Goal: Task Accomplishment & Management: Complete application form

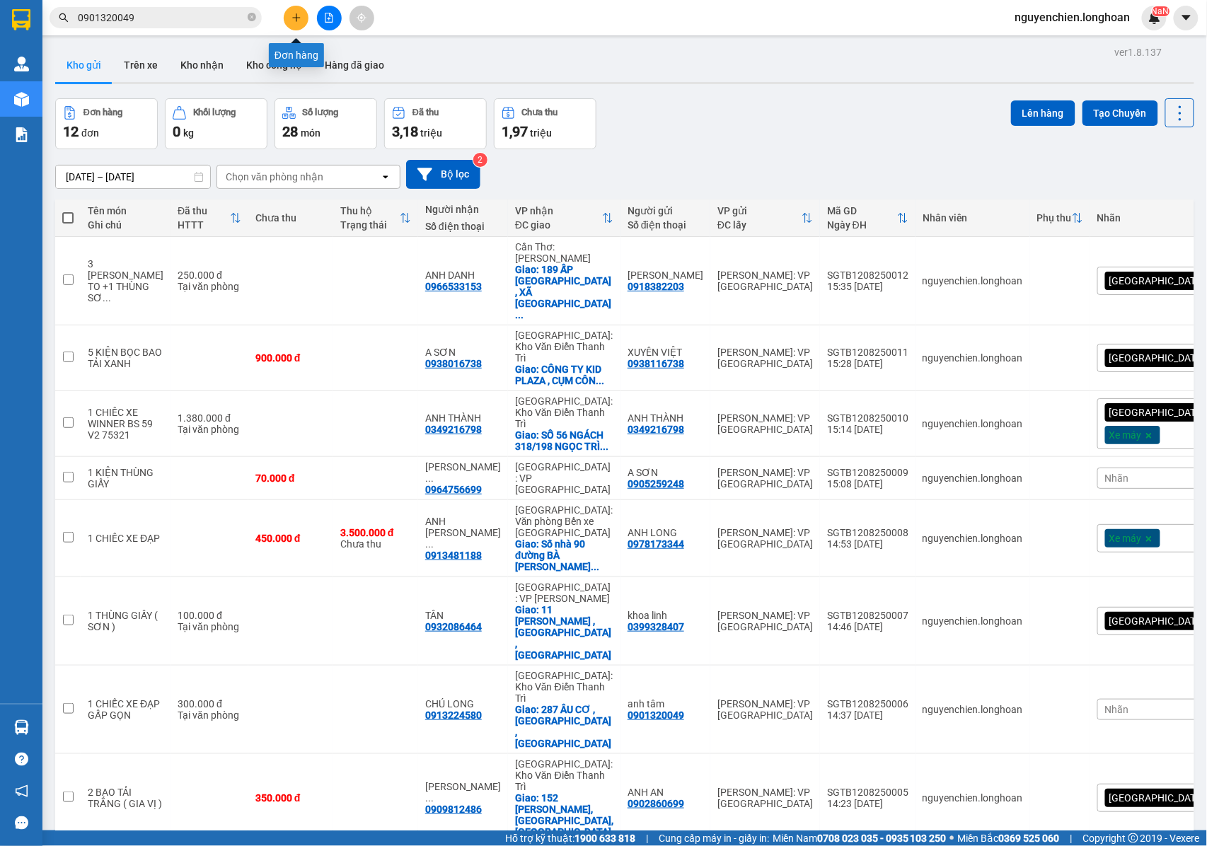
click at [294, 23] on button at bounding box center [296, 18] width 25 height 25
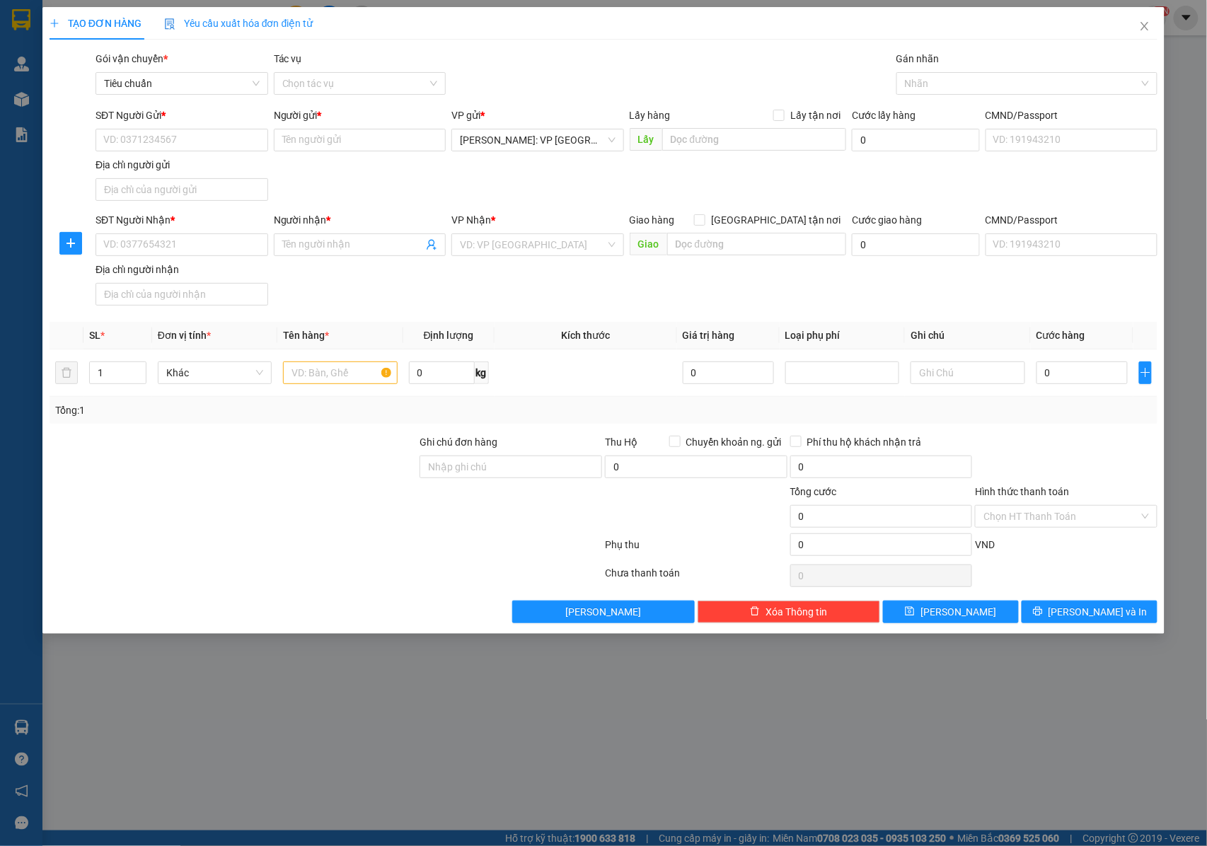
click at [202, 159] on div "Địa chỉ người gửi" at bounding box center [182, 165] width 173 height 16
click at [202, 178] on input "Địa chỉ người gửi" at bounding box center [182, 189] width 173 height 23
click at [199, 146] on input "SĐT Người Gửi *" at bounding box center [182, 140] width 173 height 23
click at [329, 379] on input "text" at bounding box center [340, 373] width 114 height 23
click at [190, 130] on input "SĐT Người Gửi *" at bounding box center [182, 140] width 173 height 23
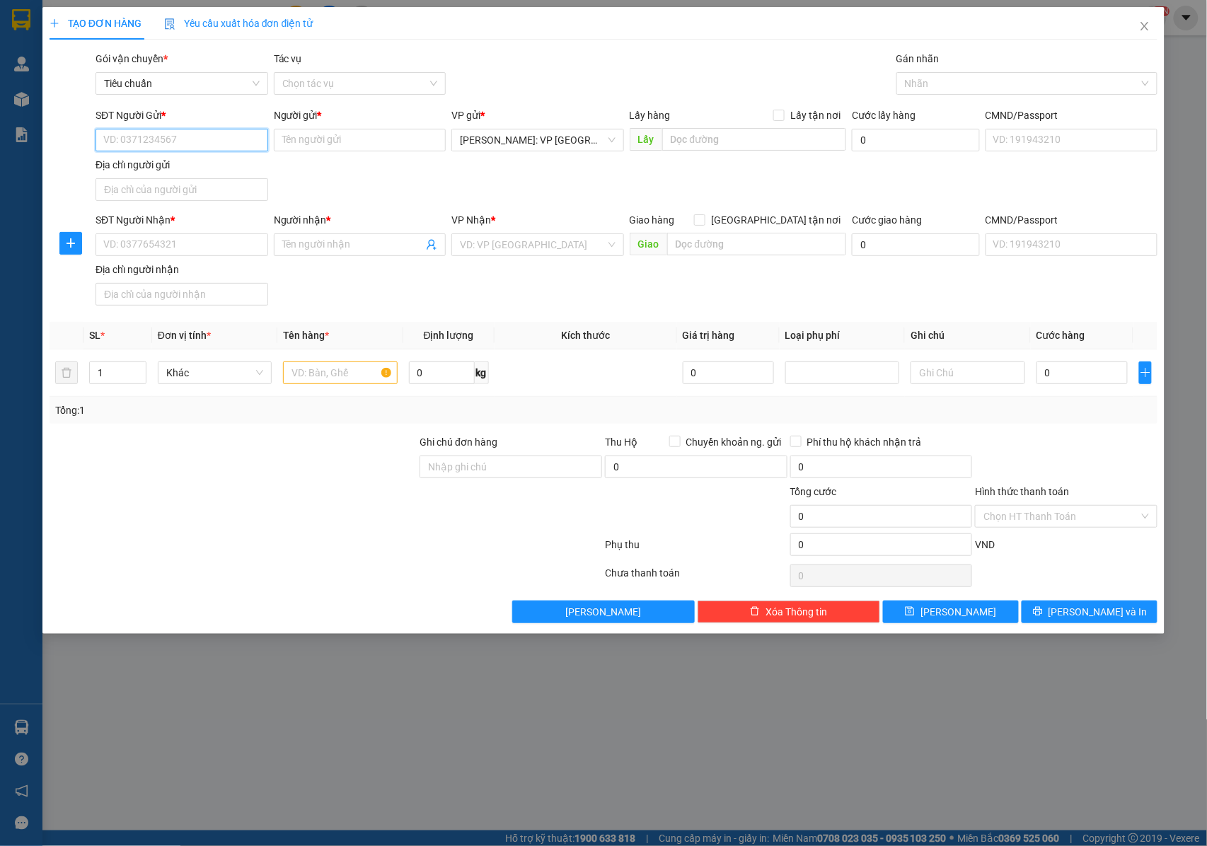
click at [179, 140] on input "SĐT Người Gửi *" at bounding box center [182, 140] width 173 height 23
type input "0972409999"
click at [178, 139] on input "0972409999" at bounding box center [182, 140] width 173 height 23
click at [211, 168] on div "0972409999 - CÔNG TY CỔ PHẦN TEKAWAY" at bounding box center [201, 169] width 195 height 16
type input "CÔNG TY CỔ PHẦN TEKAWAY"
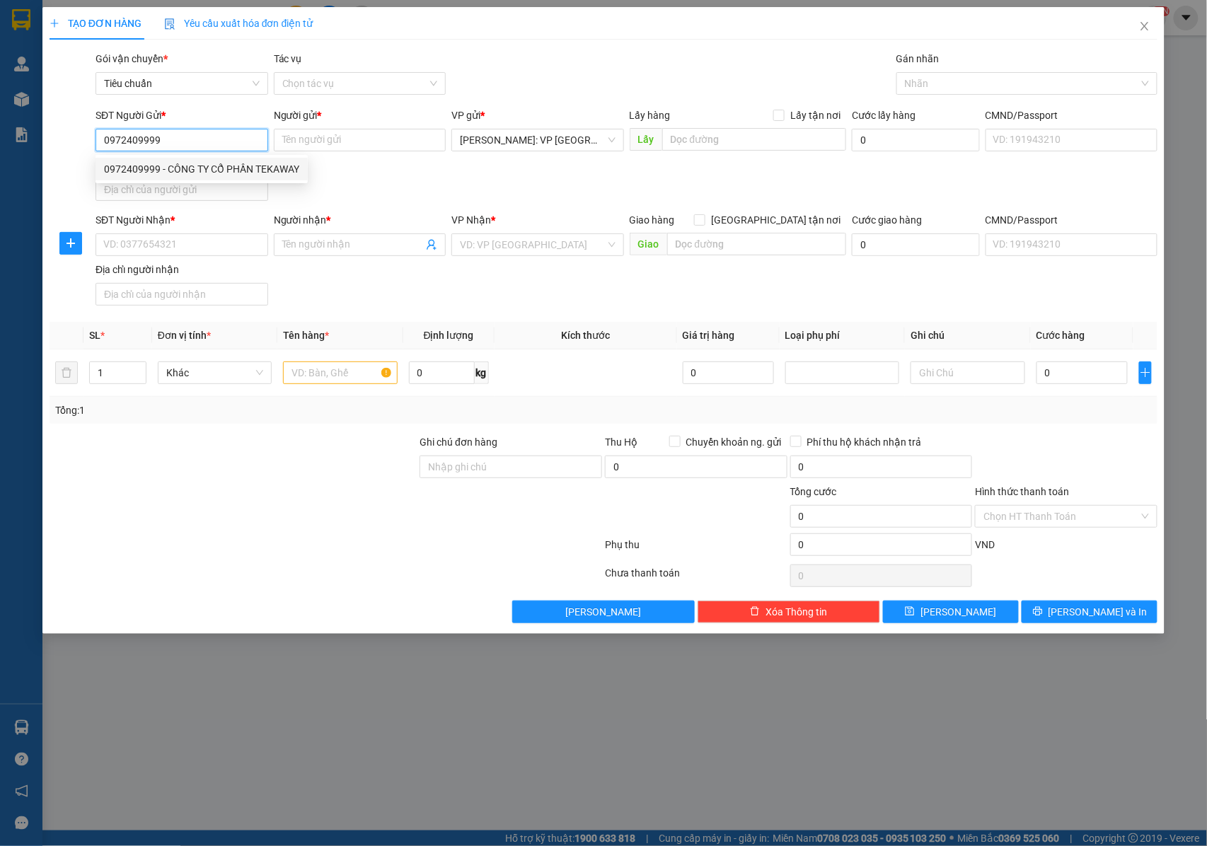
checkbox input "true"
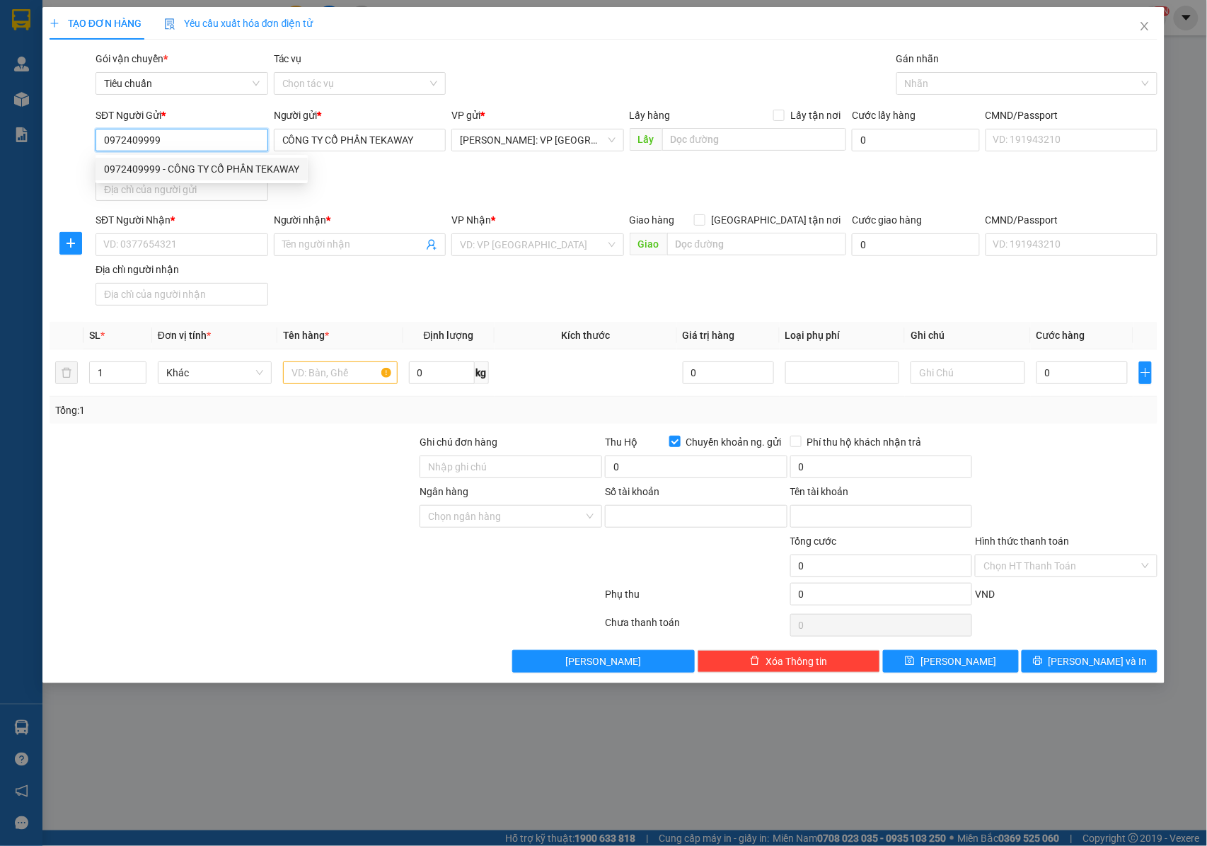
type input "78040101633"
type input "[PERSON_NAME]"
type input "0972409999"
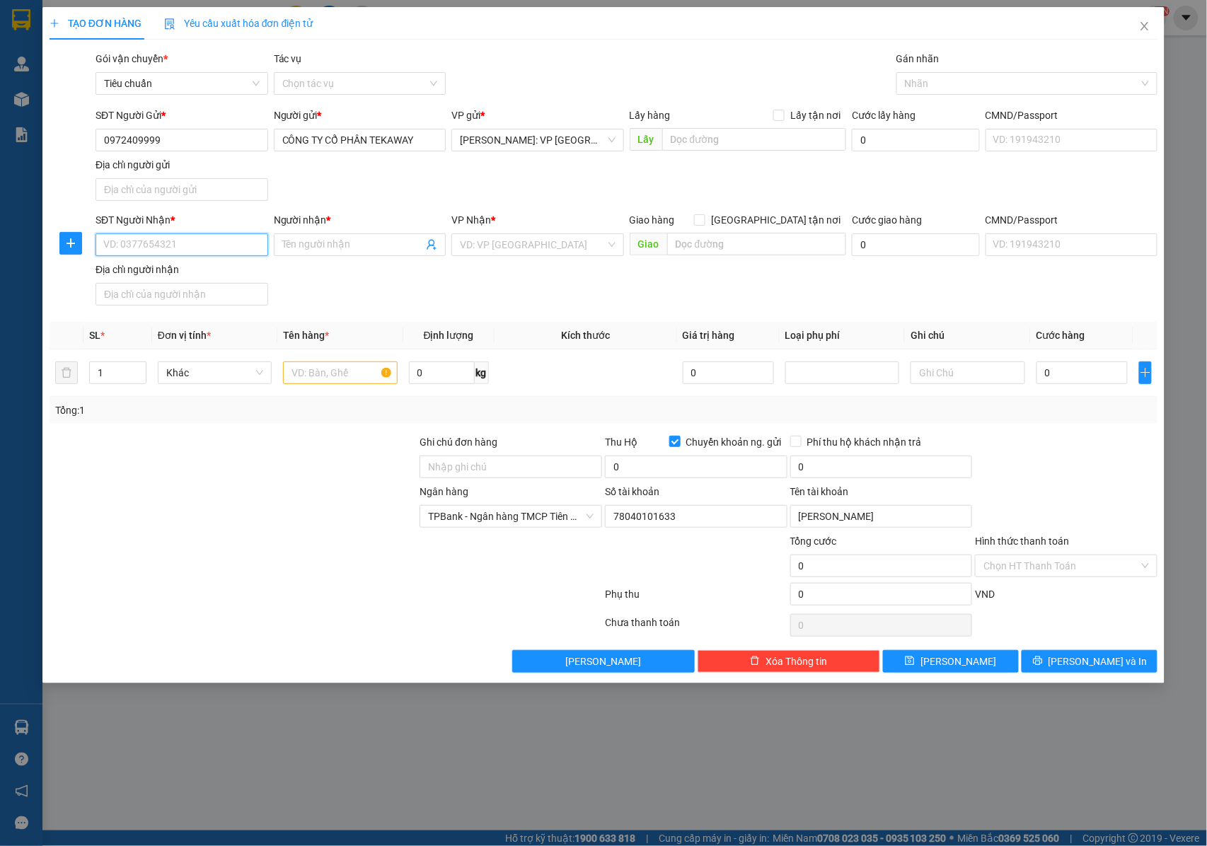
click at [201, 242] on input "SĐT Người Nhận *" at bounding box center [182, 245] width 173 height 23
click at [201, 242] on input "0935457488" at bounding box center [182, 245] width 173 height 23
type input "0935457488"
click at [344, 253] on input "Người nhận *" at bounding box center [353, 245] width 142 height 16
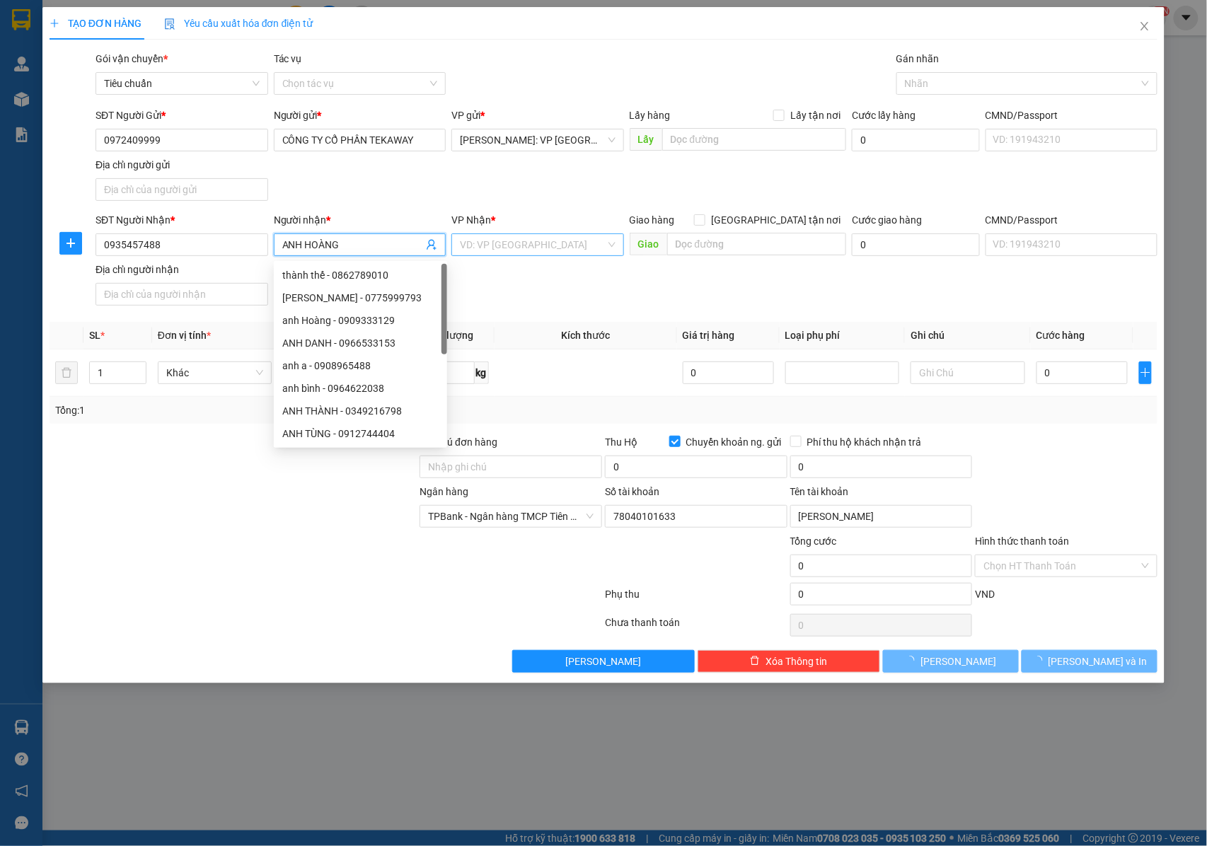
type input "ANH HOÀNG"
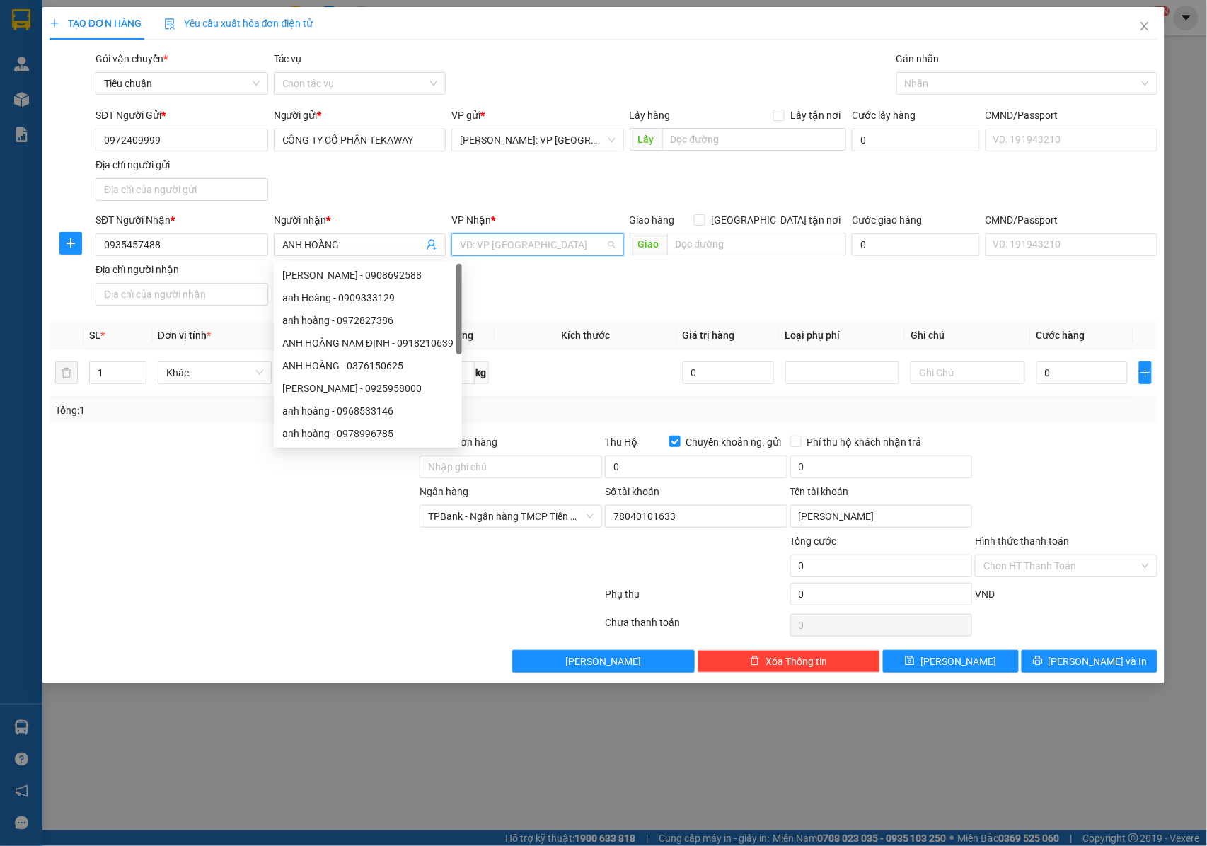
click at [507, 236] on input "search" at bounding box center [533, 244] width 146 height 21
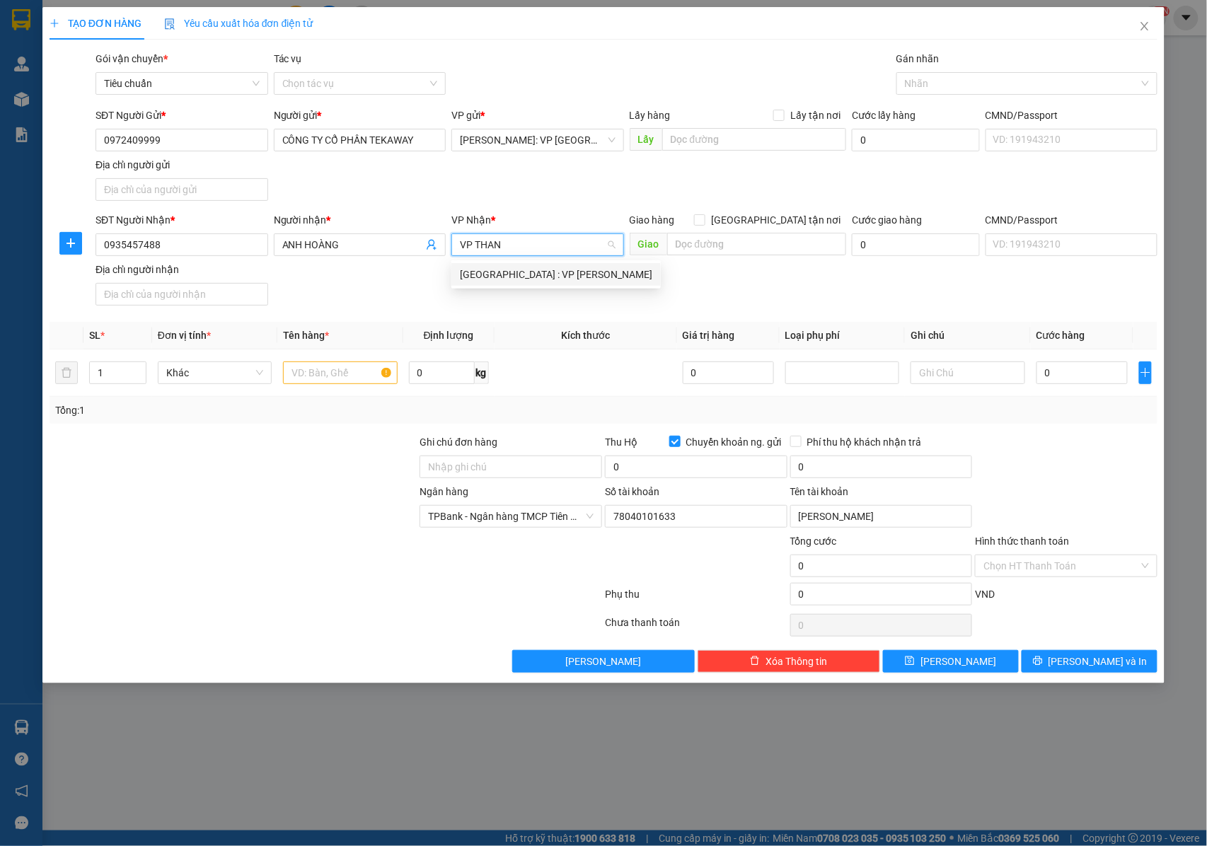
type input "VP [PERSON_NAME]"
drag, startPoint x: 516, startPoint y: 282, endPoint x: 581, endPoint y: 260, distance: 68.5
click at [518, 280] on div "[GEOGRAPHIC_DATA] : VP [PERSON_NAME]" at bounding box center [556, 275] width 193 height 16
drag, startPoint x: 777, startPoint y: 222, endPoint x: 982, endPoint y: 117, distance: 230.8
click at [704, 221] on input "[GEOGRAPHIC_DATA] tận nơi" at bounding box center [699, 219] width 10 height 10
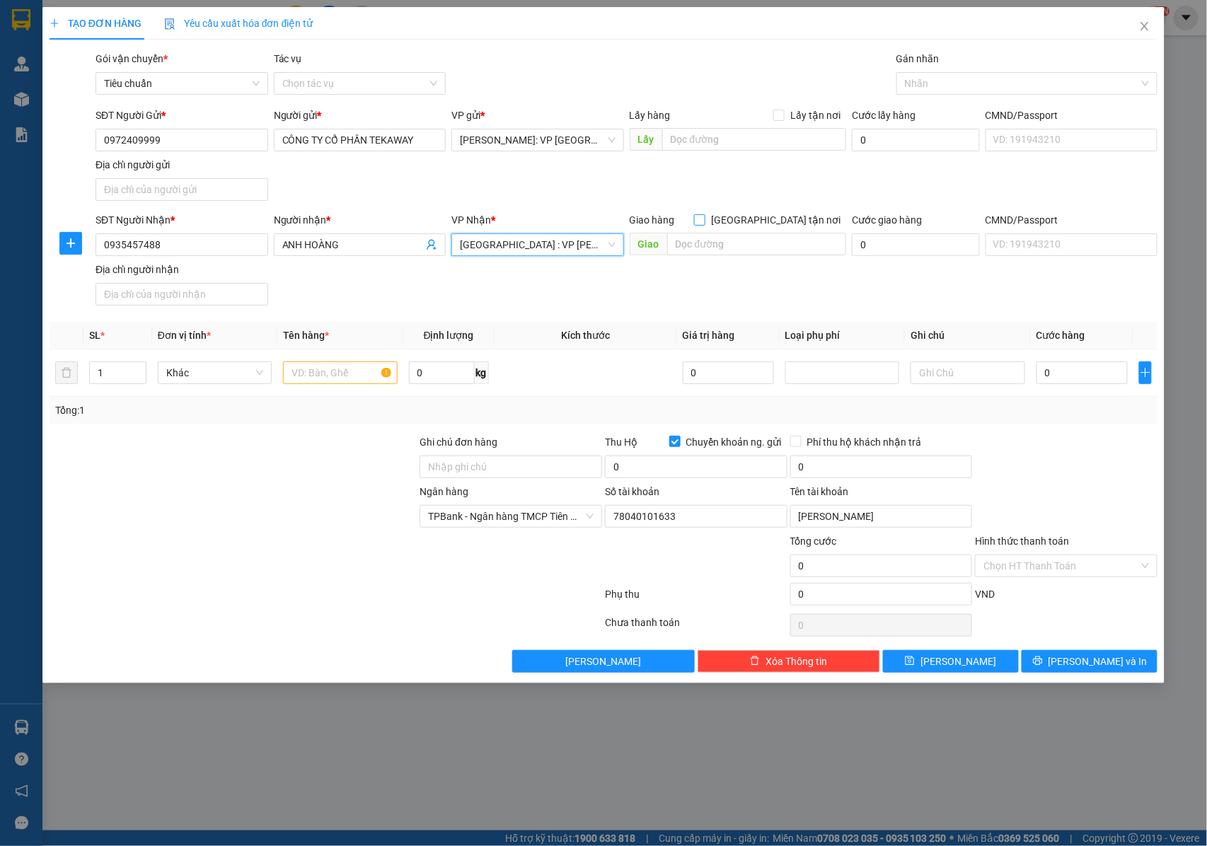
checkbox input "true"
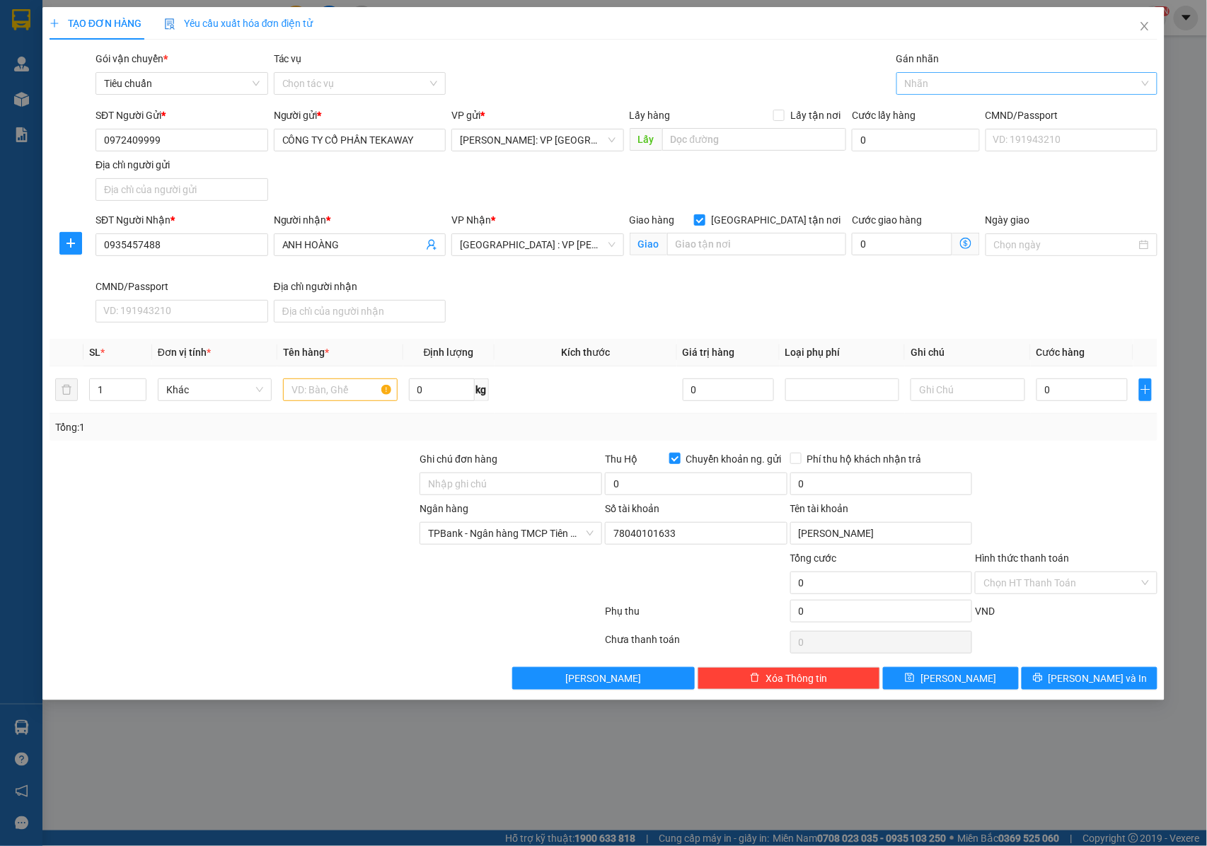
click at [950, 79] on div at bounding box center [1020, 83] width 240 height 17
type input "GIAO"
click at [936, 114] on div "[GEOGRAPHIC_DATA] tận nơi" at bounding box center [1027, 113] width 244 height 16
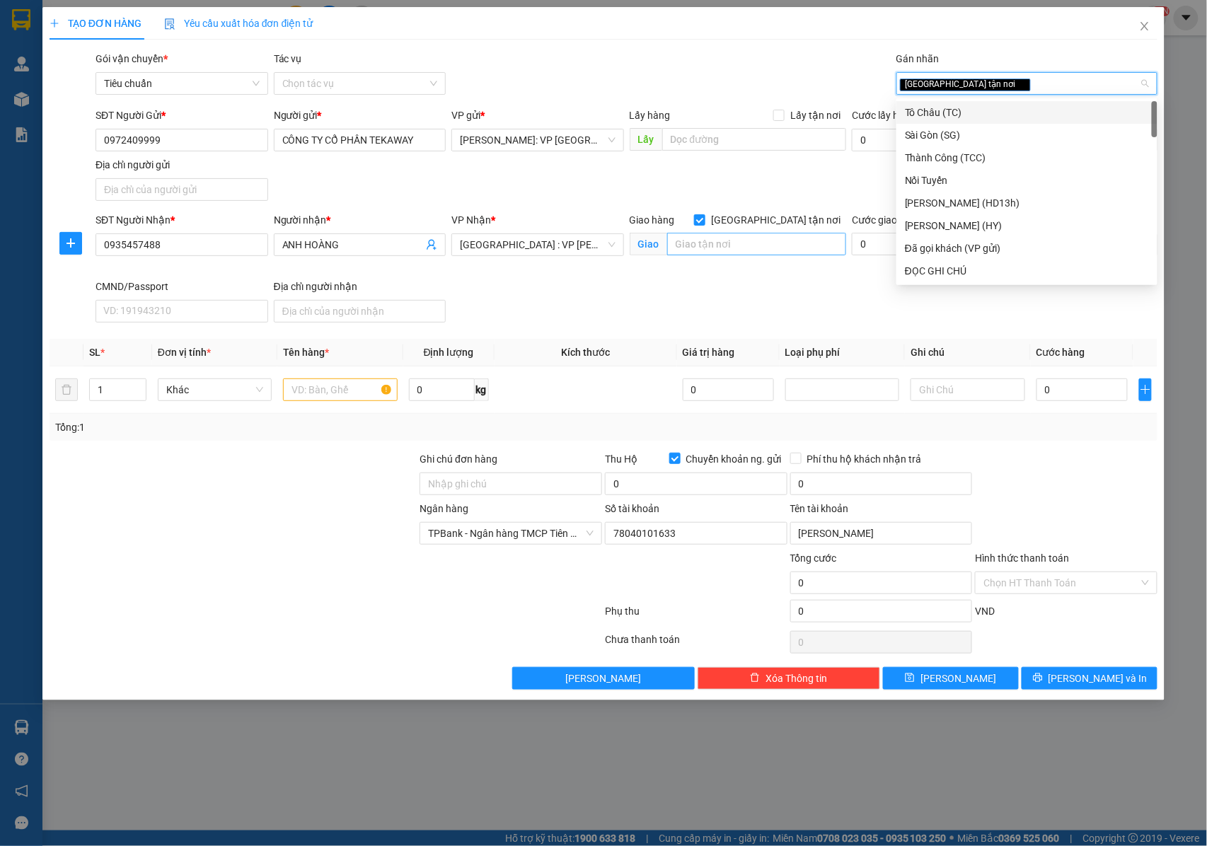
click at [712, 258] on div "Giao hàng [GEOGRAPHIC_DATA] tận nơi [GEOGRAPHIC_DATA]" at bounding box center [738, 237] width 217 height 50
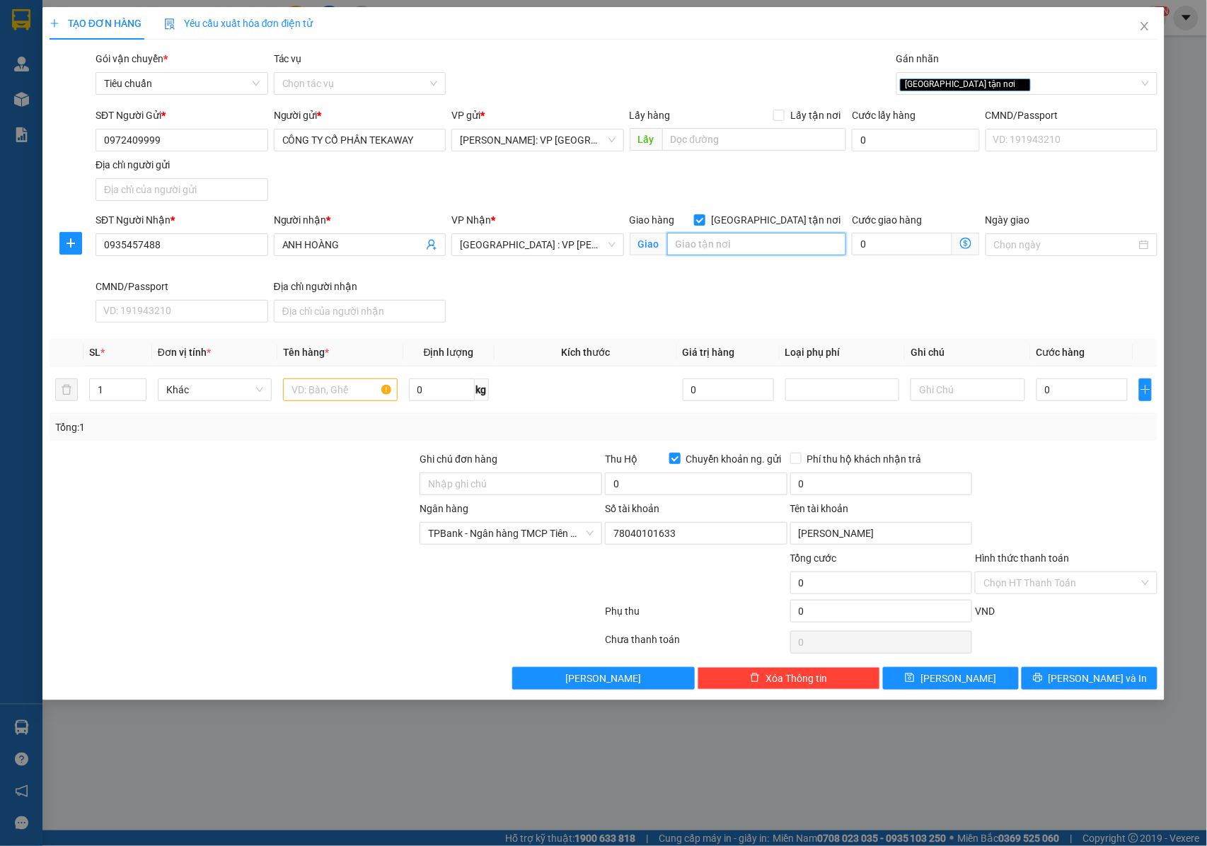
drag, startPoint x: 713, startPoint y: 253, endPoint x: 716, endPoint y: 272, distance: 18.6
click at [716, 272] on div "Giao hàng [GEOGRAPHIC_DATA] tận nơi [GEOGRAPHIC_DATA]" at bounding box center [738, 245] width 222 height 67
type input "1"
type input "298 ĐỐNG ĐA, [GEOGRAPHIC_DATA] , [GEOGRAPHIC_DATA]"
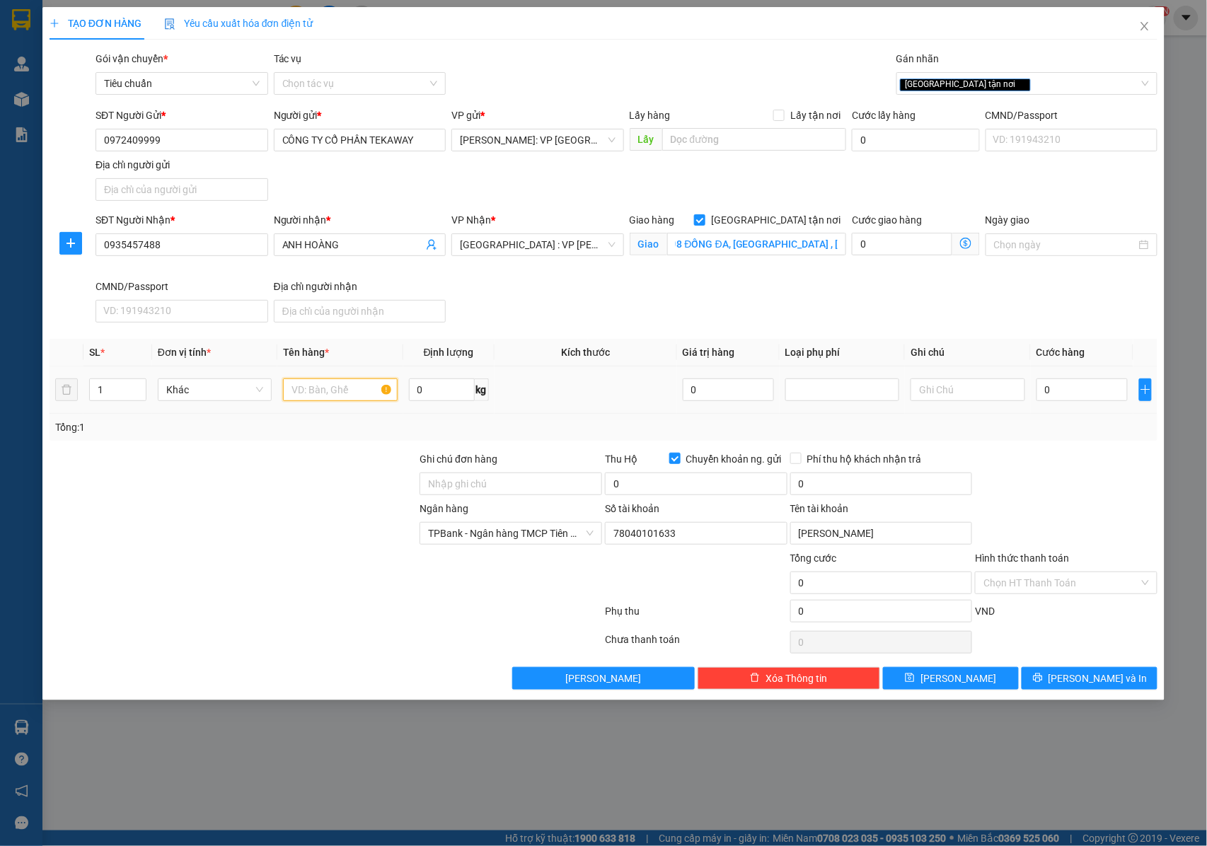
click at [316, 389] on input "text" at bounding box center [340, 390] width 114 height 23
type input "1 KIỆN GIẤY CAO 1,5 M"
click at [447, 485] on input "Ghi chú đơn hàng" at bounding box center [511, 484] width 183 height 23
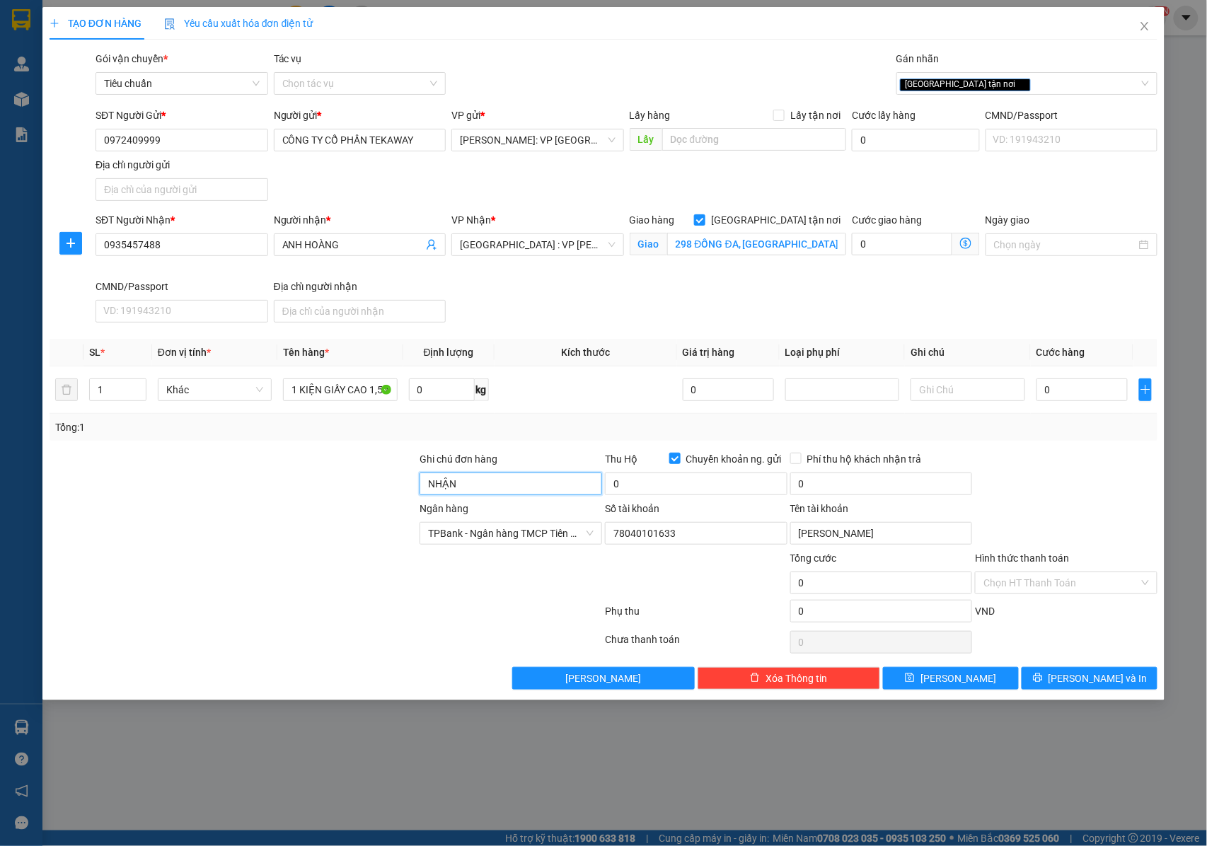
type input "NHẬN NGUYÊN KIỆN GIAO NGUYÊN KIỆN, HƯ VỠ K ĐỀN"
click at [678, 462] on input "Chuyển khoản ng. gửi" at bounding box center [675, 458] width 10 height 10
checkbox input "false"
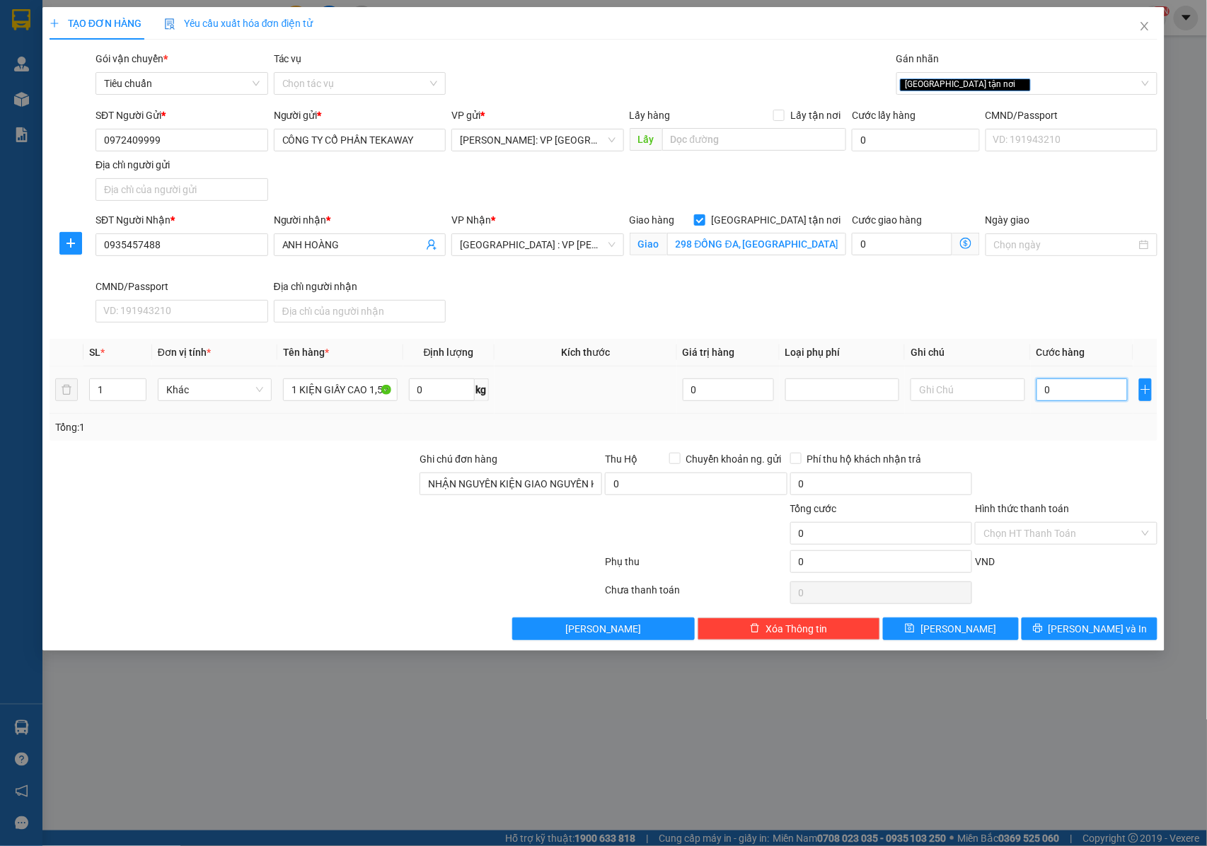
click at [1068, 398] on input "0" at bounding box center [1082, 390] width 91 height 23
type input "5"
type input "54"
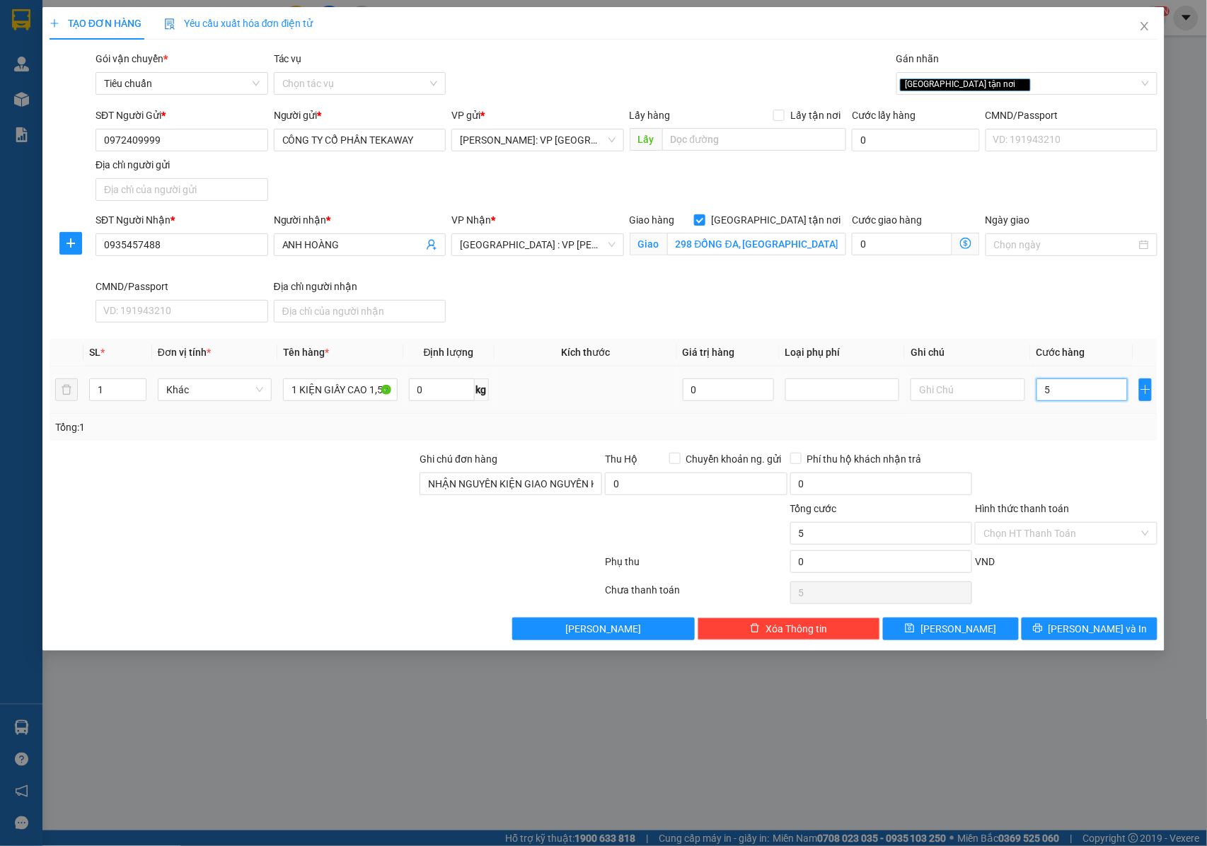
type input "54"
type input "540"
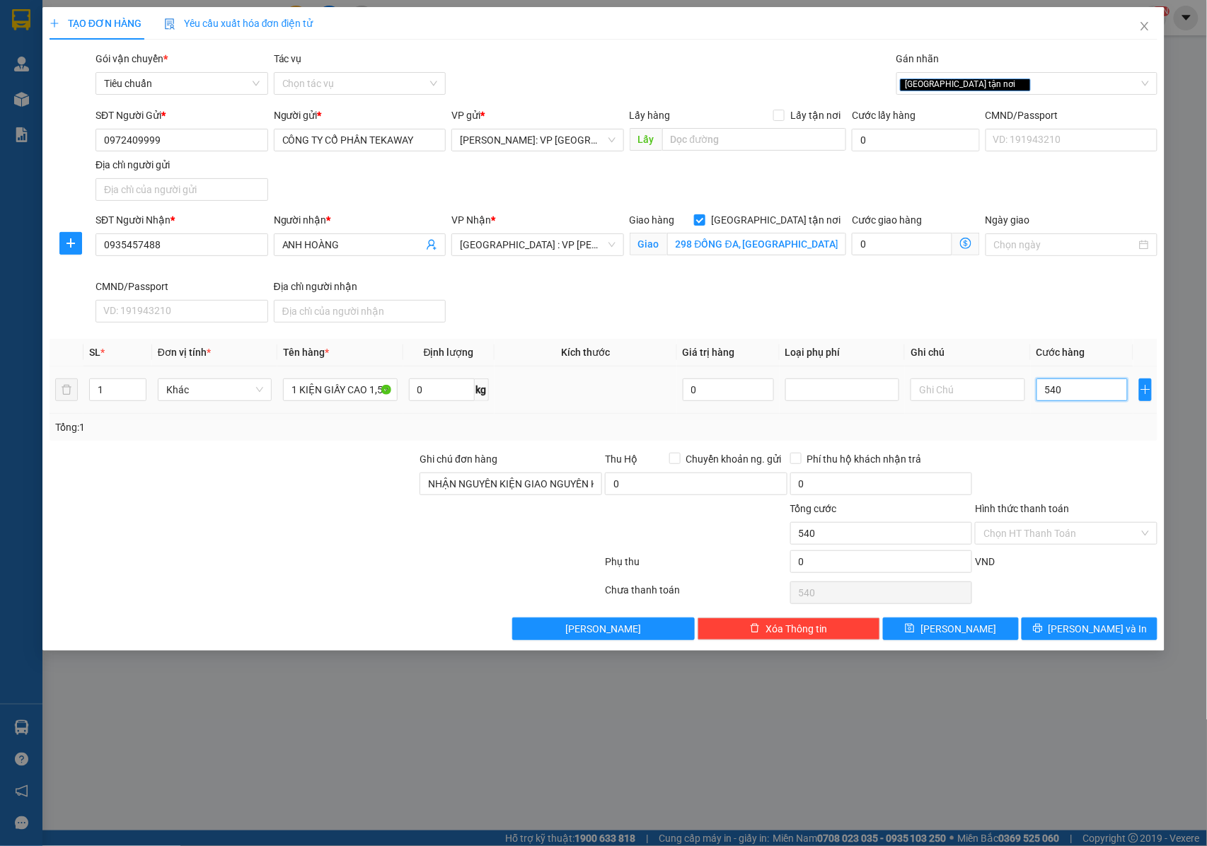
type input "5.400"
type input "54.000"
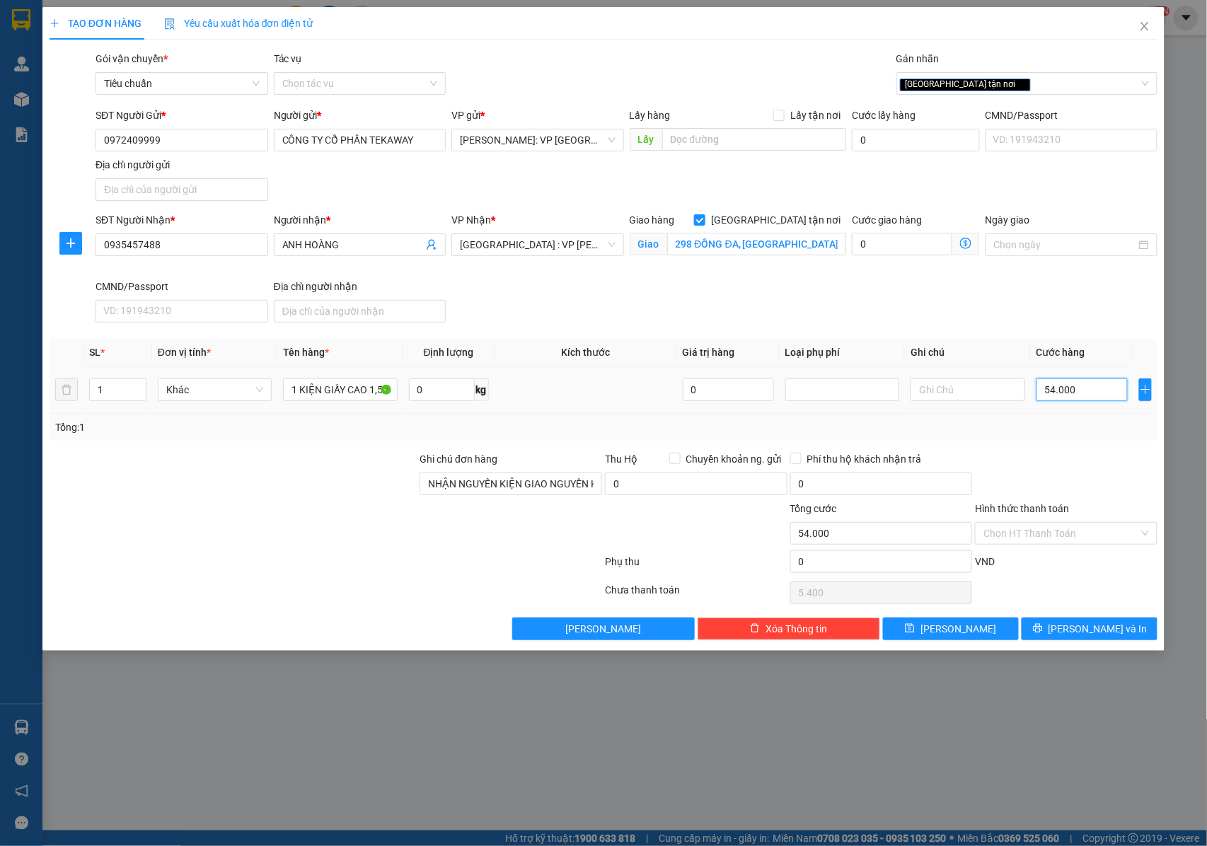
type input "54.000"
type input "540.000"
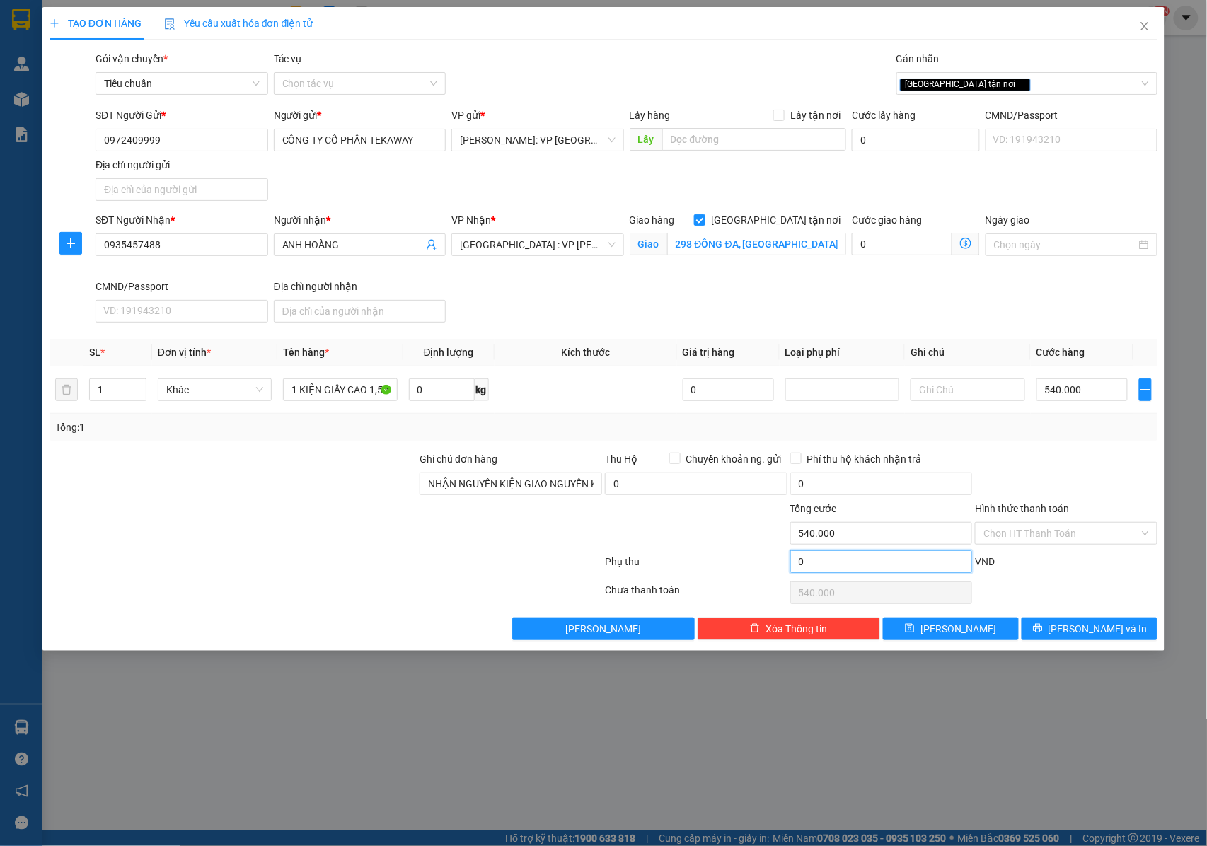
click at [827, 566] on input "0" at bounding box center [882, 562] width 183 height 23
type input "540.006"
type input "6"
type input "540.006"
type input "540.060"
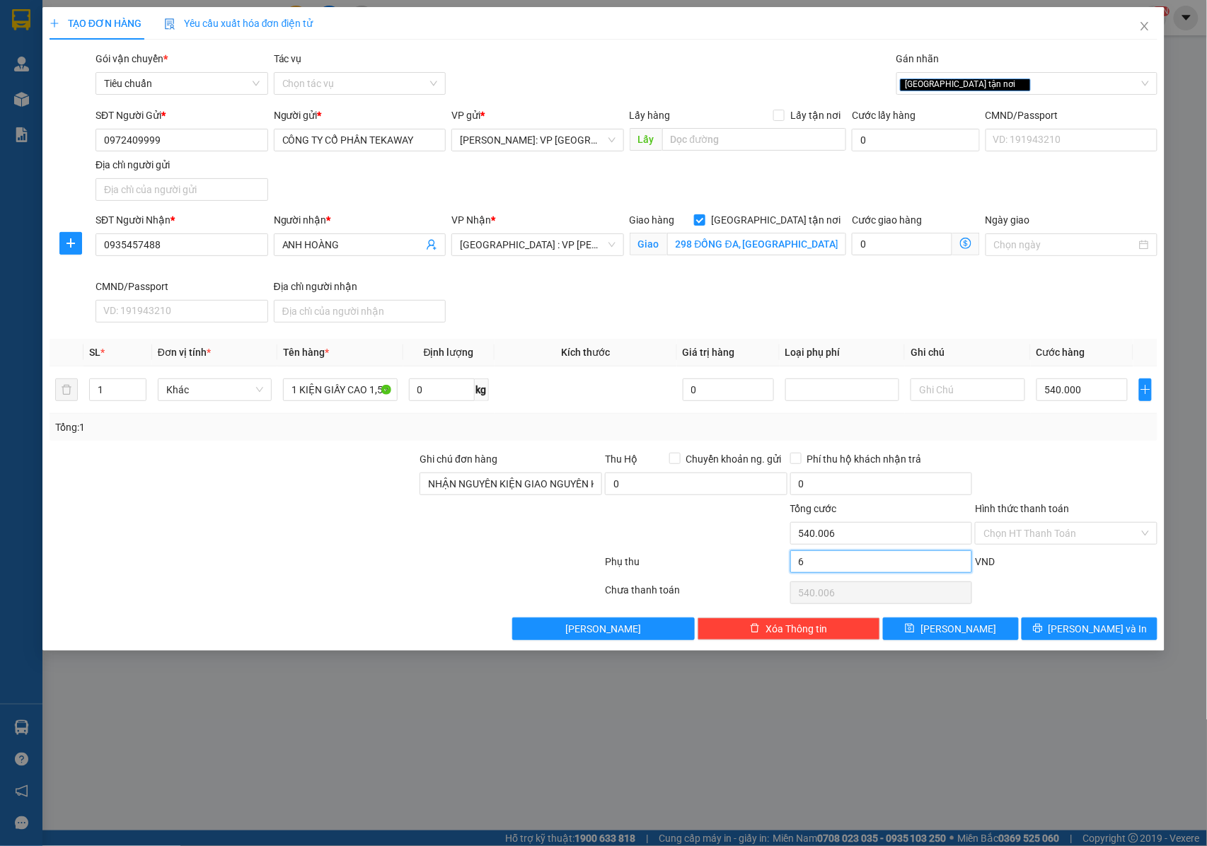
type input "60"
type input "540.060"
type input "540.600"
type input "600"
type input "540.600"
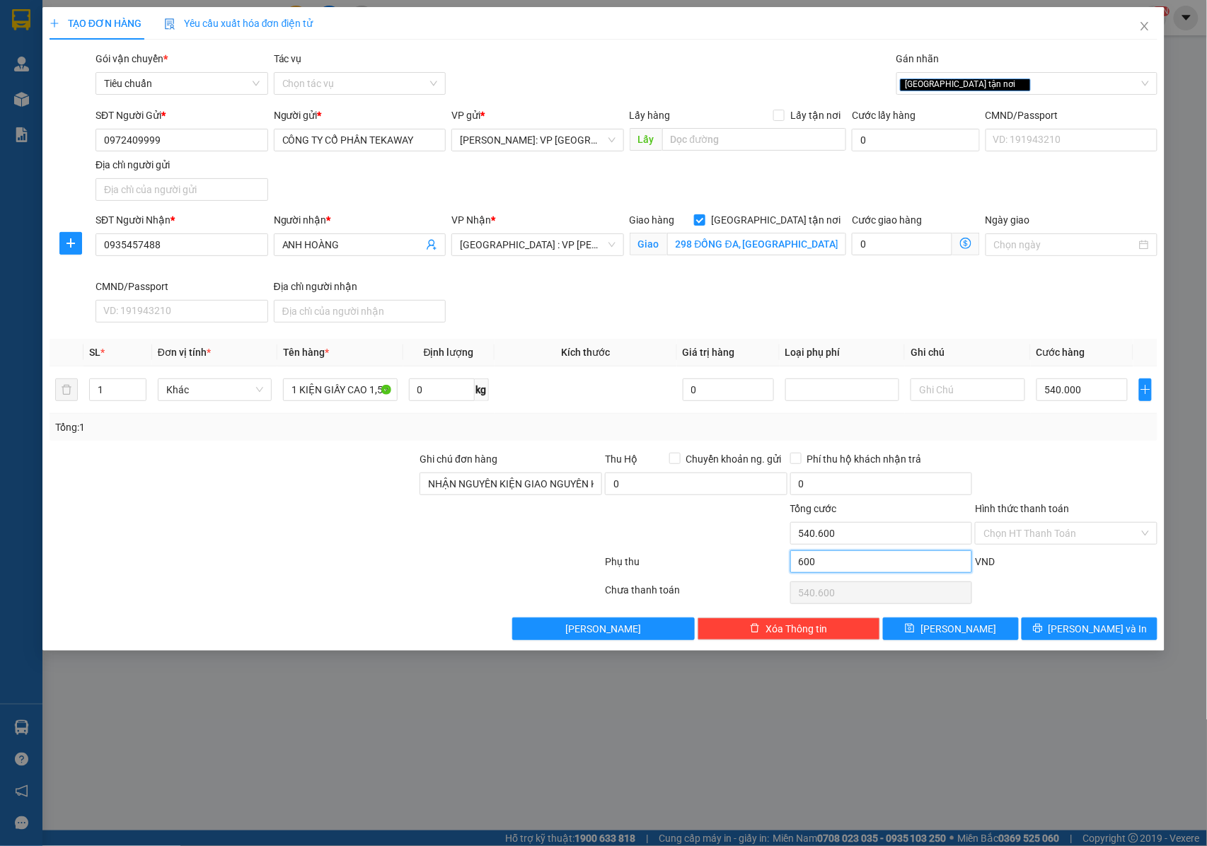
type input "546.000"
type input "6.000"
type input "546.000"
type input "600.000"
type input "60.000"
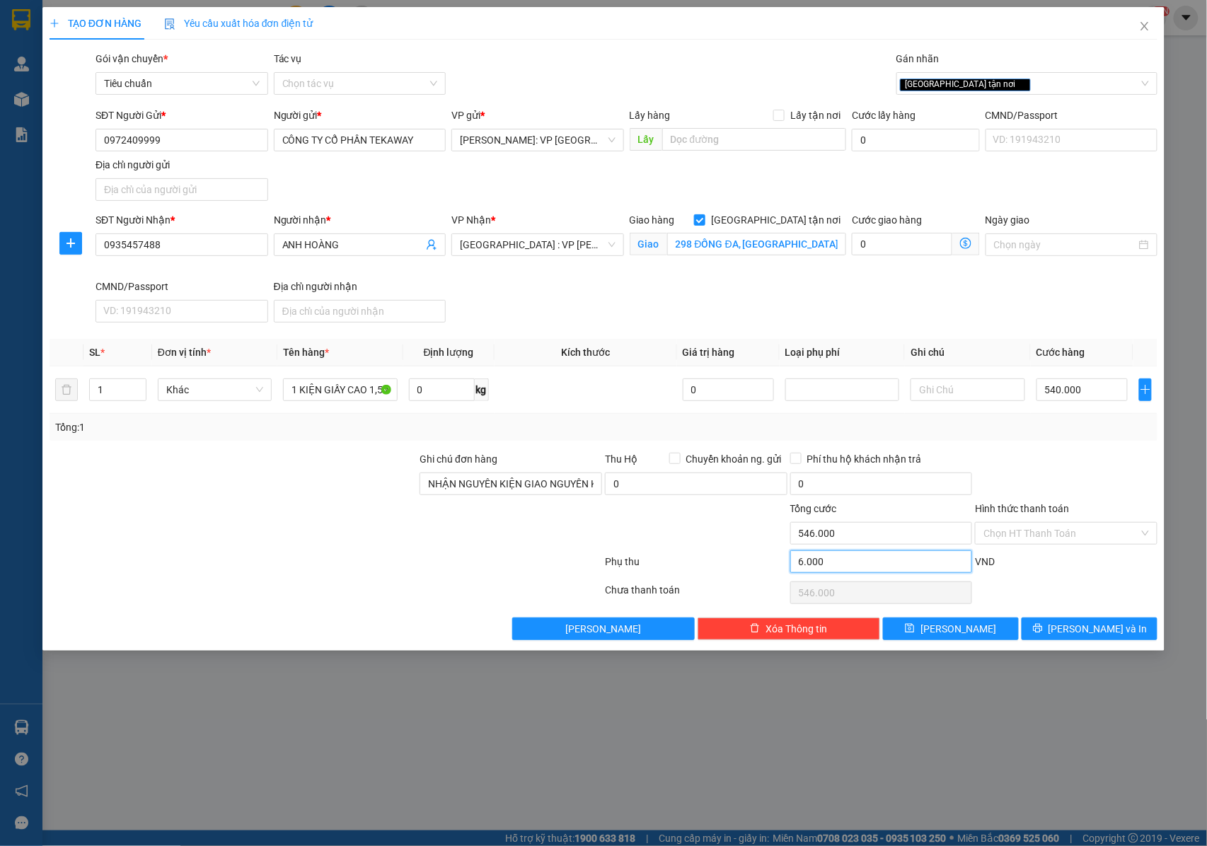
type input "600.000"
type input "60.000"
click at [1043, 629] on icon "printer" at bounding box center [1037, 628] width 9 height 9
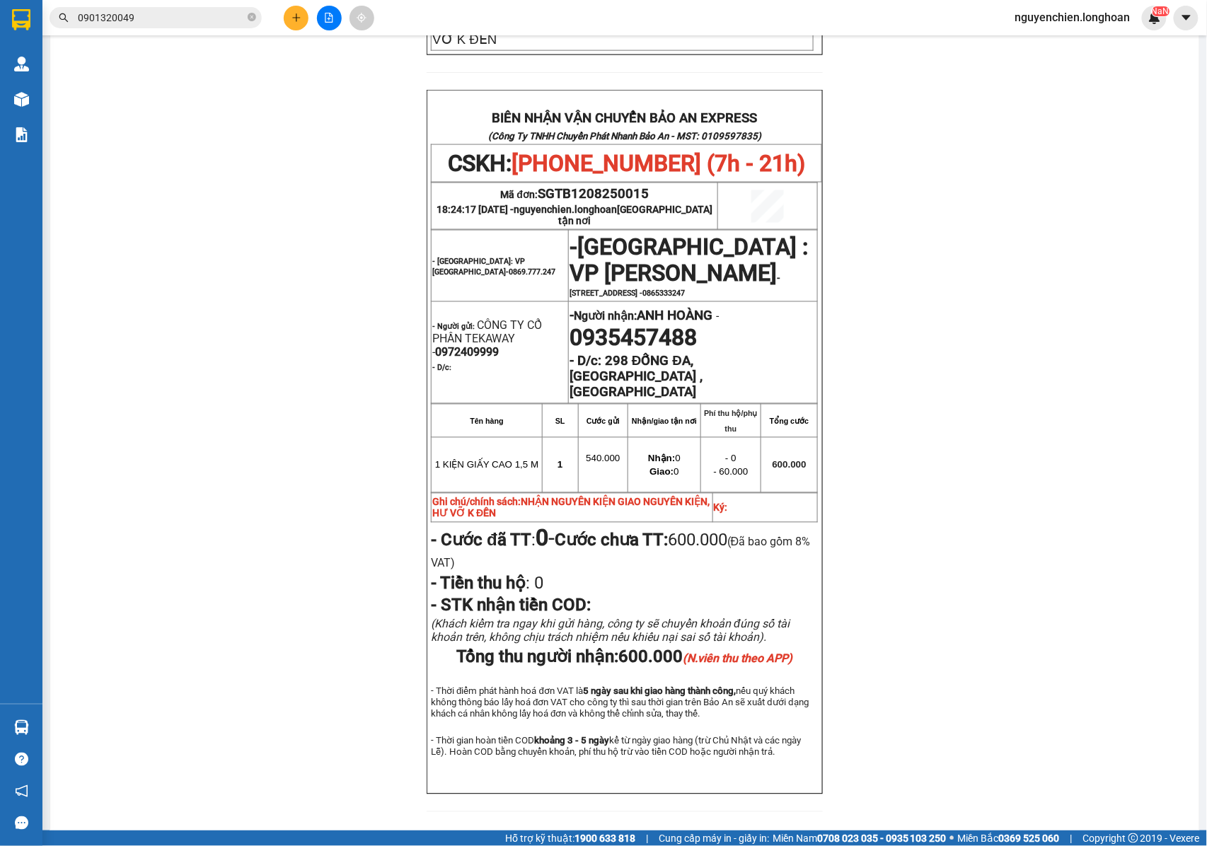
scroll to position [649, 0]
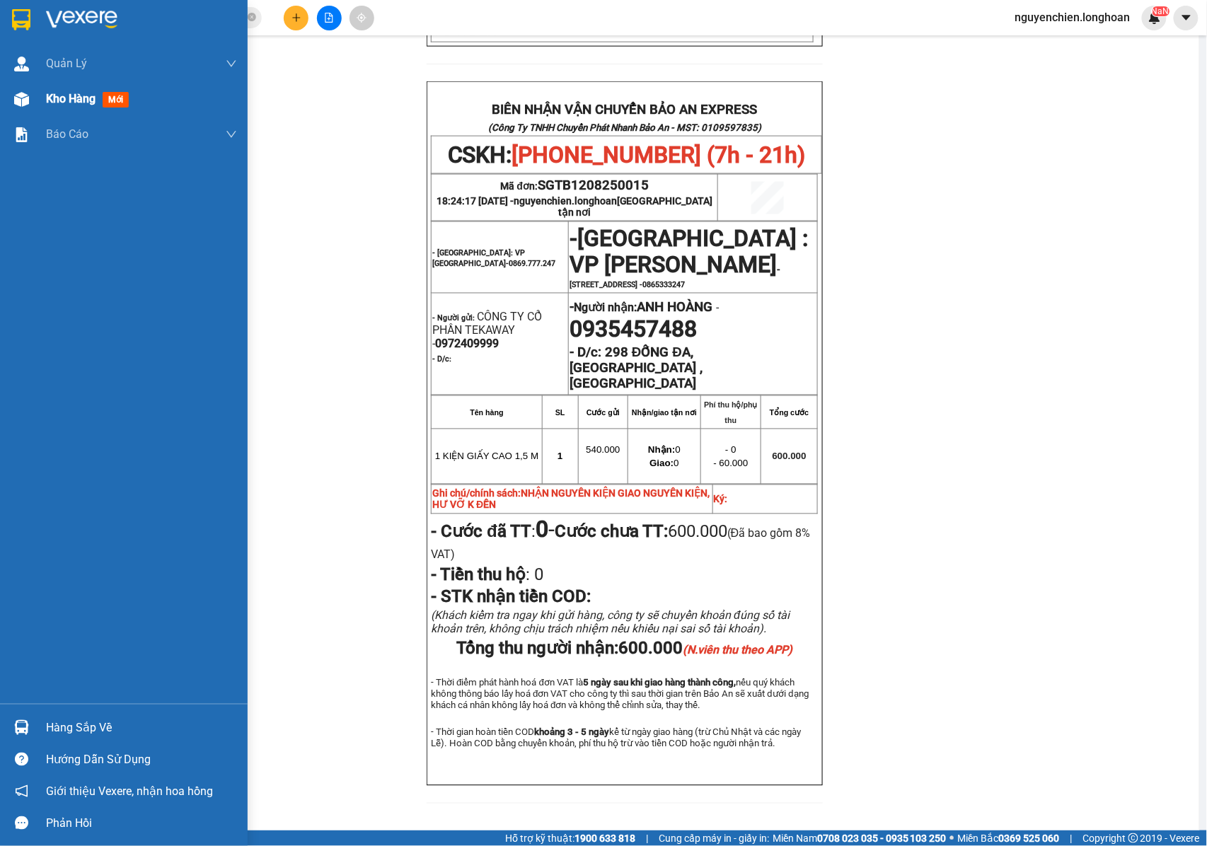
click at [32, 96] on div at bounding box center [21, 99] width 25 height 25
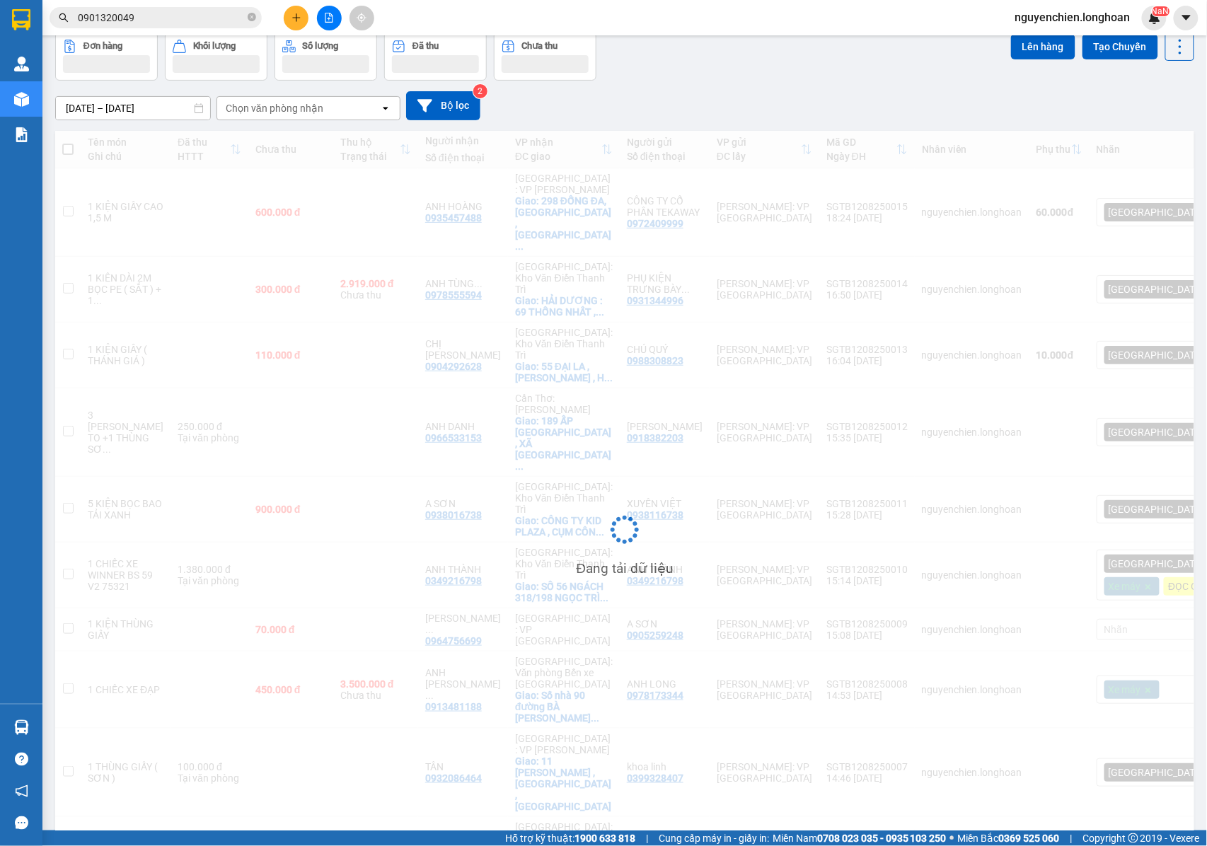
scroll to position [65, 0]
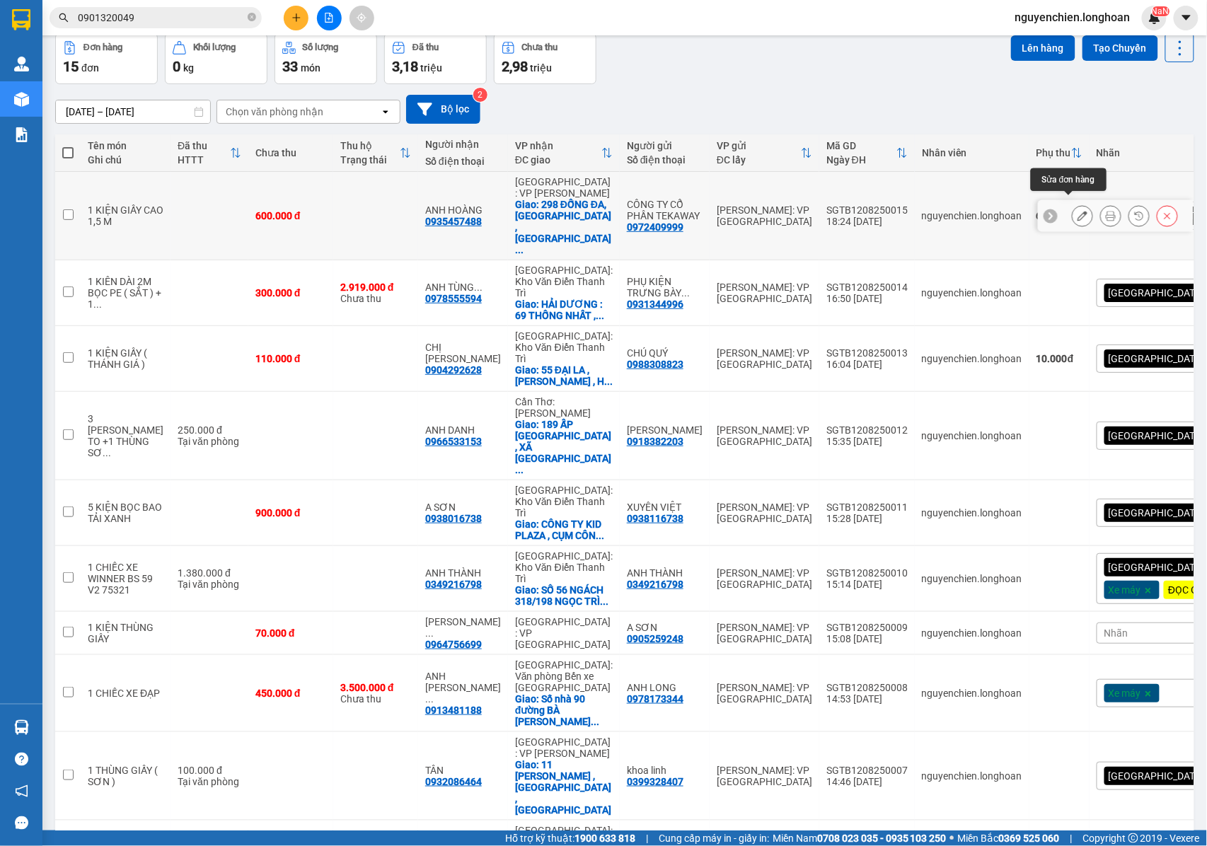
click at [1078, 211] on icon at bounding box center [1083, 216] width 10 height 10
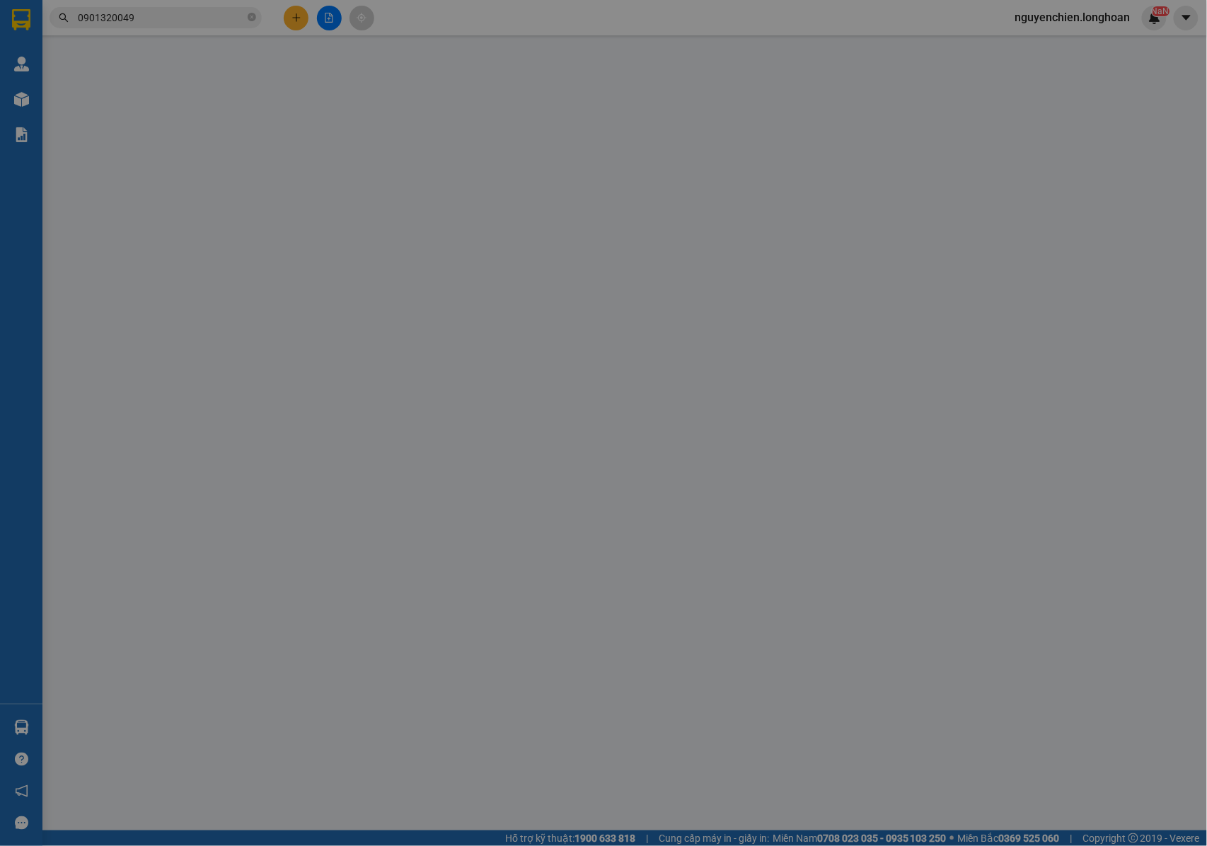
type input "0972409999"
type input "CÔNG TY CỔ PHẦN TEKAWAY"
type input "0935457488"
type input "ANH HOÀNG"
checkbox input "true"
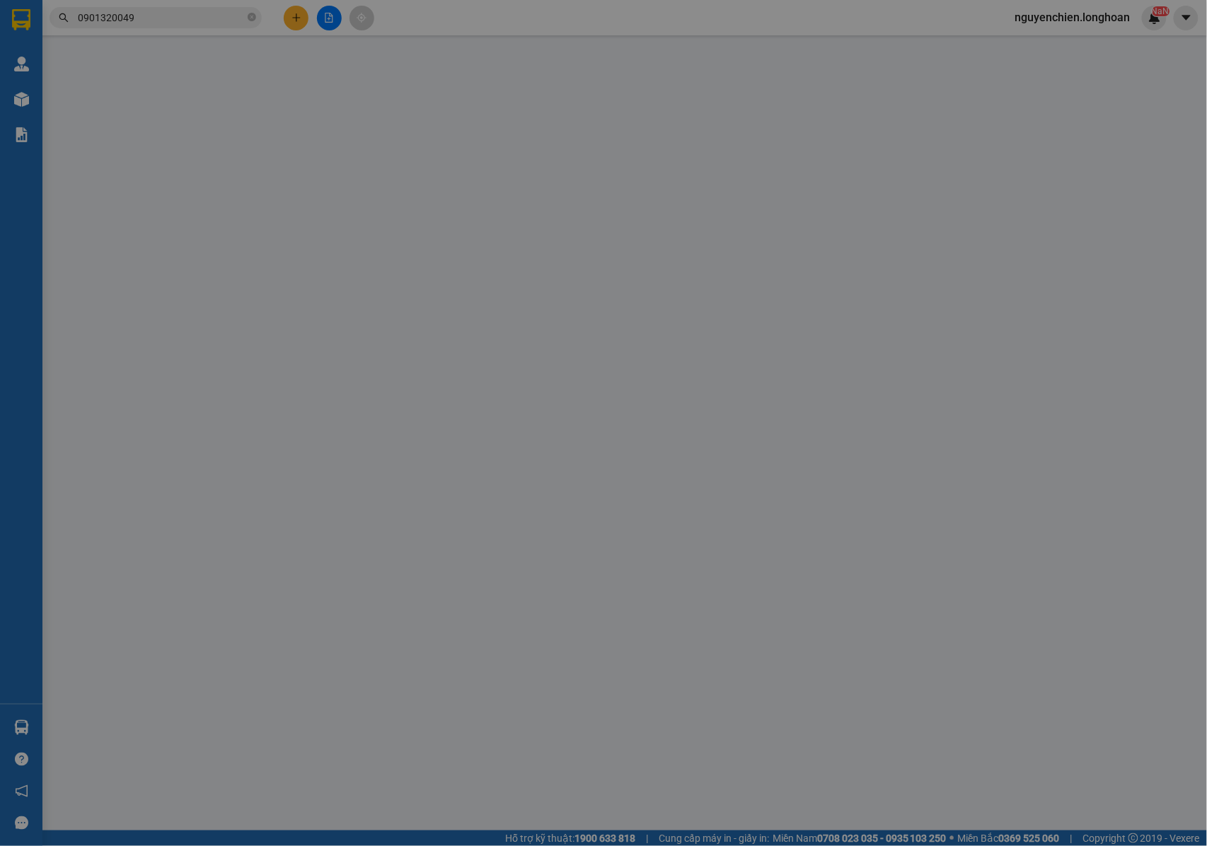
type input "298 ĐỐNG ĐA, [GEOGRAPHIC_DATA] , [GEOGRAPHIC_DATA]"
type input "NHẬN NGUYÊN KIỆN GIAO NGUYÊN KIỆN, HƯ VỠ K ĐỀN"
type input "600.000"
type input "60.000"
type input "600.000"
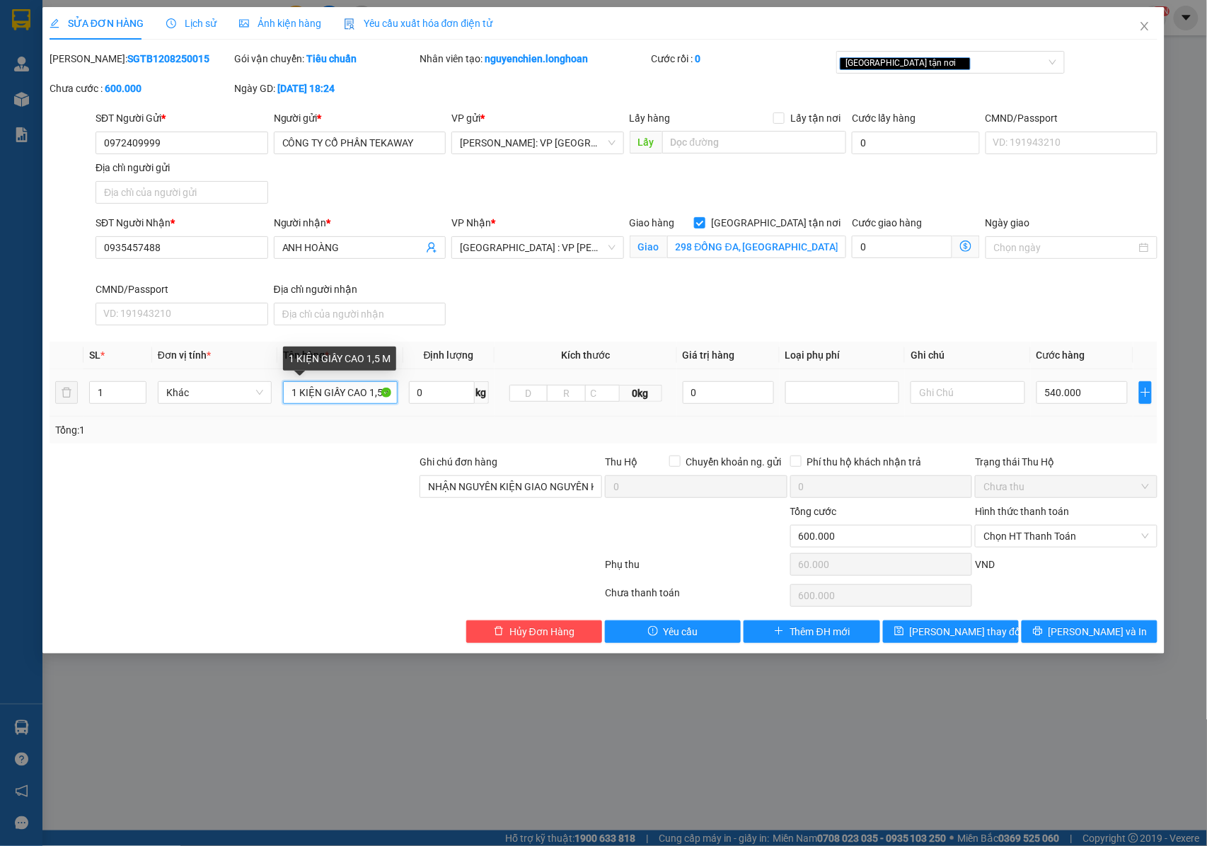
click at [364, 386] on input "1 KIỆN GIẤY CAO 1,5 M" at bounding box center [340, 392] width 114 height 23
type input "1 KIỆN GIẤY CAO 1,5 M ( BẢNG ĐÈN NHẸ TAY )"
click at [1060, 638] on button "[PERSON_NAME] và In" at bounding box center [1090, 632] width 136 height 23
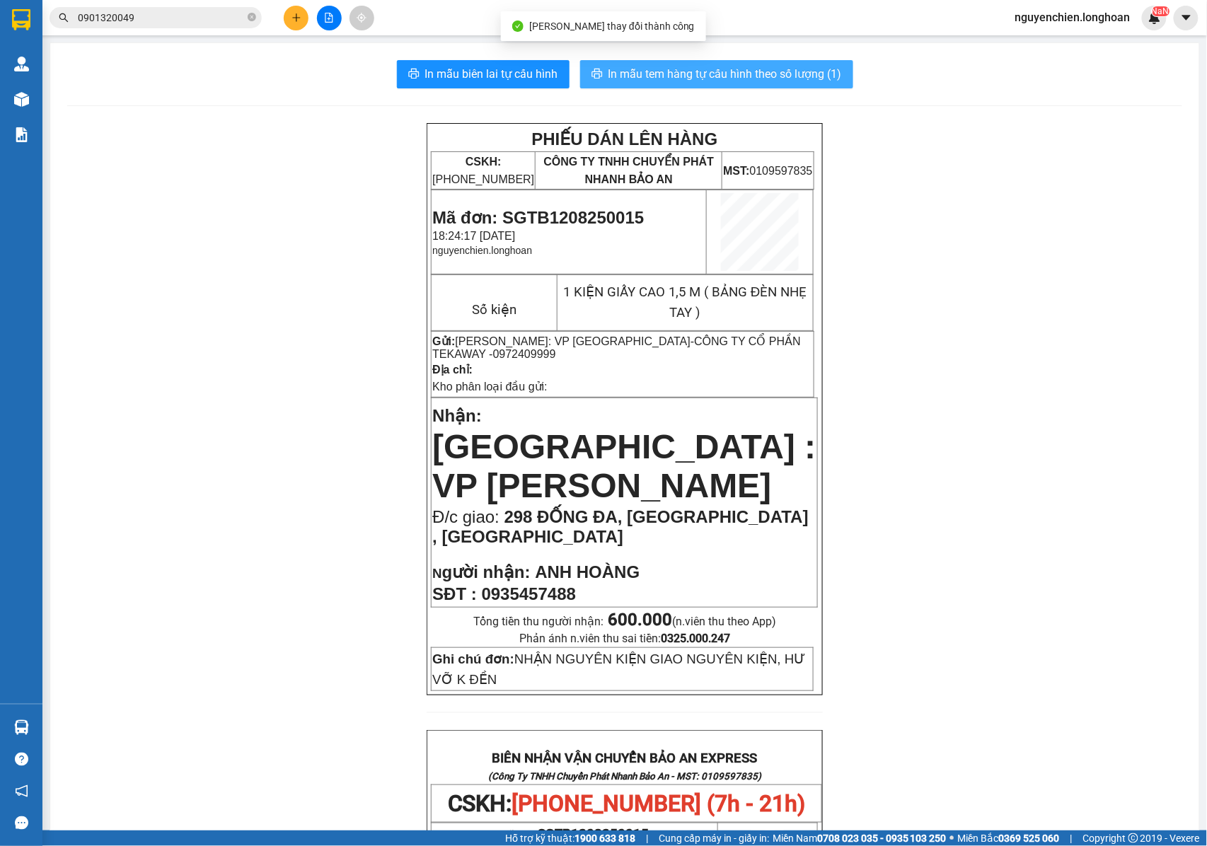
click at [725, 72] on span "In mẫu tem hàng tự cấu hình theo số lượng (1)" at bounding box center [726, 74] width 234 height 18
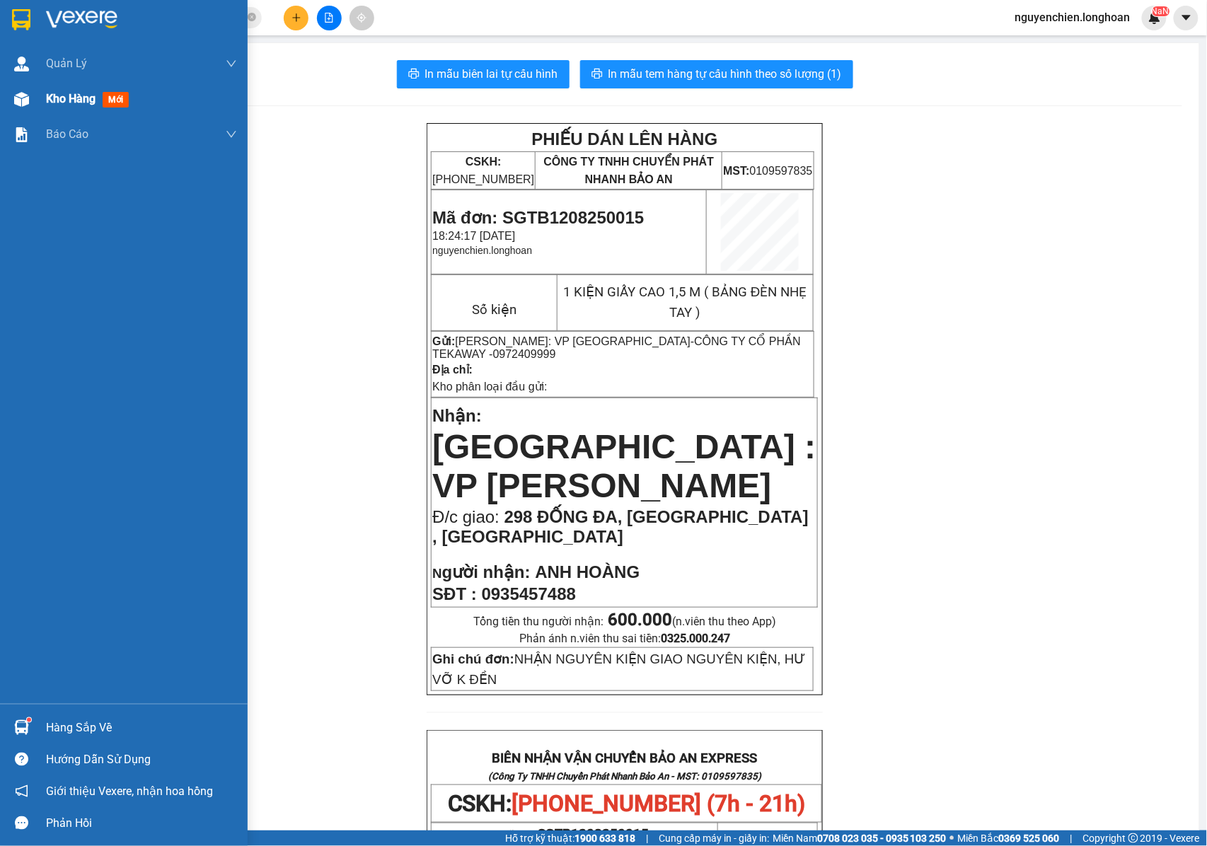
click at [21, 101] on img at bounding box center [21, 99] width 15 height 15
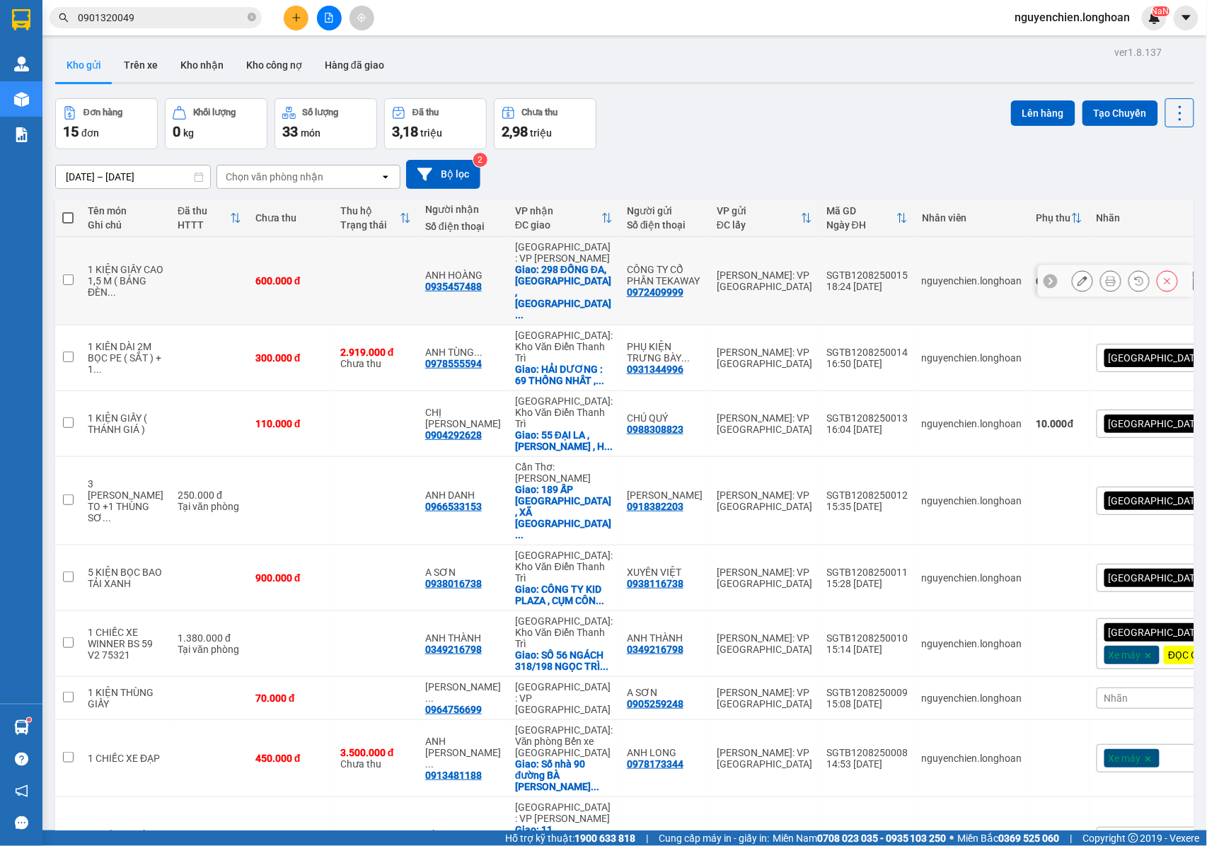
click at [1078, 276] on icon at bounding box center [1083, 281] width 10 height 10
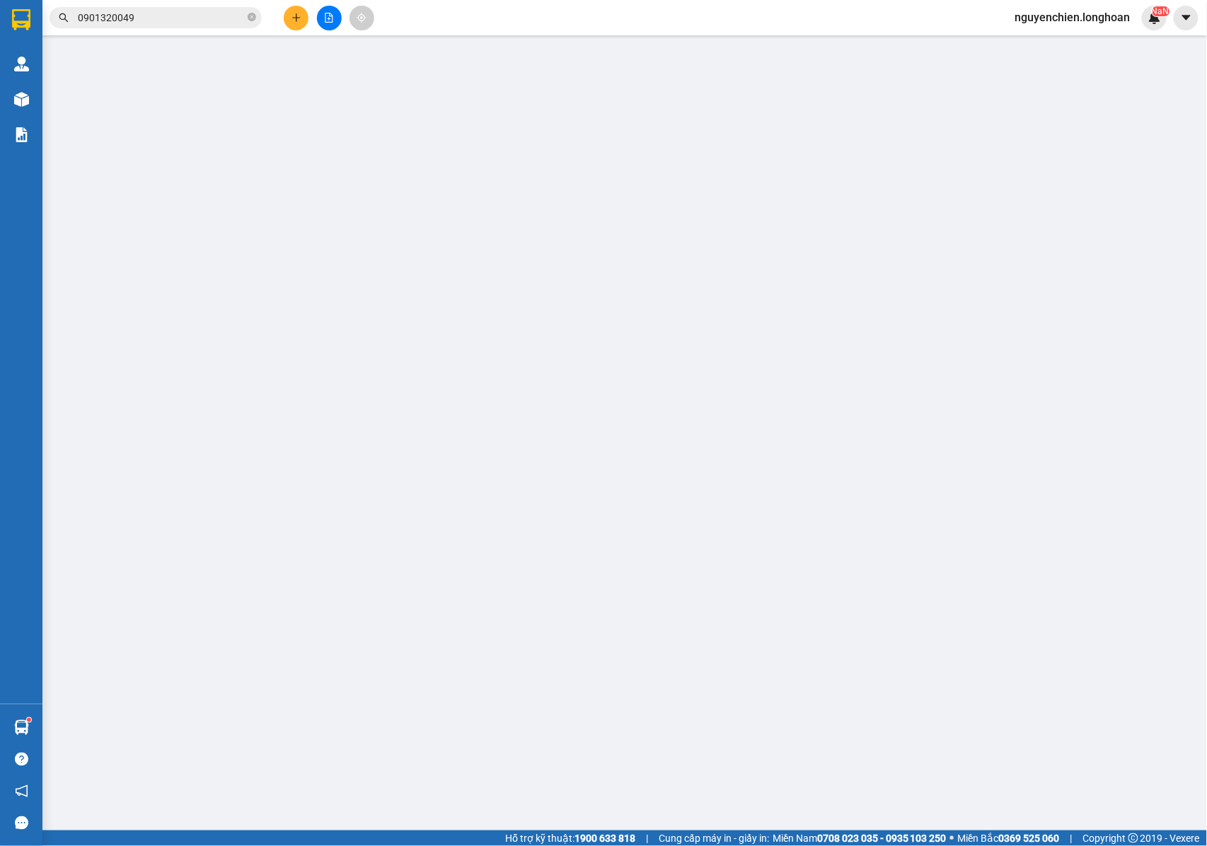
type input "0972409999"
type input "CÔNG TY CỔ PHẦN TEKAWAY"
type input "0935457488"
type input "ANH HOÀNG"
checkbox input "true"
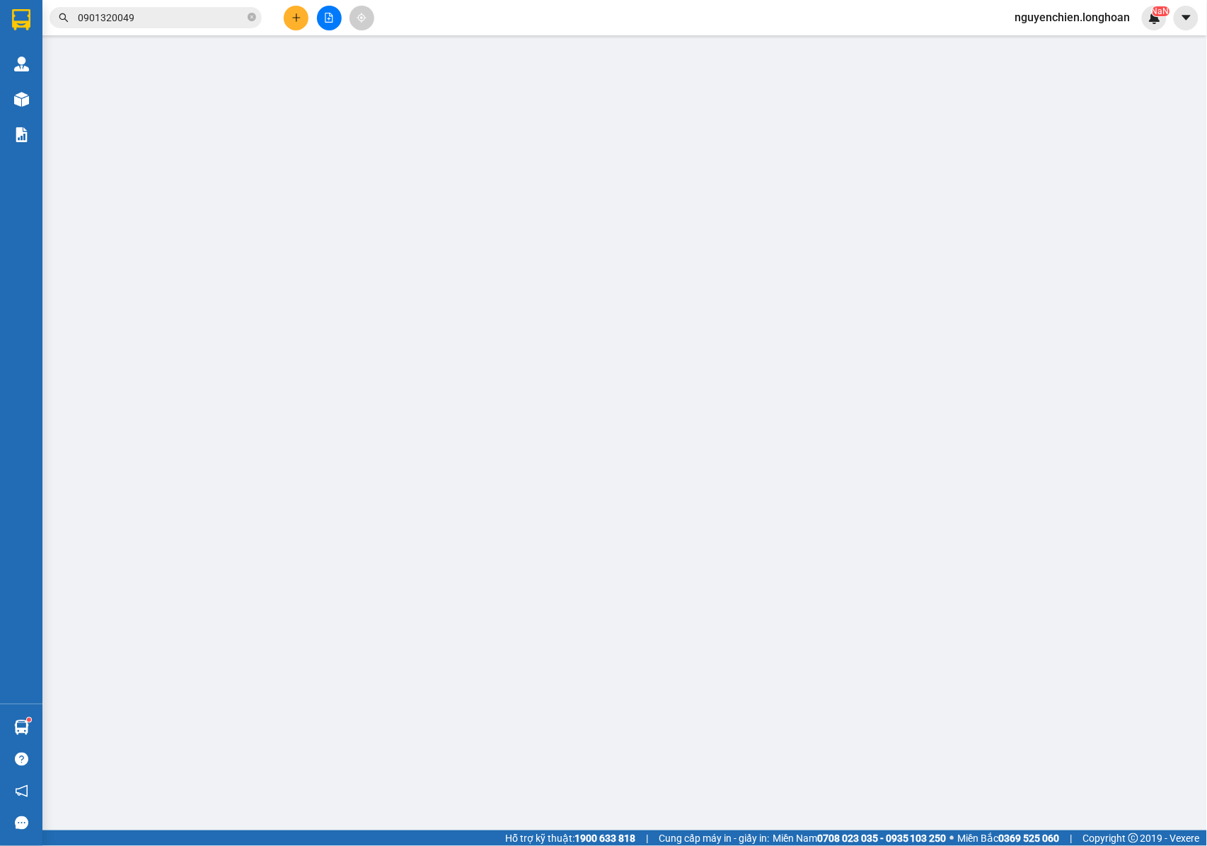
type input "298 ĐỐNG ĐA, [GEOGRAPHIC_DATA] , [GEOGRAPHIC_DATA]"
type input "NHẬN NGUYÊN KIỆN GIAO NGUYÊN KIỆN, HƯ VỠ K ĐỀN"
type input "600.000"
type input "60.000"
type input "600.000"
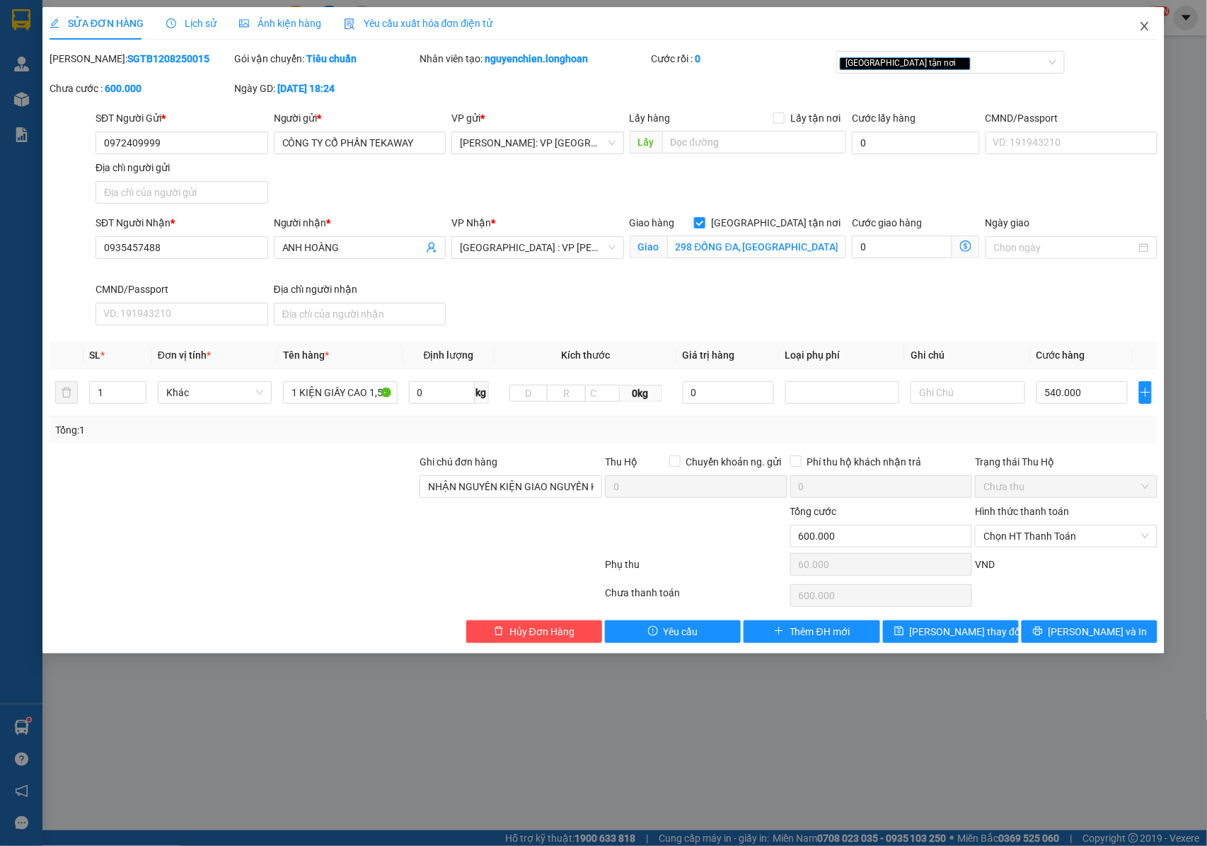
click at [1148, 30] on icon "close" at bounding box center [1146, 26] width 8 height 8
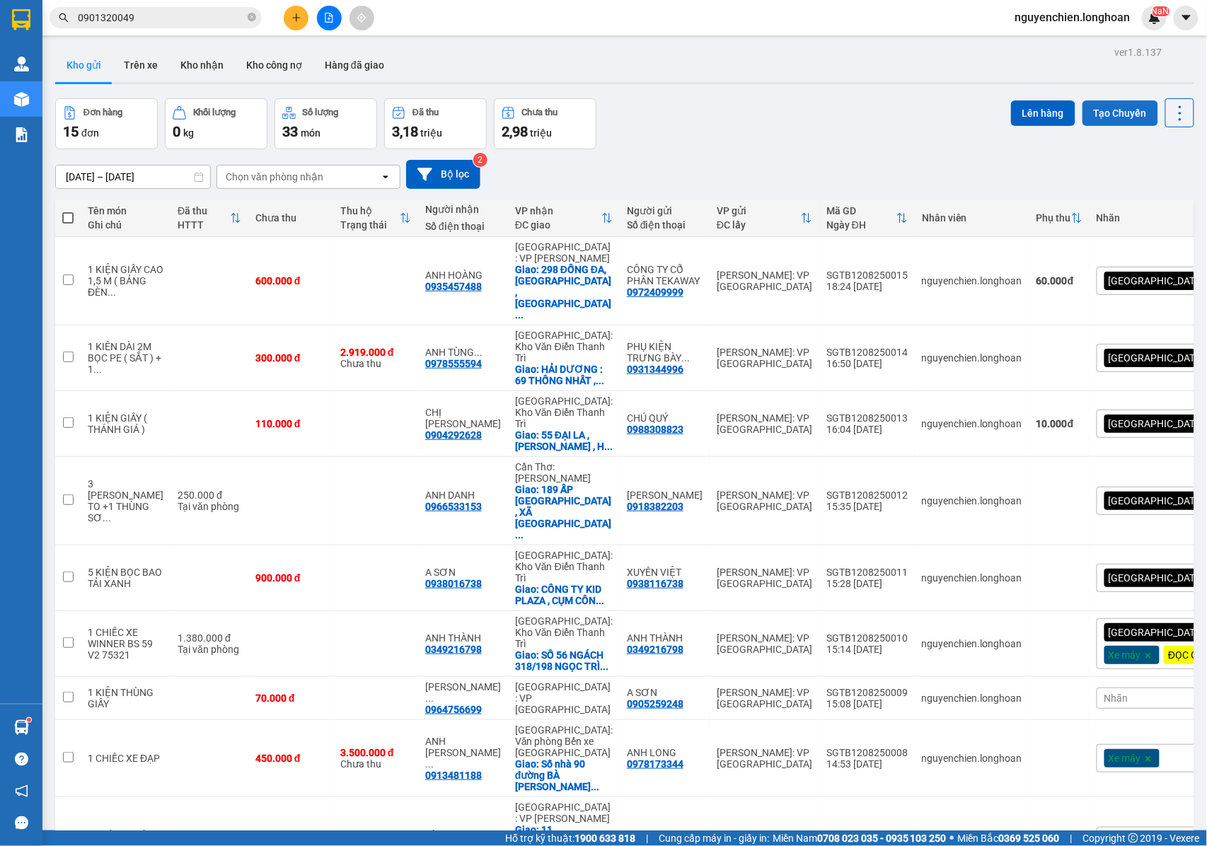
click at [1093, 112] on button "Tạo Chuyến" at bounding box center [1121, 113] width 76 height 25
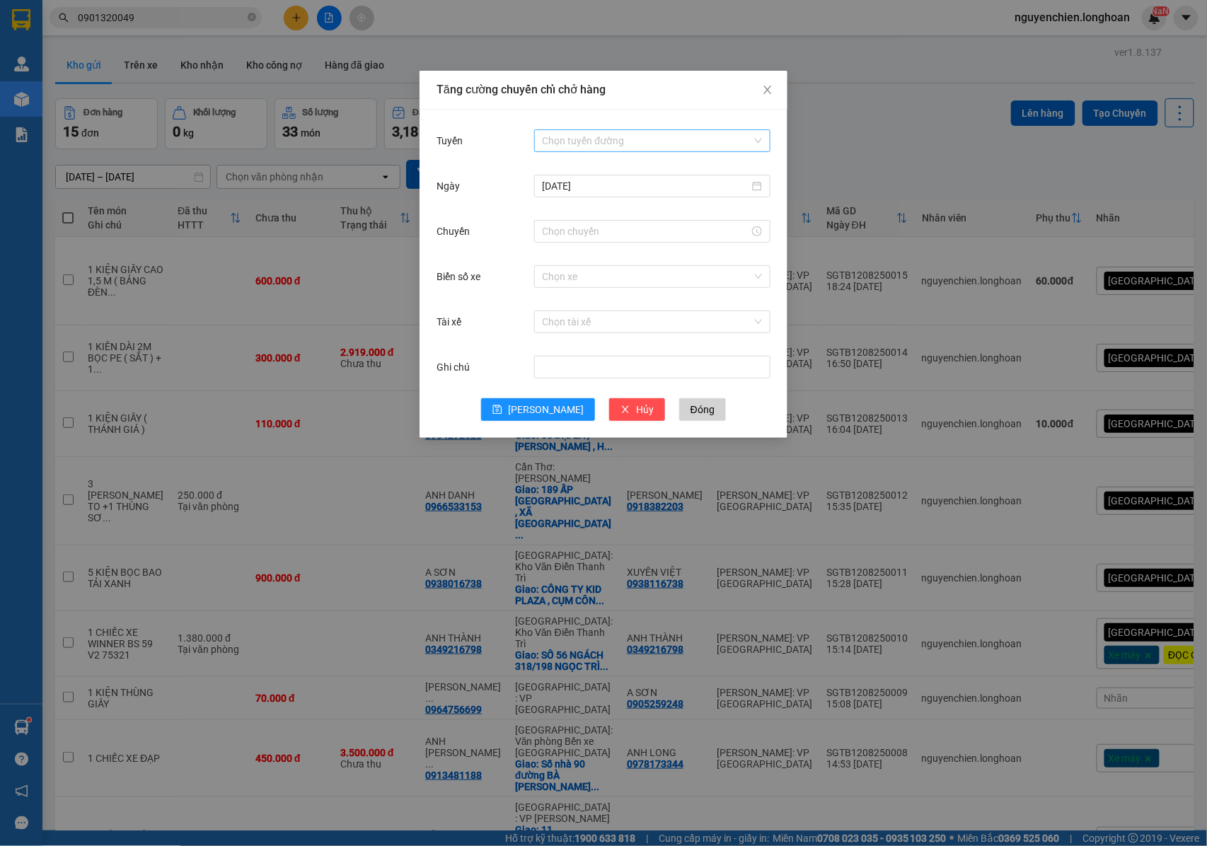
click at [630, 142] on input "Tuyến" at bounding box center [648, 140] width 210 height 21
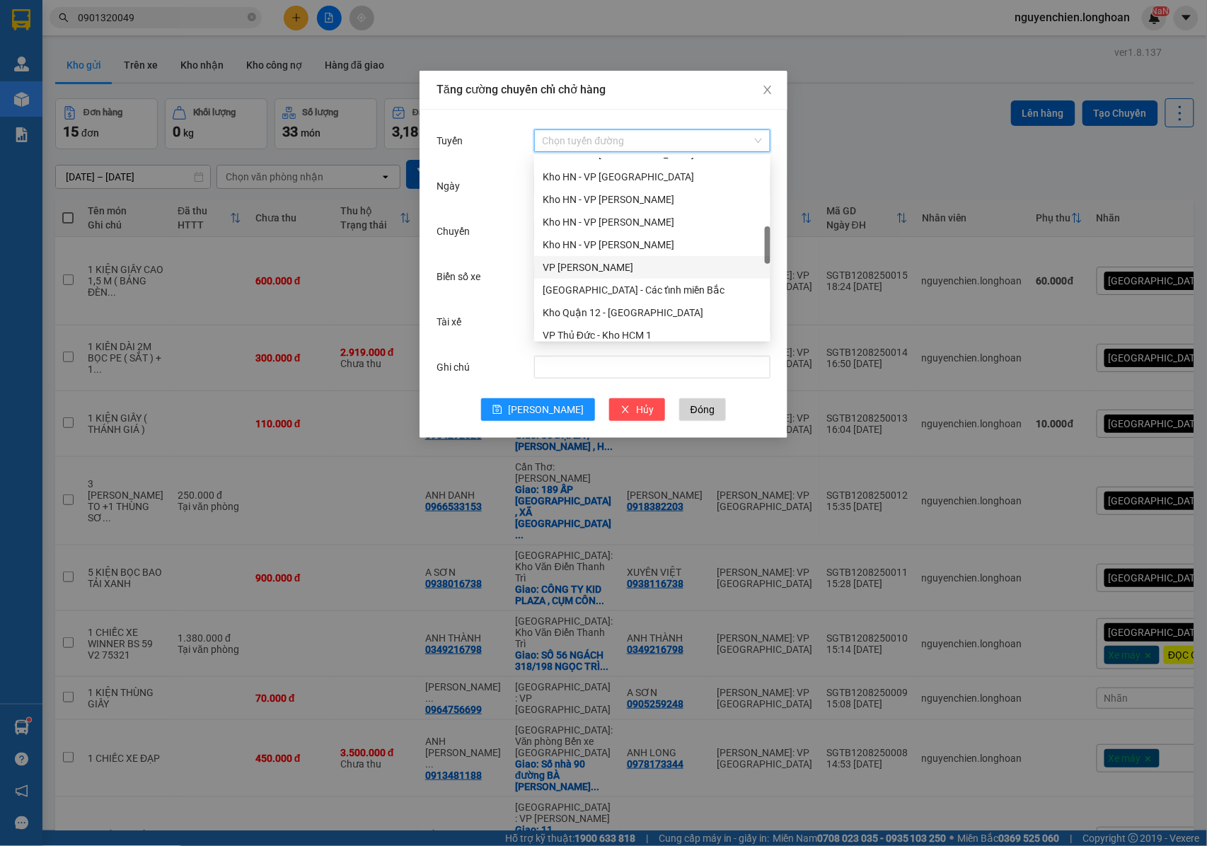
scroll to position [471, 0]
click at [584, 327] on div "VP Tân Bình - Kho HCM 1" at bounding box center [652, 332] width 219 height 16
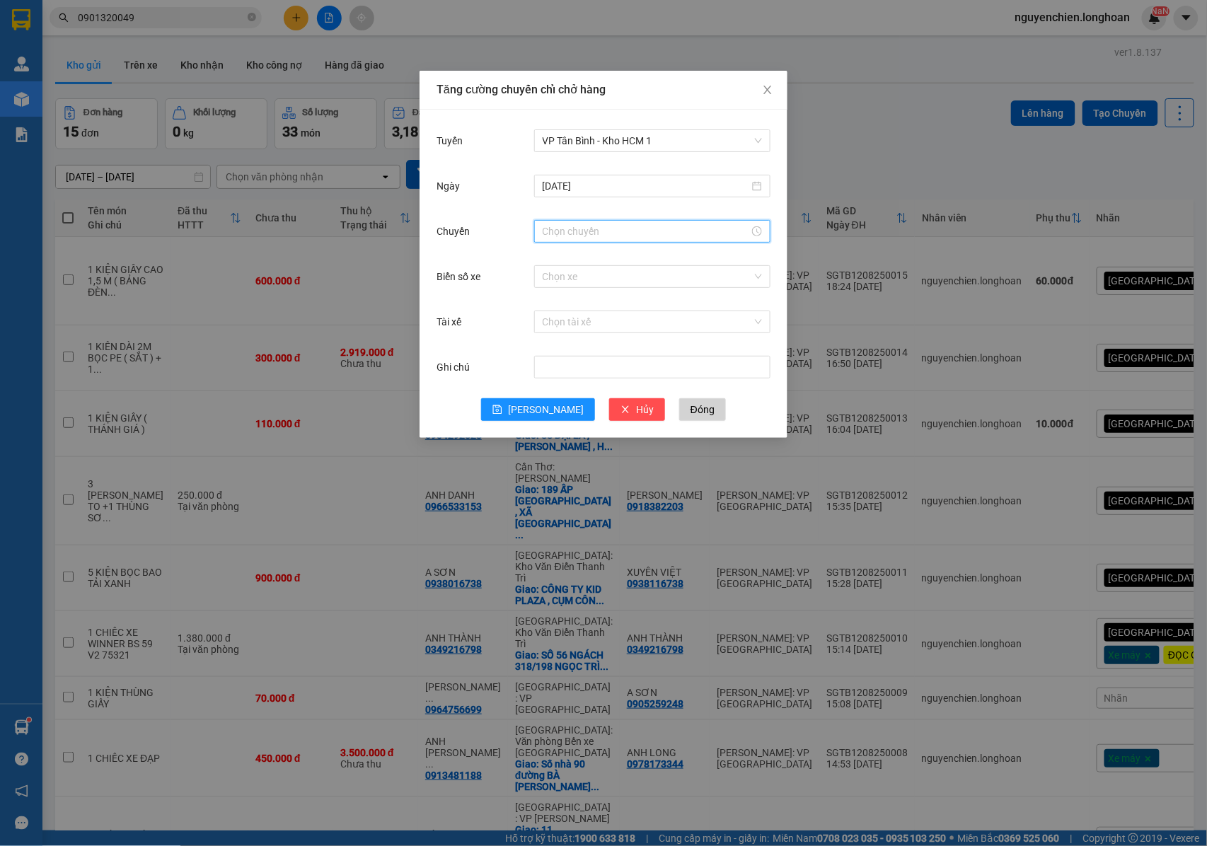
click at [572, 239] on input "Chuyến" at bounding box center [646, 232] width 207 height 16
click at [553, 330] on div "18" at bounding box center [554, 333] width 40 height 20
click at [592, 350] on div "38" at bounding box center [594, 352] width 39 height 20
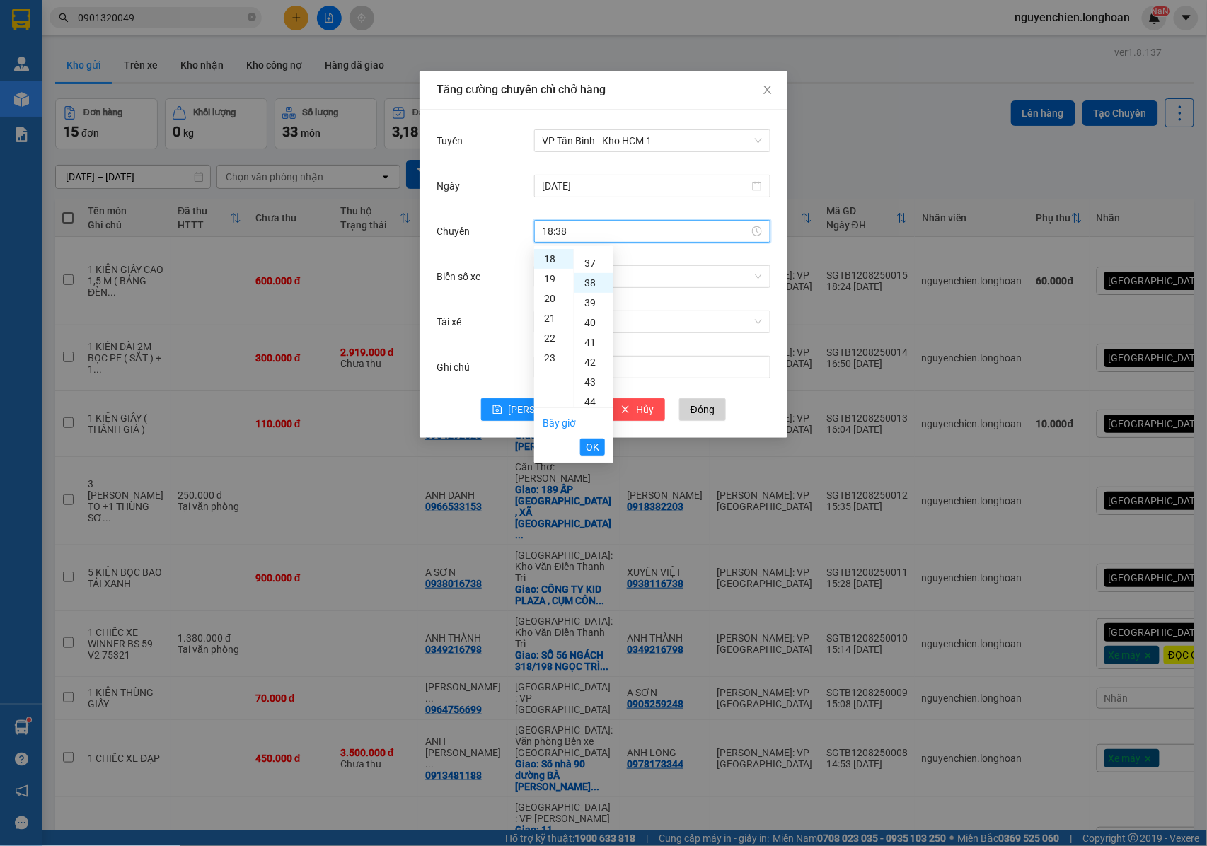
scroll to position [753, 0]
click at [593, 452] on span "OK" at bounding box center [592, 448] width 13 height 16
type input "18:38"
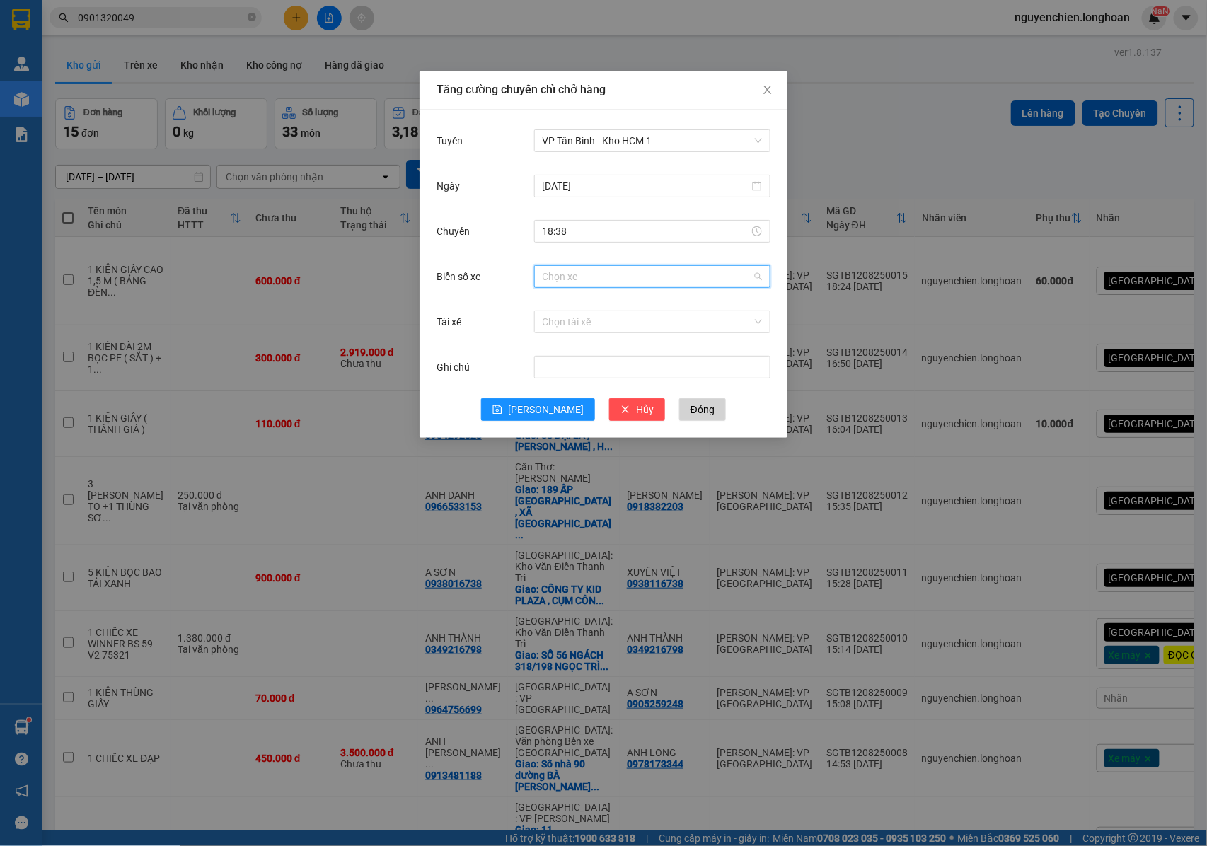
click at [545, 281] on input "Biển số xe" at bounding box center [648, 276] width 210 height 21
type input "955"
click at [561, 300] on div "29H-955.02" at bounding box center [652, 305] width 219 height 16
click at [590, 323] on input "Tài xế" at bounding box center [648, 321] width 210 height 21
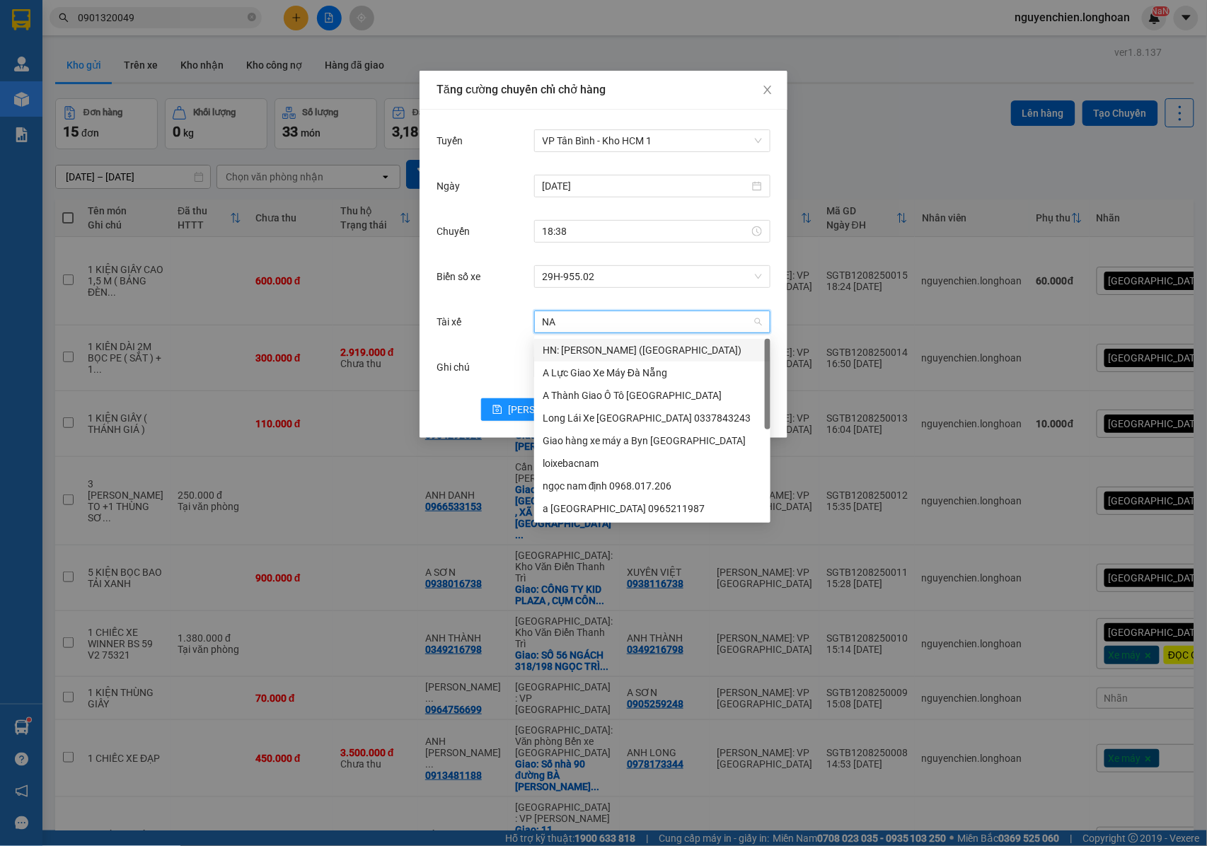
type input "NAM"
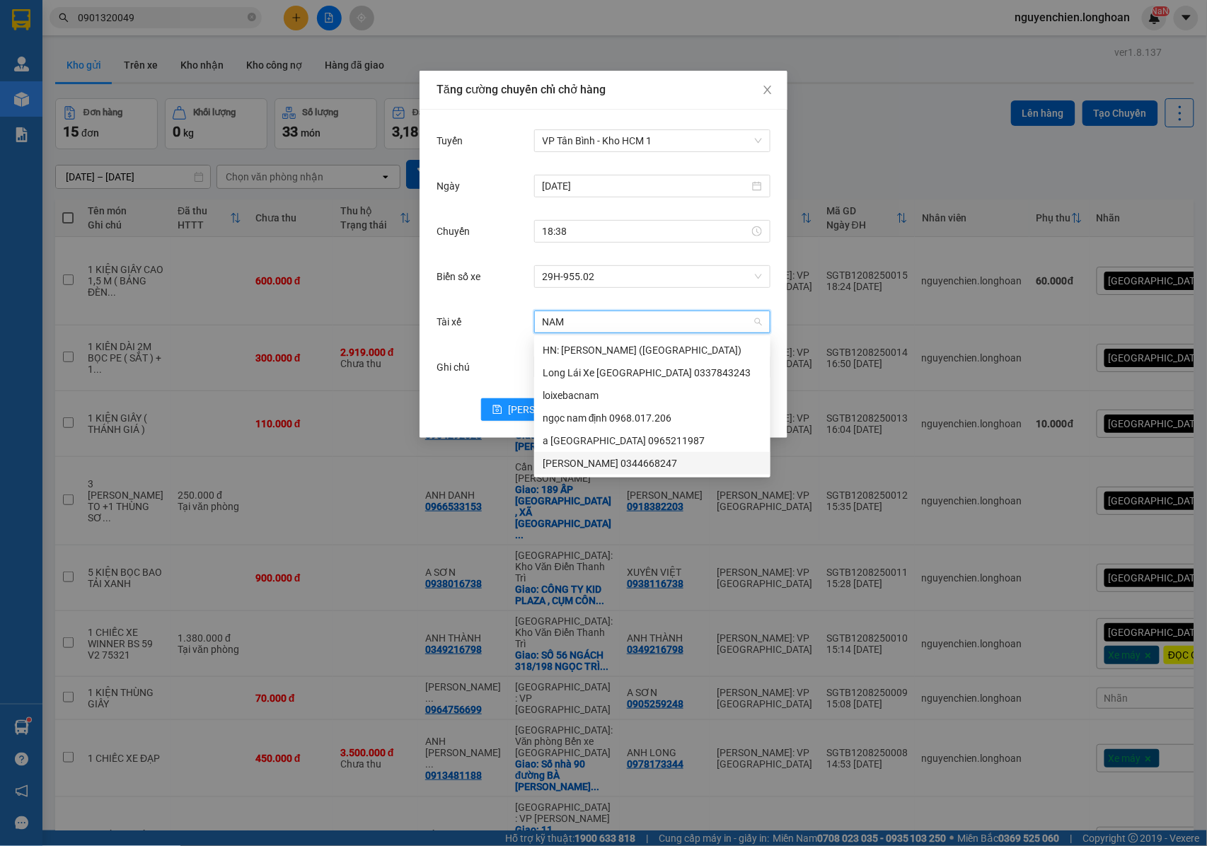
click at [602, 459] on div "[PERSON_NAME] 0344668247" at bounding box center [652, 464] width 219 height 16
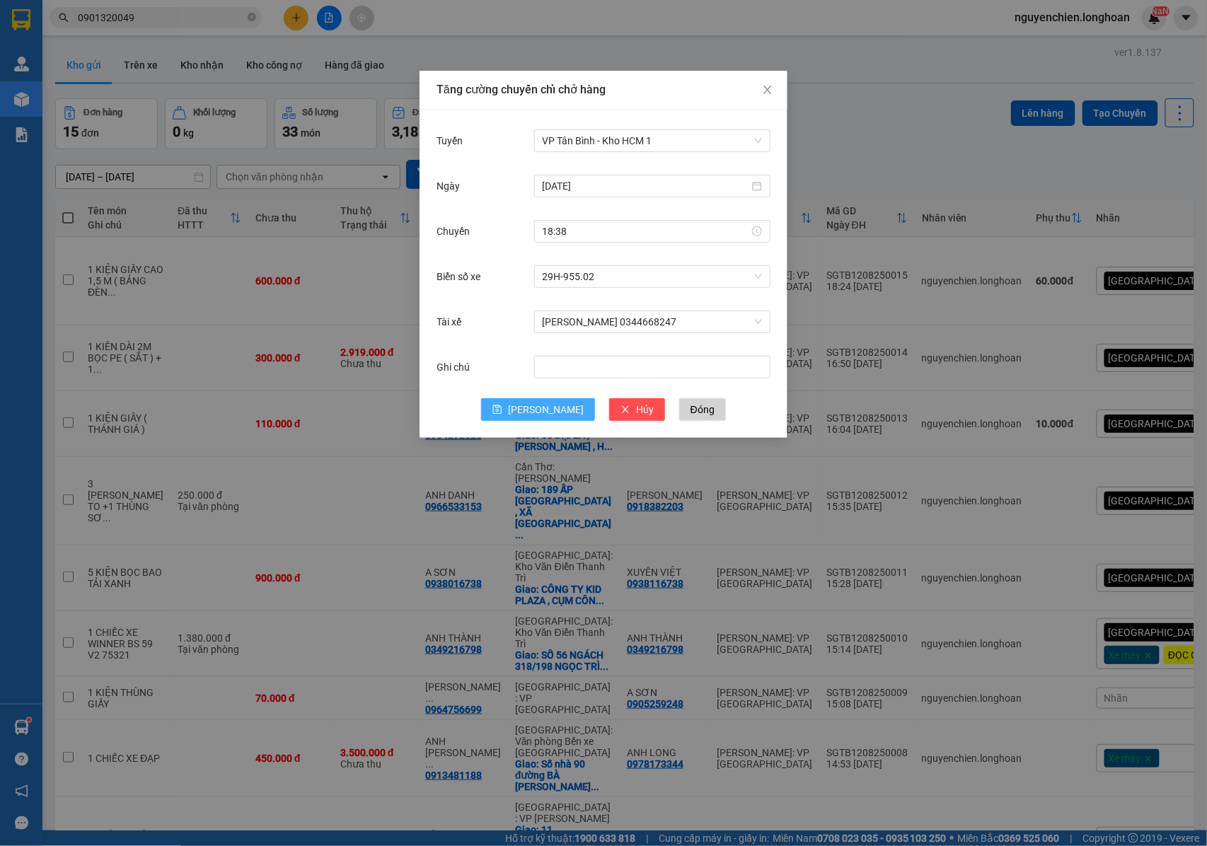
click at [535, 406] on button "[PERSON_NAME]" at bounding box center [538, 409] width 114 height 23
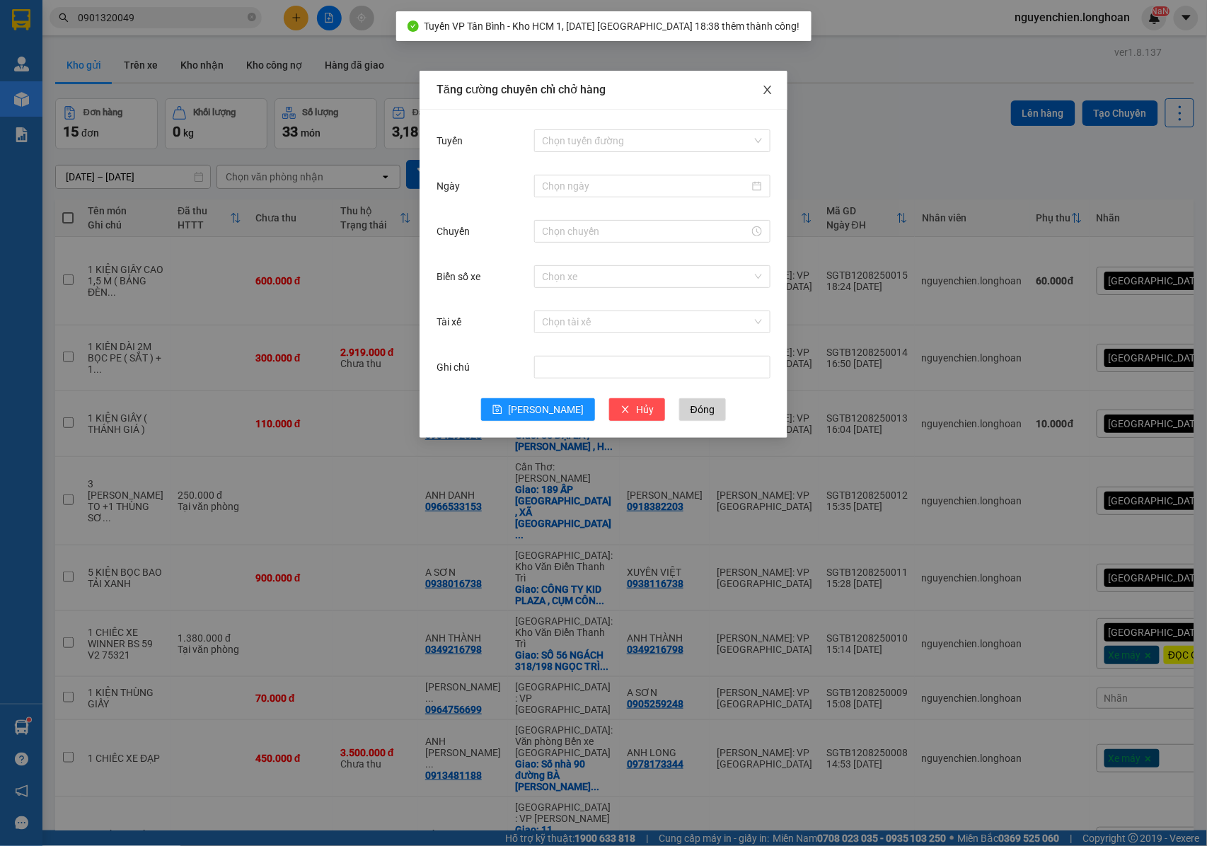
click at [769, 93] on icon "close" at bounding box center [767, 89] width 11 height 11
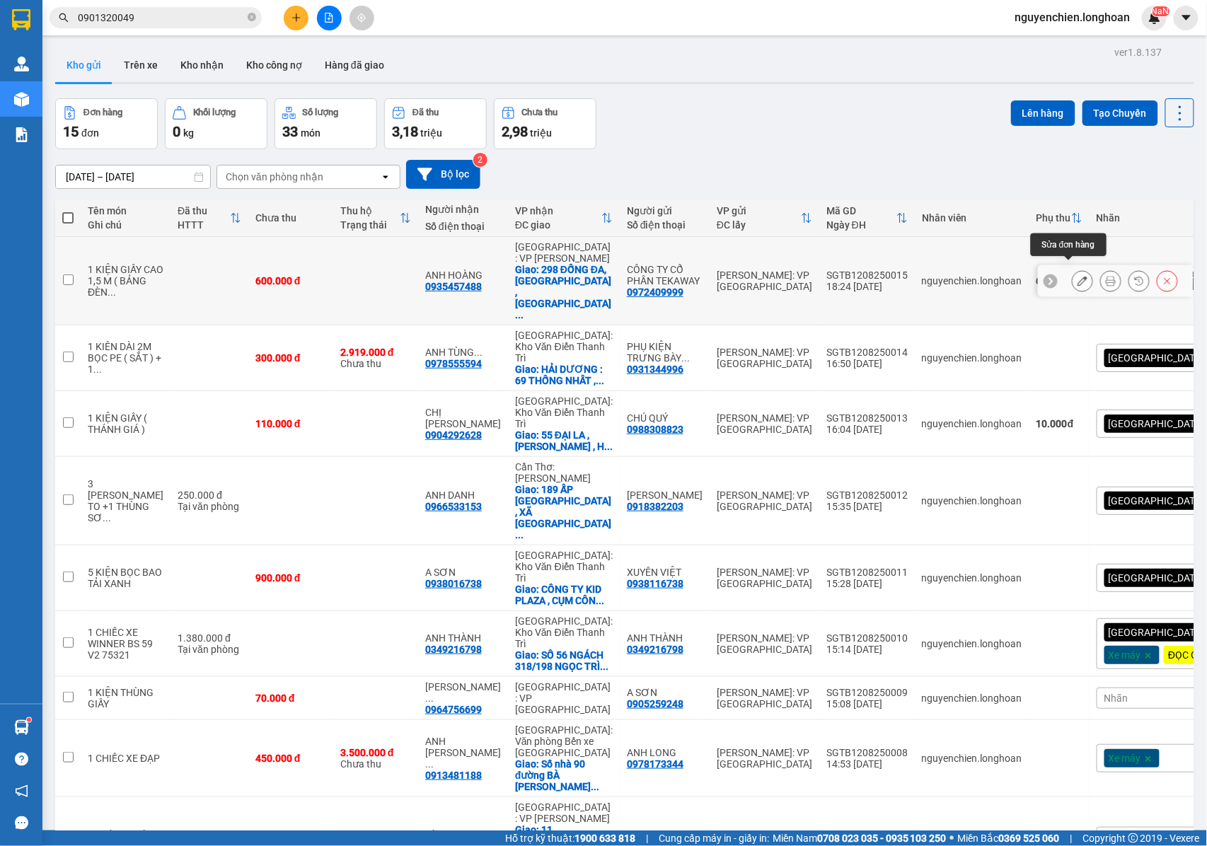
click at [1078, 276] on icon at bounding box center [1083, 281] width 10 height 10
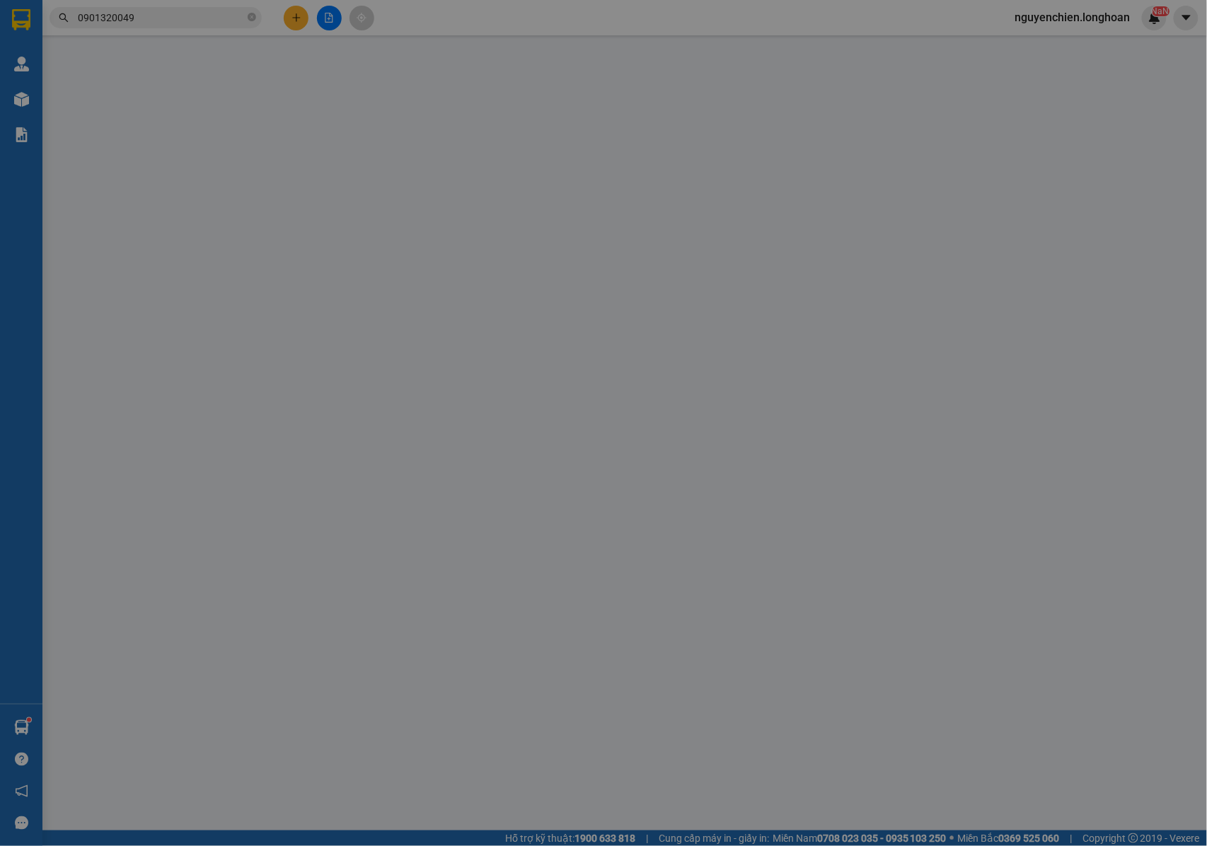
type input "0972409999"
type input "CÔNG TY CỔ PHẦN TEKAWAY"
type input "0935457488"
type input "ANH HOÀNG"
checkbox input "true"
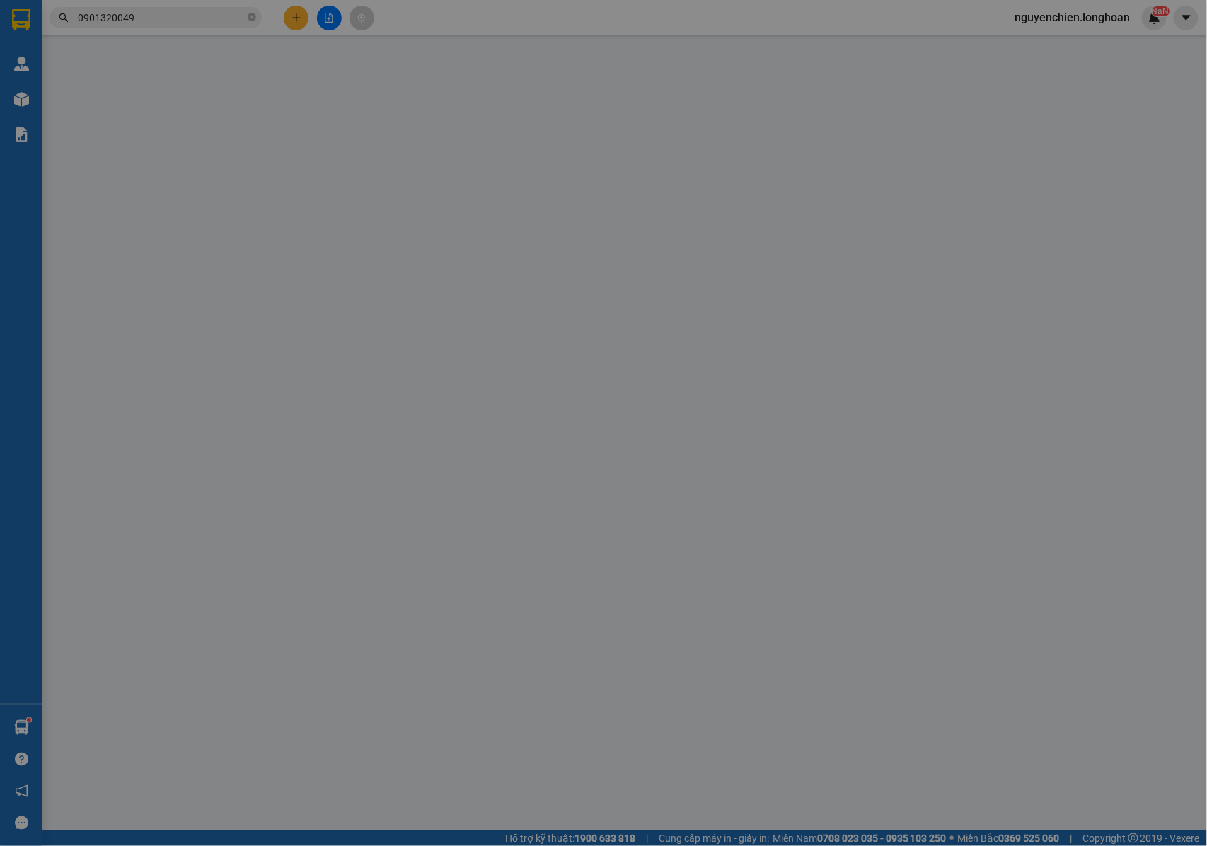
type input "298 ĐỐNG ĐA, [GEOGRAPHIC_DATA] , [GEOGRAPHIC_DATA]"
type input "NHẬN NGUYÊN KIỆN GIAO NGUYÊN KIỆN, HƯ VỠ K ĐỀN"
type input "600.000"
type input "60.000"
type input "600.000"
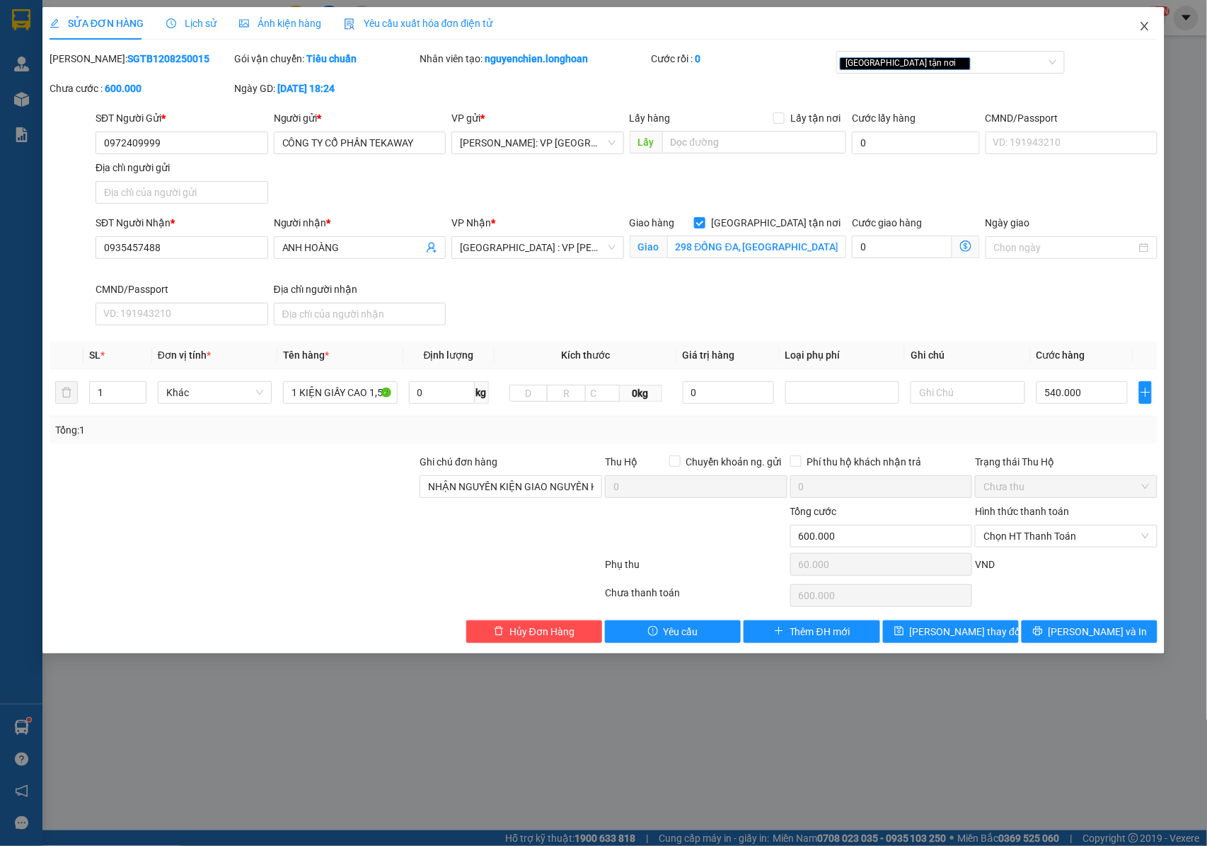
click at [1152, 26] on span "Close" at bounding box center [1145, 27] width 40 height 40
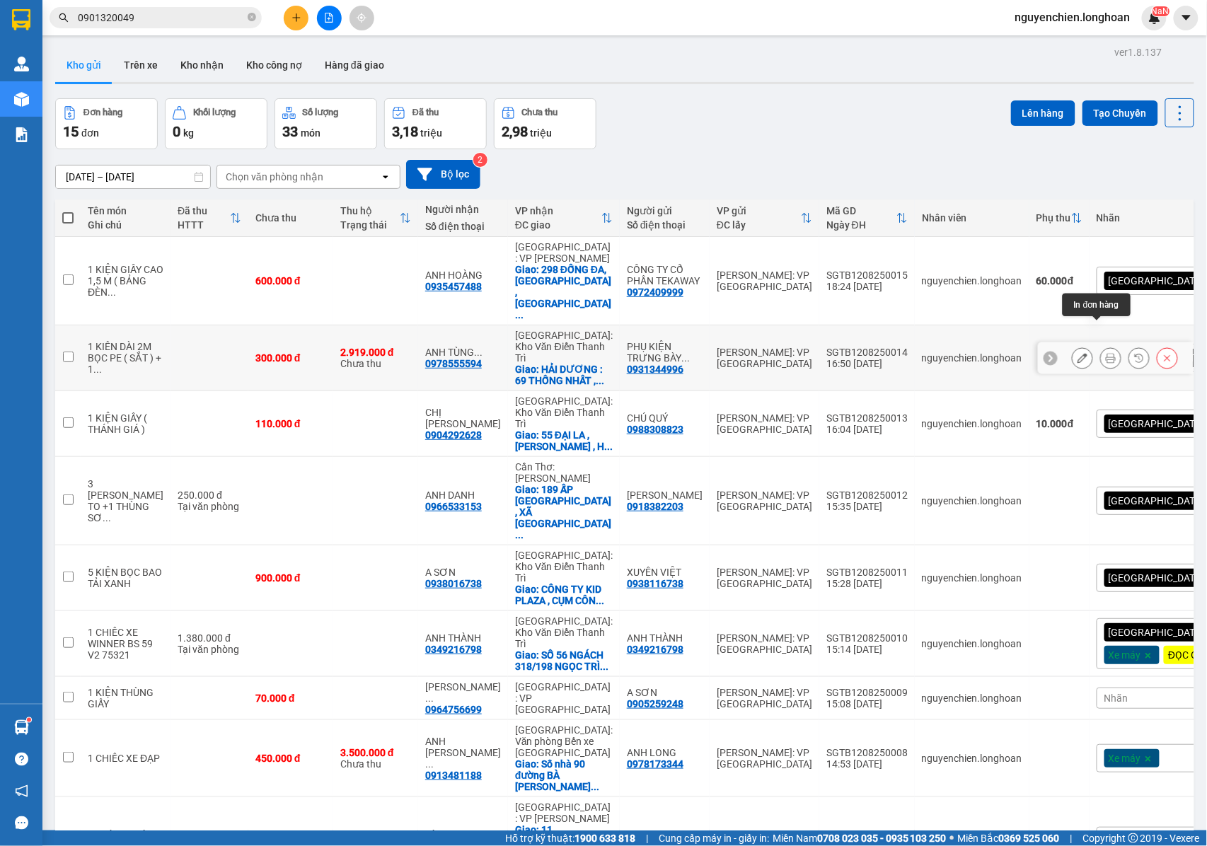
click at [1078, 353] on icon at bounding box center [1083, 358] width 10 height 10
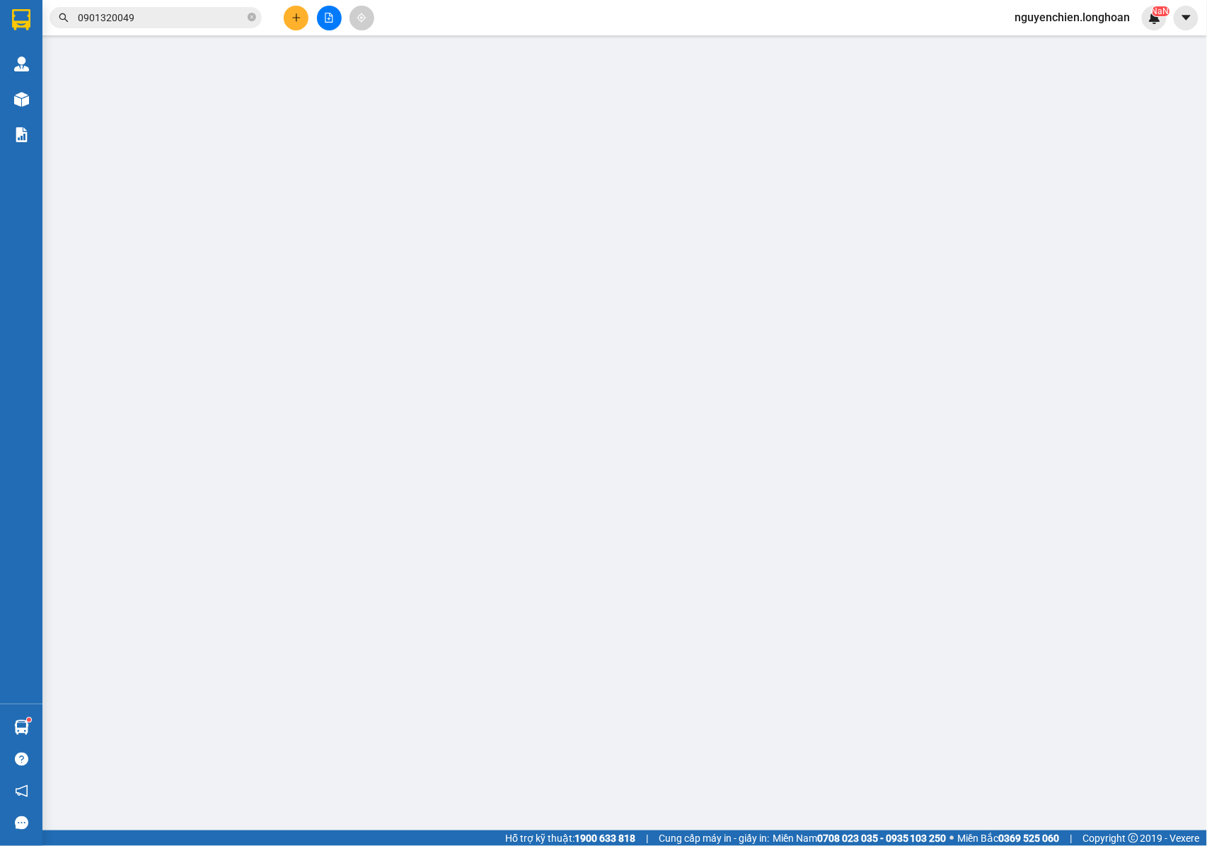
type input "0931344996"
type input "PHỤ KIỆN TRƯNG BÀY AMD"
type input "0978555594"
type input "ANH TÙNG ANH"
checkbox input "true"
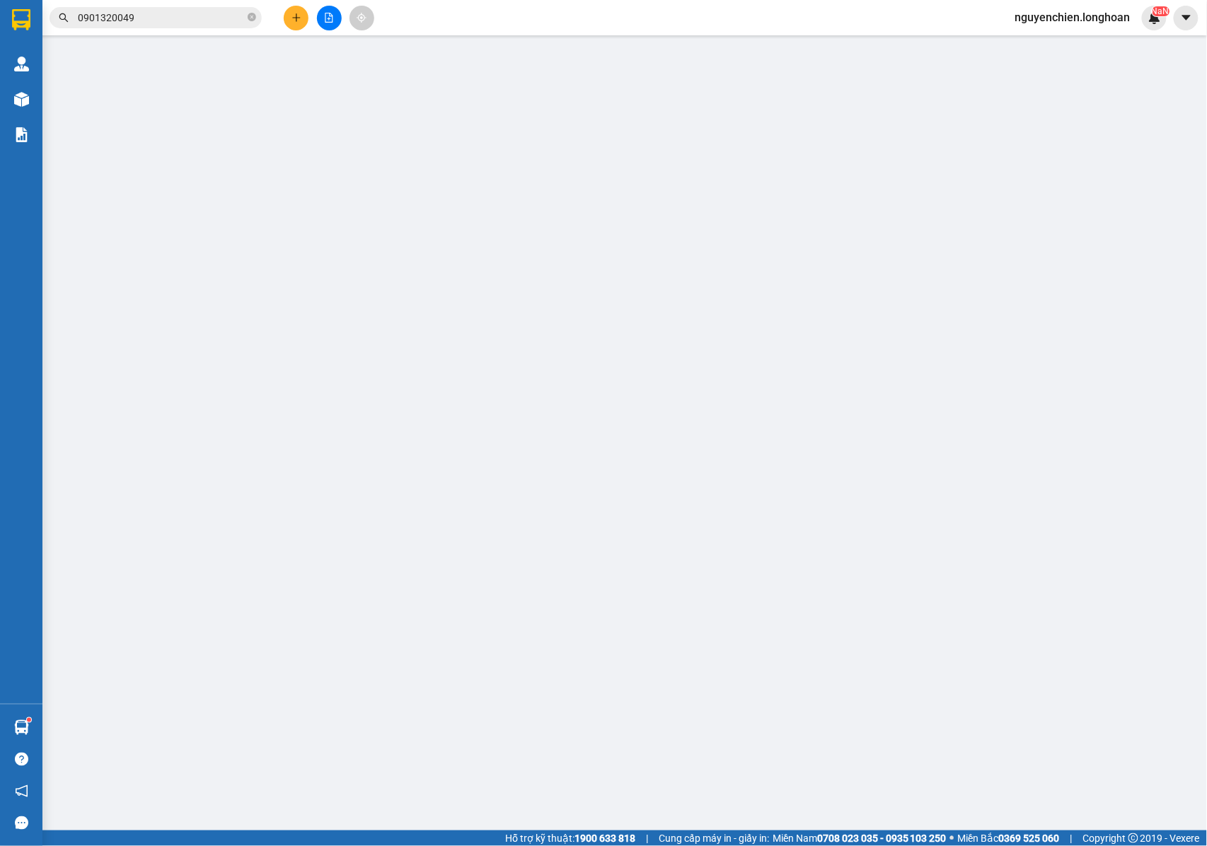
type input "[GEOGRAPHIC_DATA] : 69 THỐNG NHẤT , PHƯỜNG [GEOGRAPHIC_DATA] , [GEOGRAPHIC_DATA]"
type input "NHẬN NGUYÊN KIỆN GIAO NGUYÊN KIỆN, HƯ VỠ K ĐỀN"
type input "300.000"
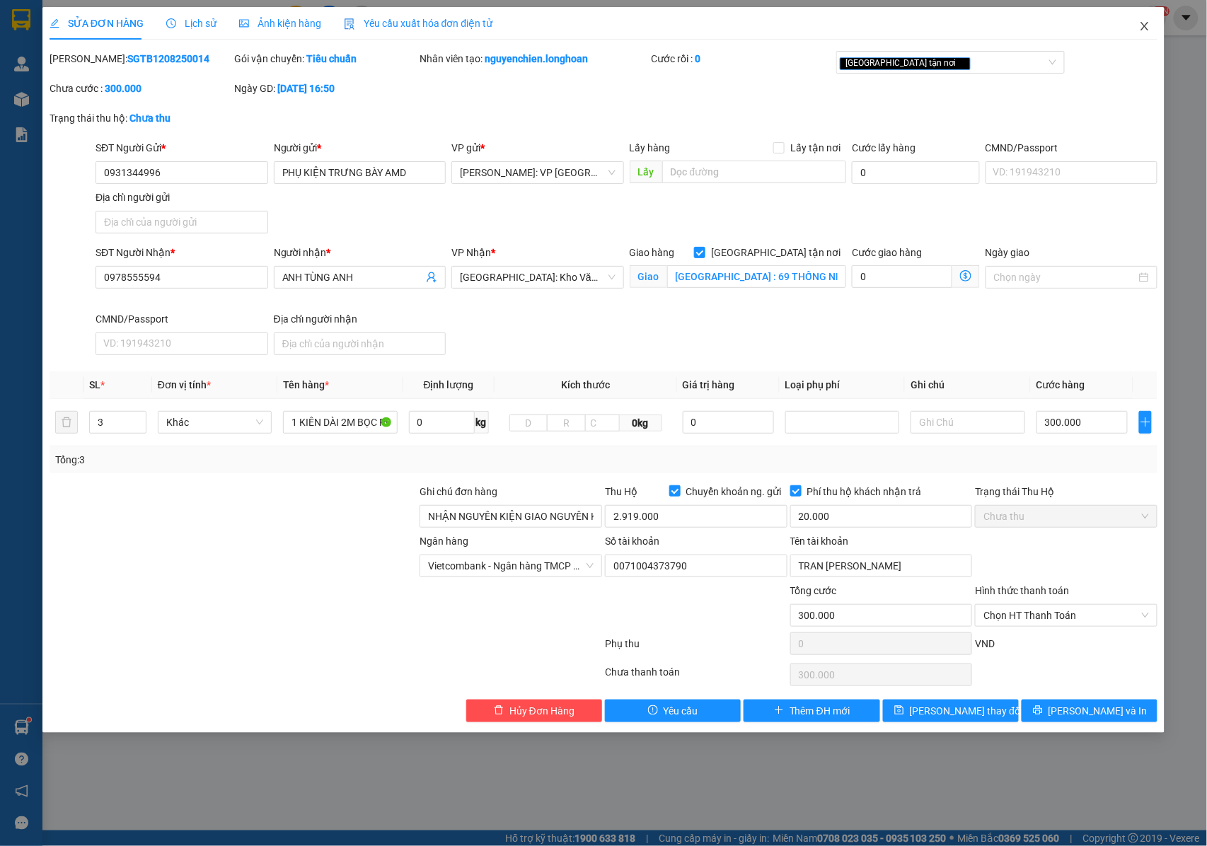
click at [1153, 28] on span "Close" at bounding box center [1145, 27] width 40 height 40
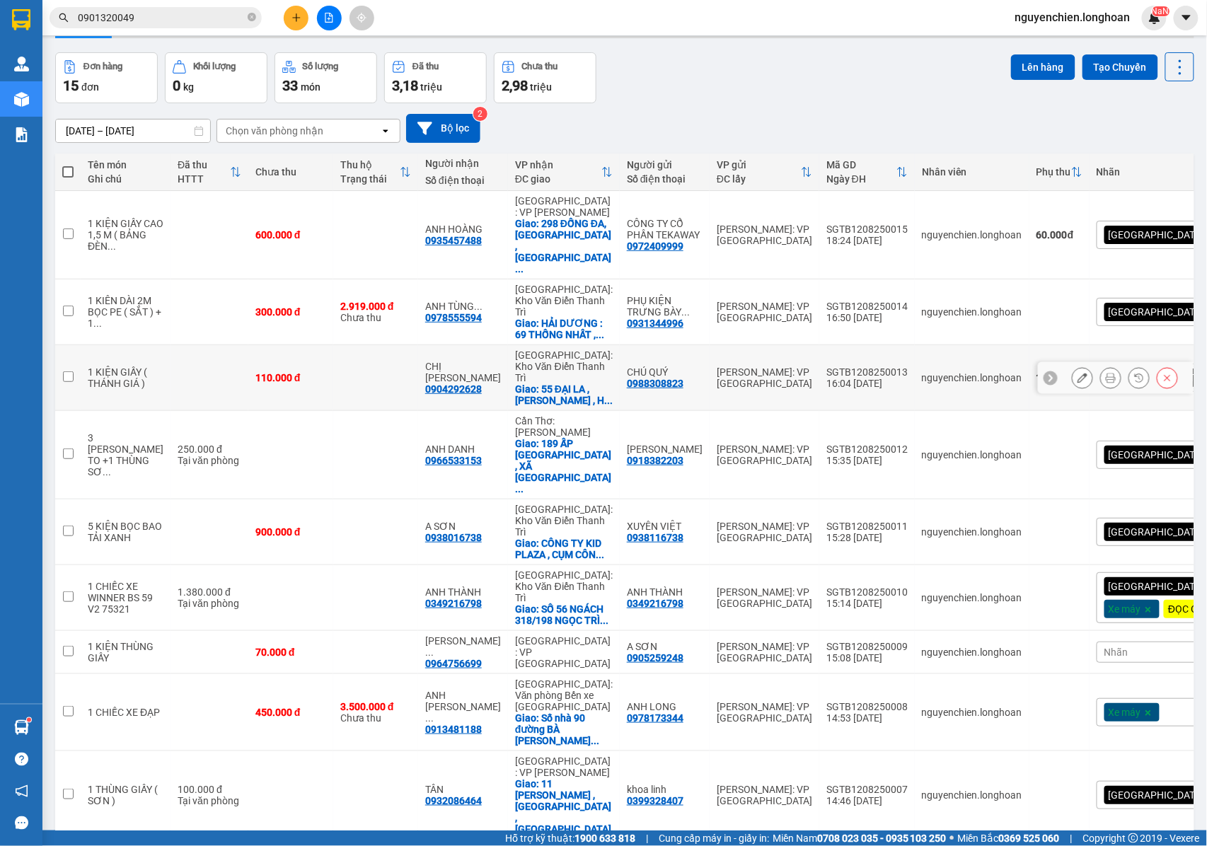
scroll to position [65, 0]
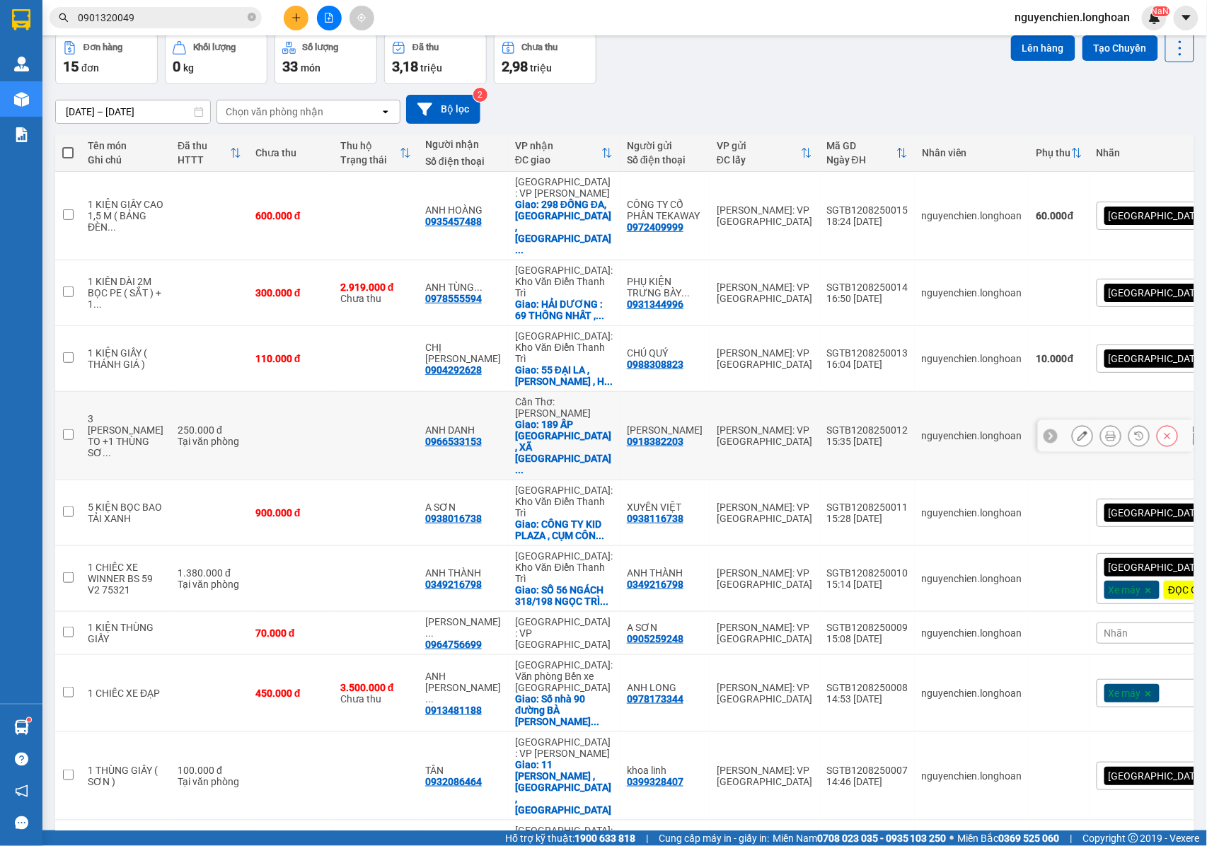
click at [1055, 420] on div at bounding box center [1116, 436] width 156 height 32
click at [1073, 424] on button at bounding box center [1083, 436] width 20 height 25
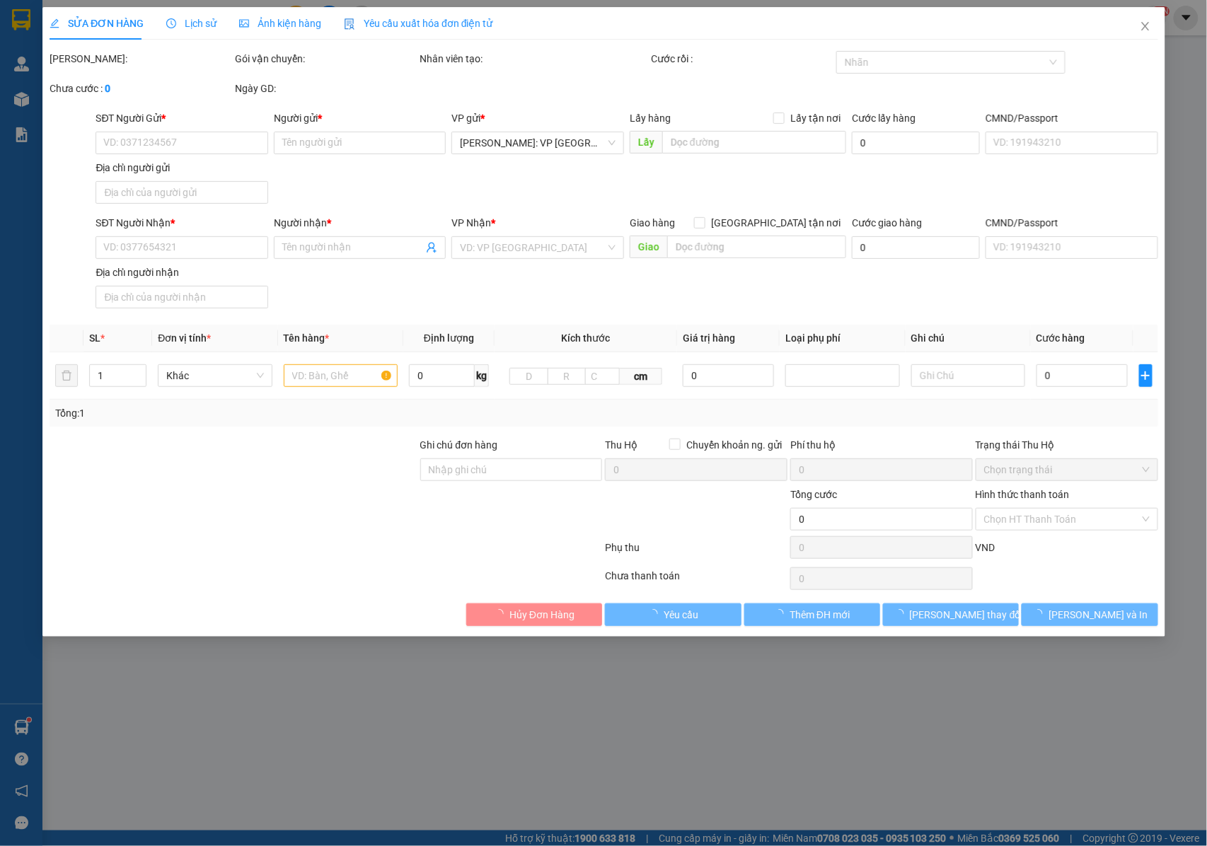
type input "0918382203"
type input "[PERSON_NAME]"
type input "0966533153"
type input "ANH DANH"
checkbox input "true"
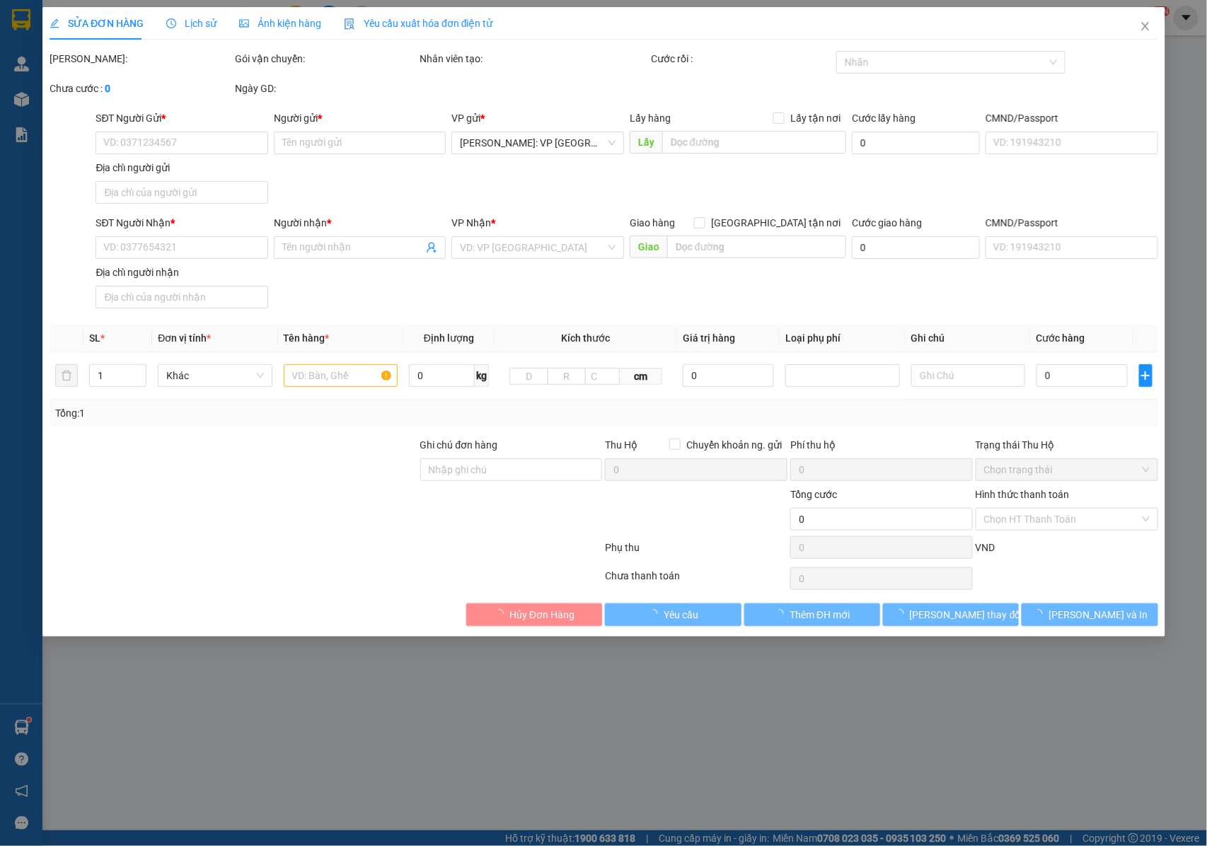
type input "189 ẤP [GEOGRAPHIC_DATA] , XÃ [GEOGRAPHIC_DATA] , ( [GEOGRAPHIC_DATA] ) , [GEOG…"
type input "NHẬN NGUYÊN KIỆN GIAO NGUYÊN KIỆN, HƯ VỠ K ĐỀN"
type input "250.000"
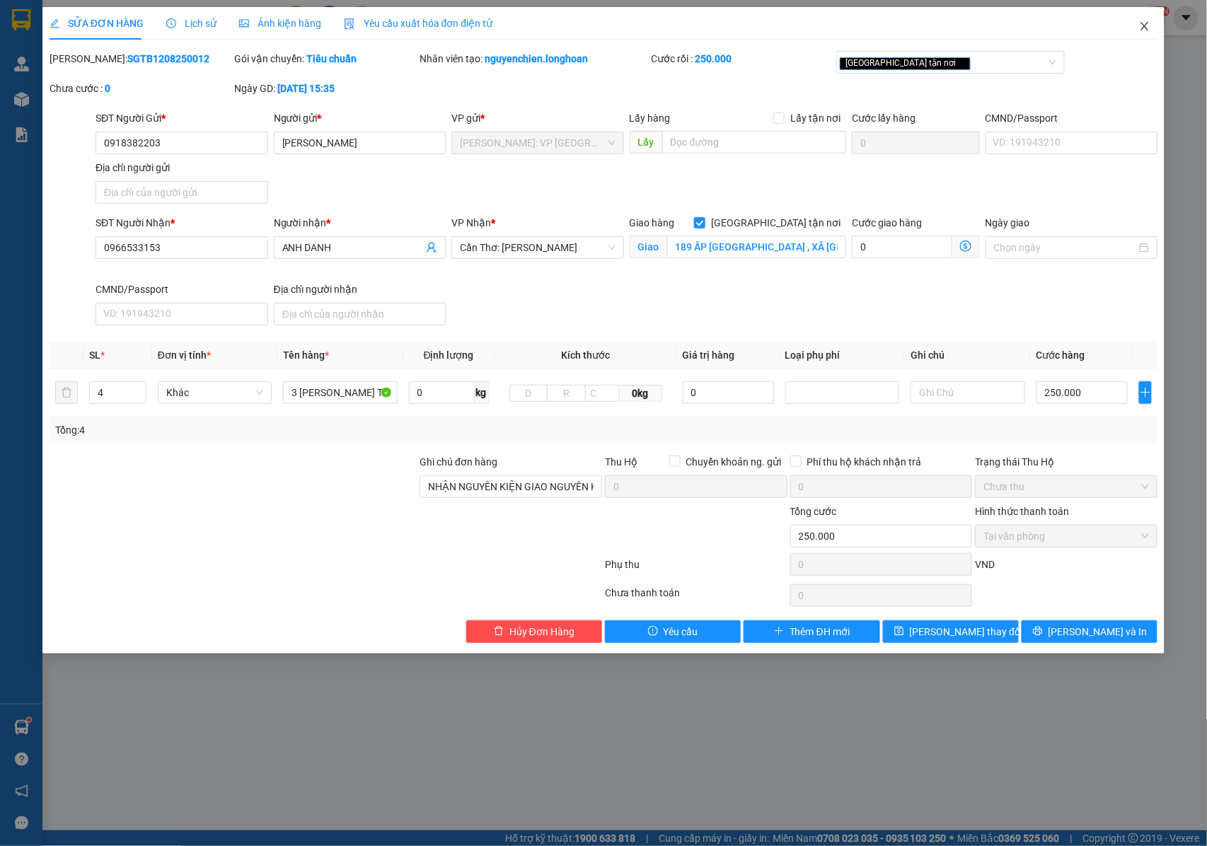
click at [1144, 33] on span "Close" at bounding box center [1145, 27] width 40 height 40
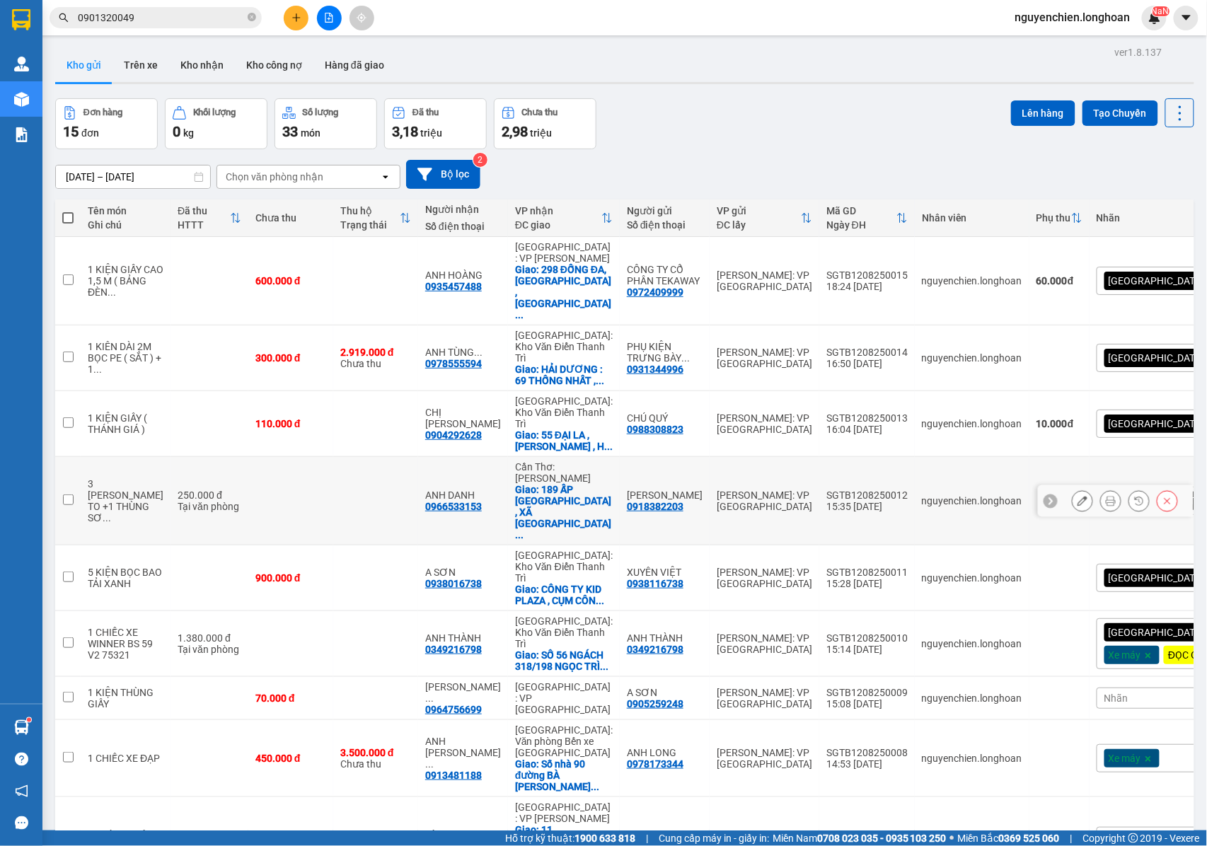
scroll to position [65, 0]
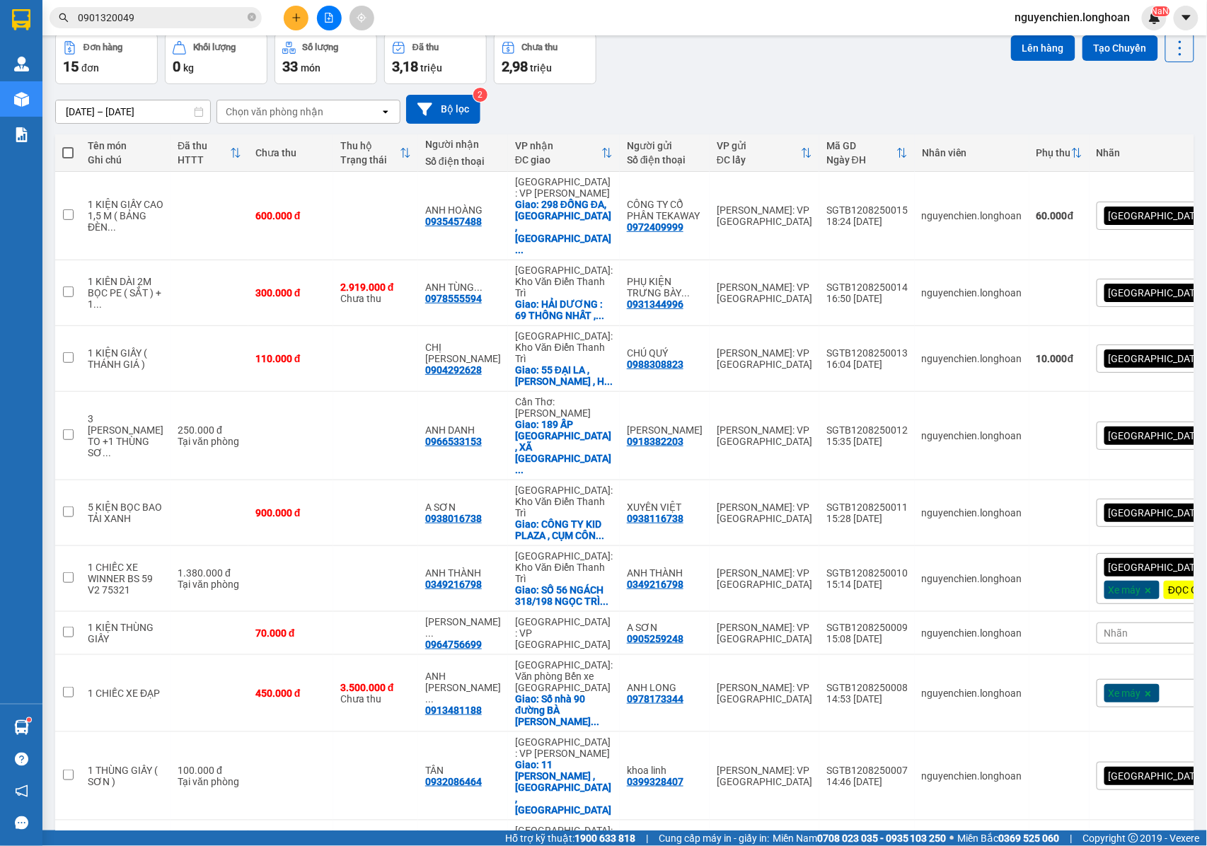
click at [1097, 677] on div "20 / trang" at bounding box center [1132, 674] width 85 height 25
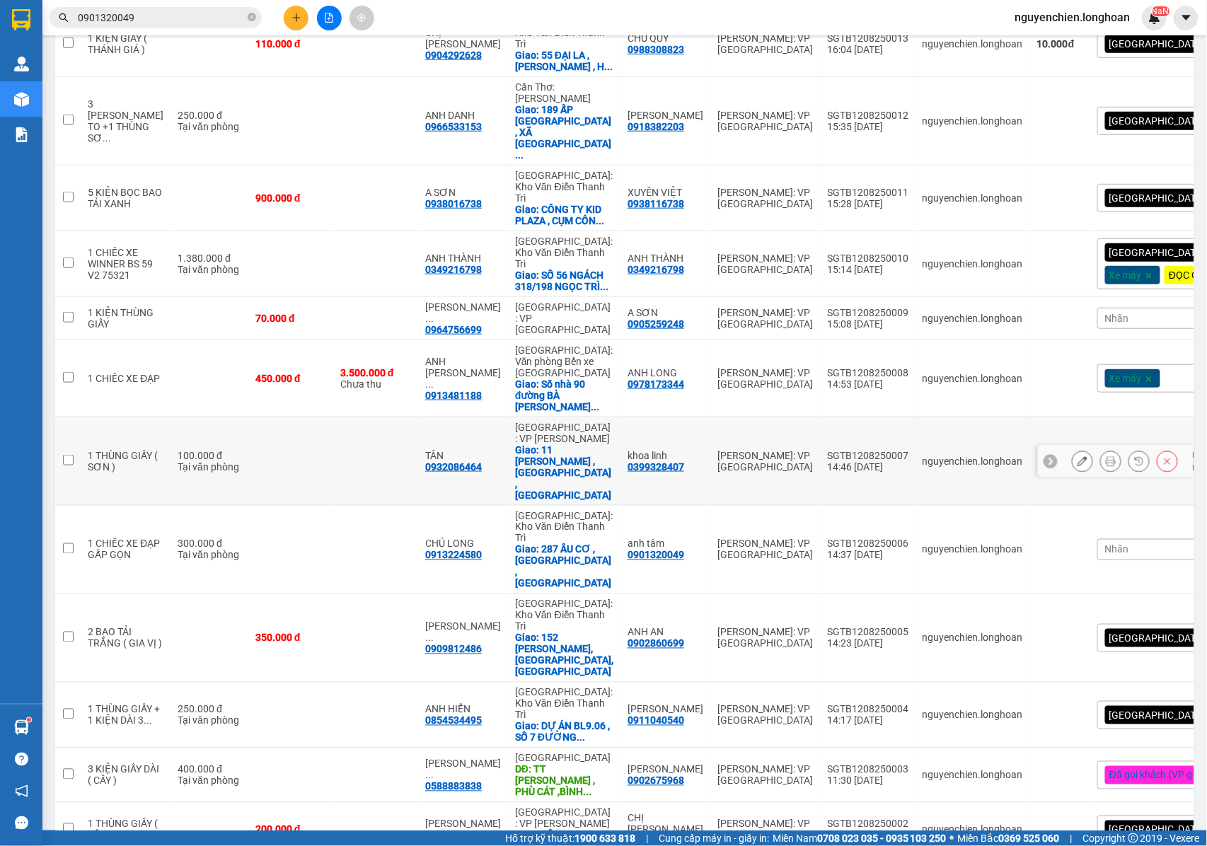
scroll to position [394, 0]
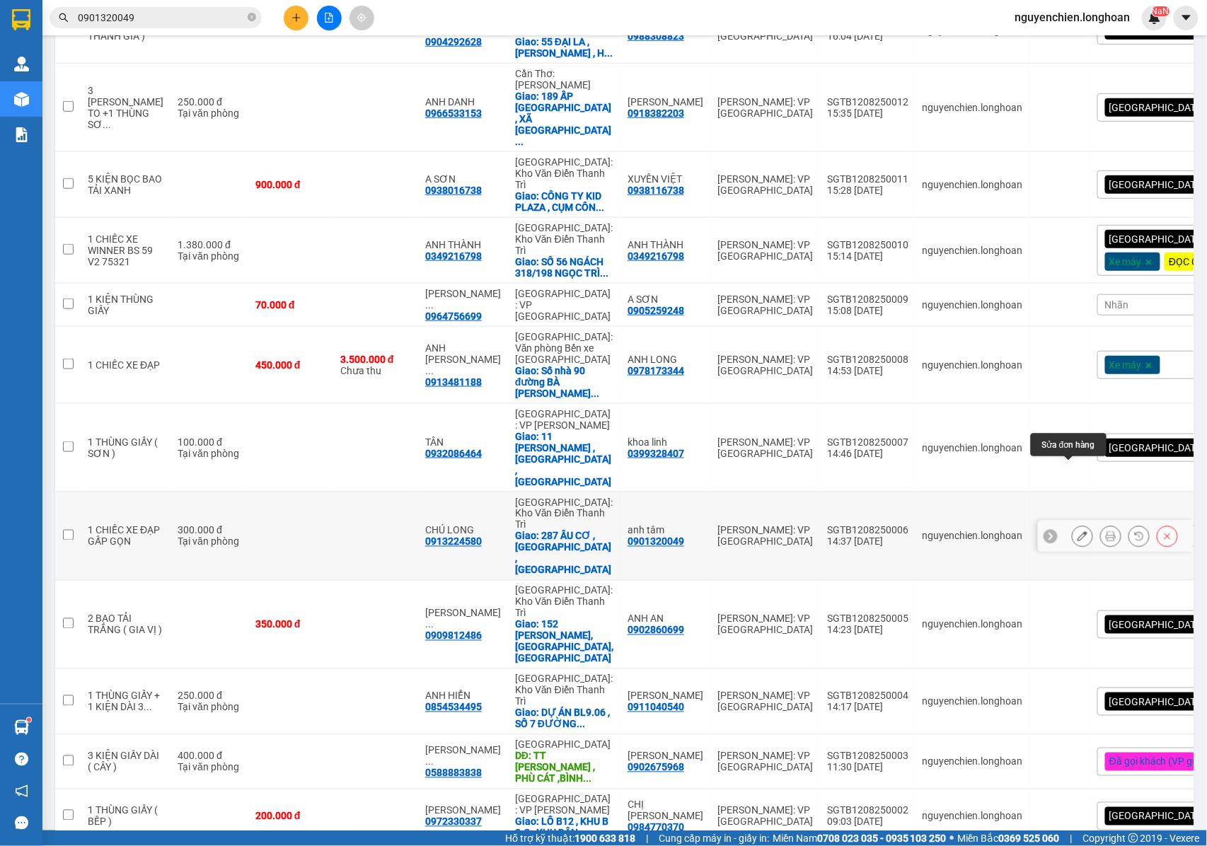
click at [1078, 532] on icon at bounding box center [1083, 537] width 10 height 10
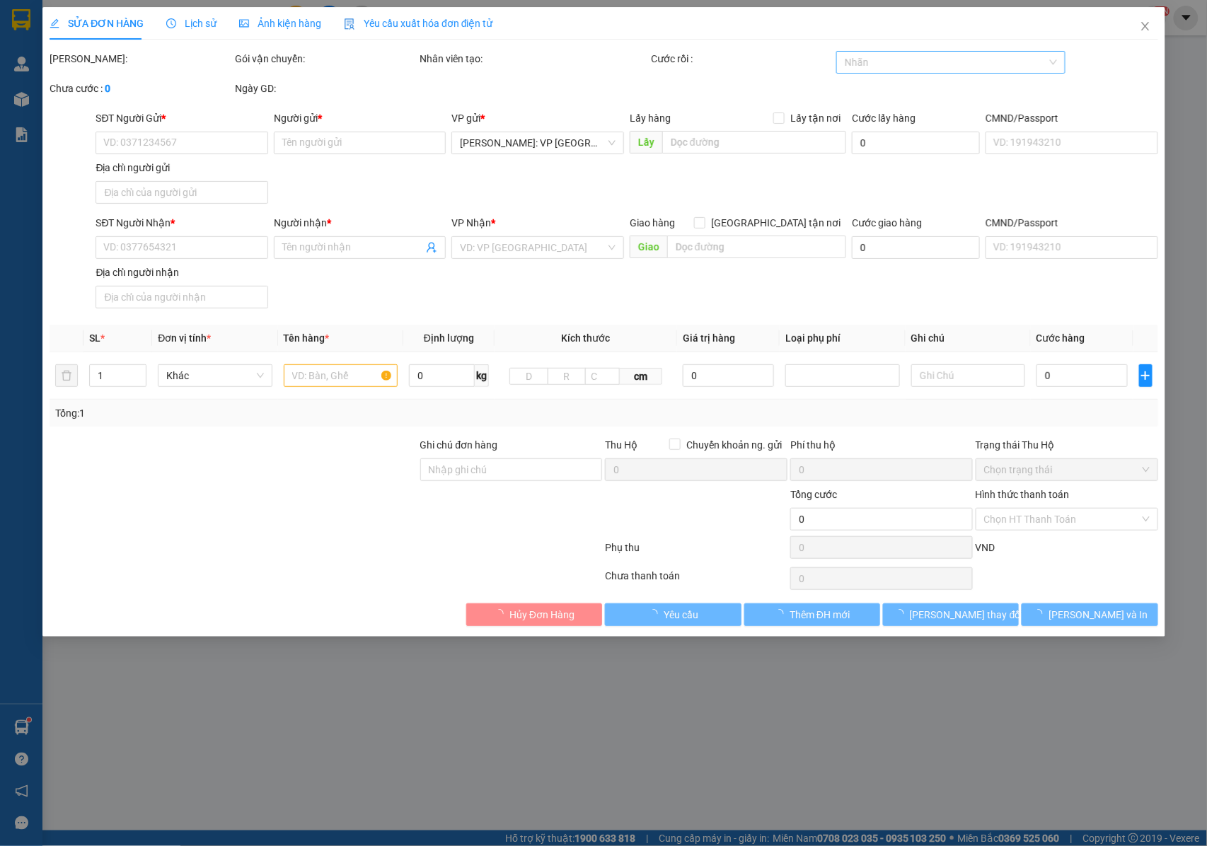
type input "0901320049"
type input "anh tâm"
type input "0913224580"
type input "CHÚ LONG"
checkbox input "true"
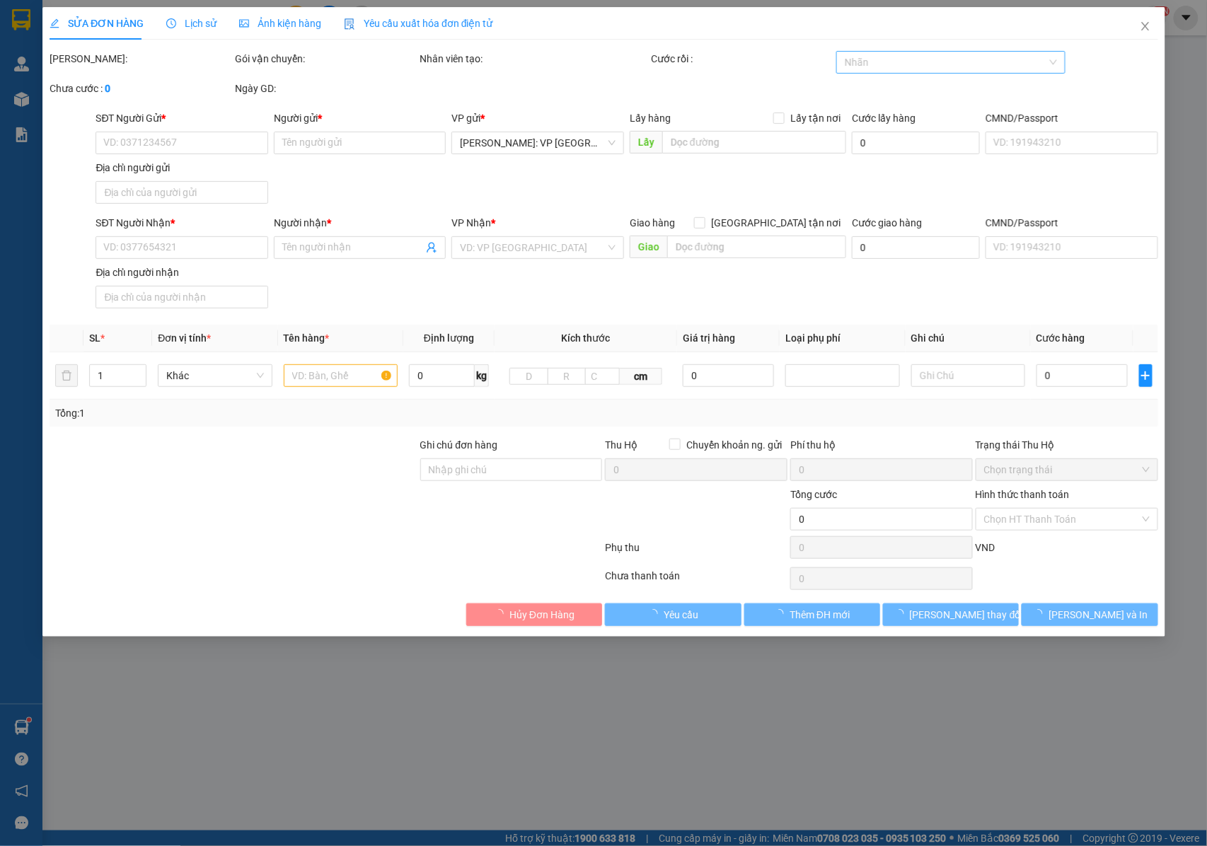
type input "287 ÂU CƠ , [GEOGRAPHIC_DATA] , [GEOGRAPHIC_DATA]"
type input "300.000"
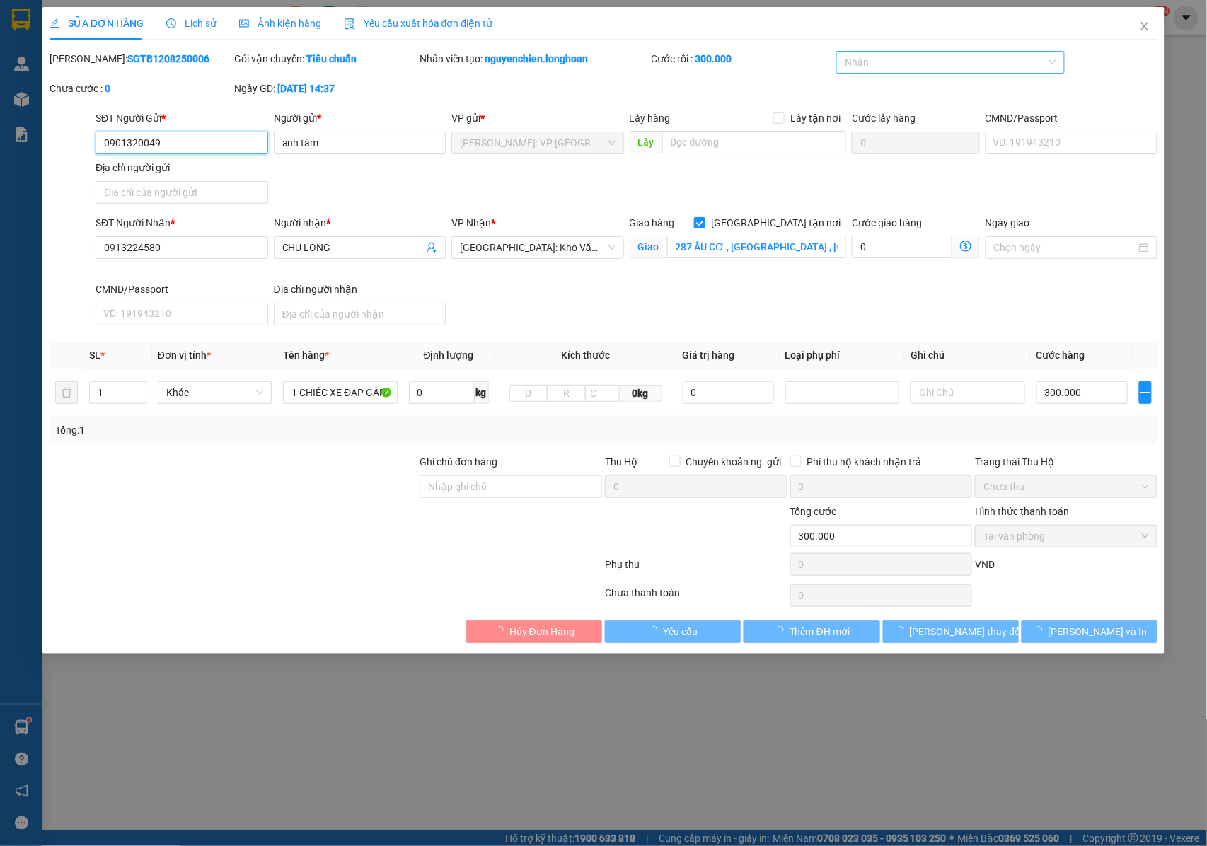
click at [909, 61] on div at bounding box center [943, 62] width 207 height 17
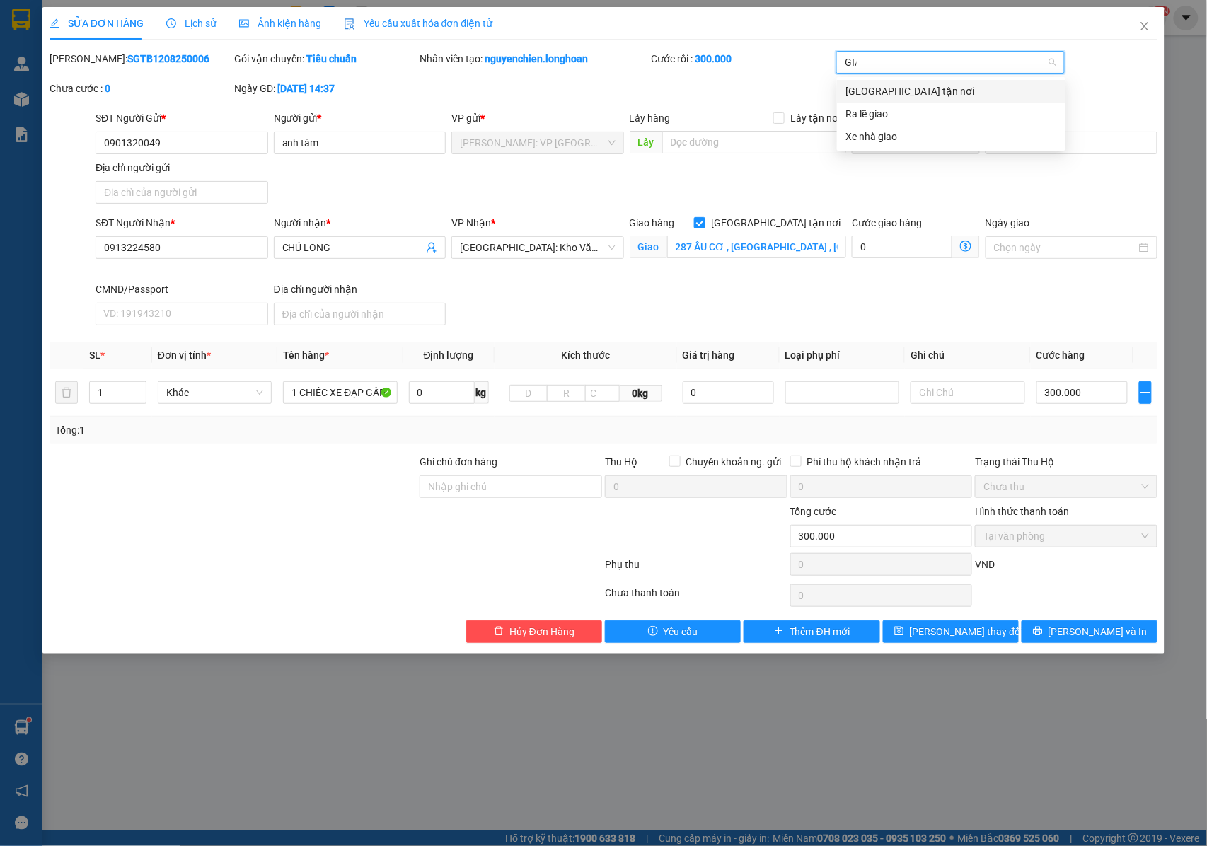
type input "GIAO"
click at [905, 91] on div "[GEOGRAPHIC_DATA] tận nơi" at bounding box center [952, 92] width 212 height 16
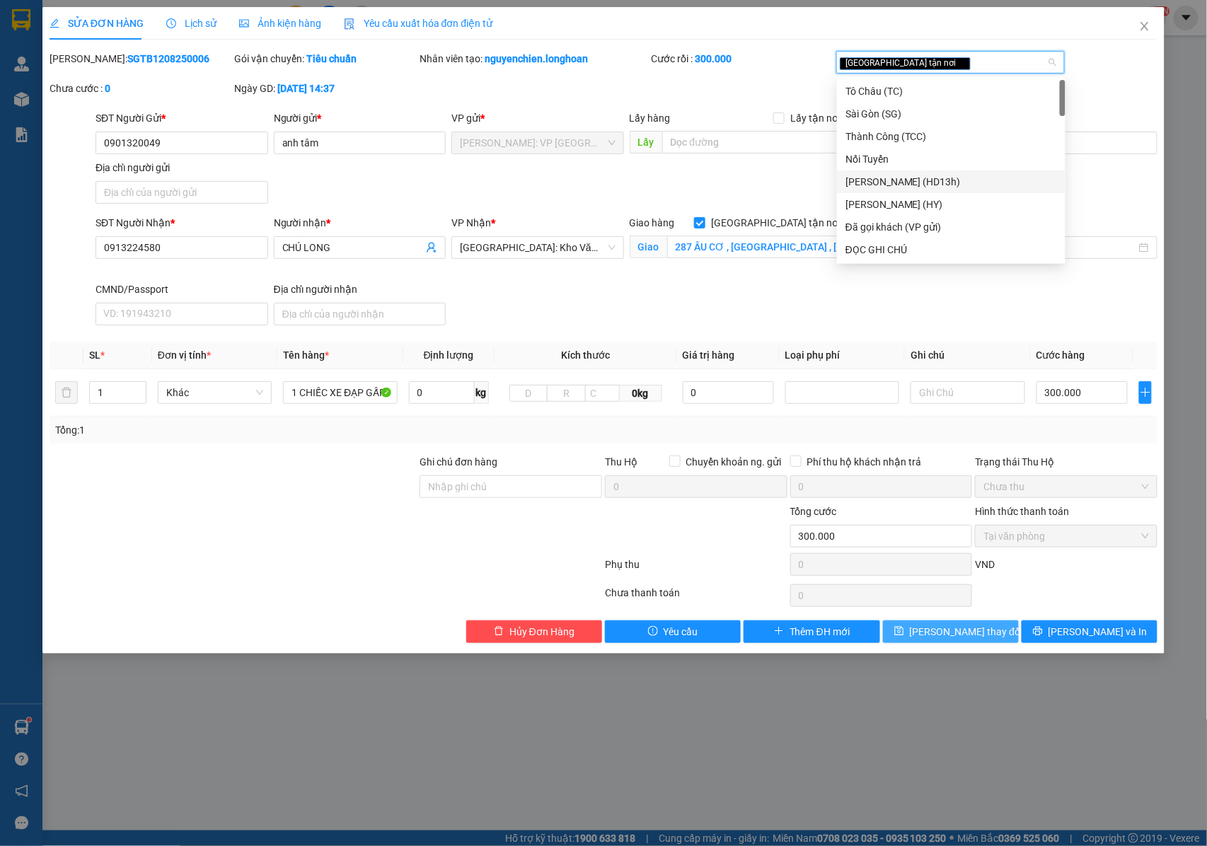
click at [986, 632] on span "[PERSON_NAME] thay đổi" at bounding box center [966, 632] width 113 height 16
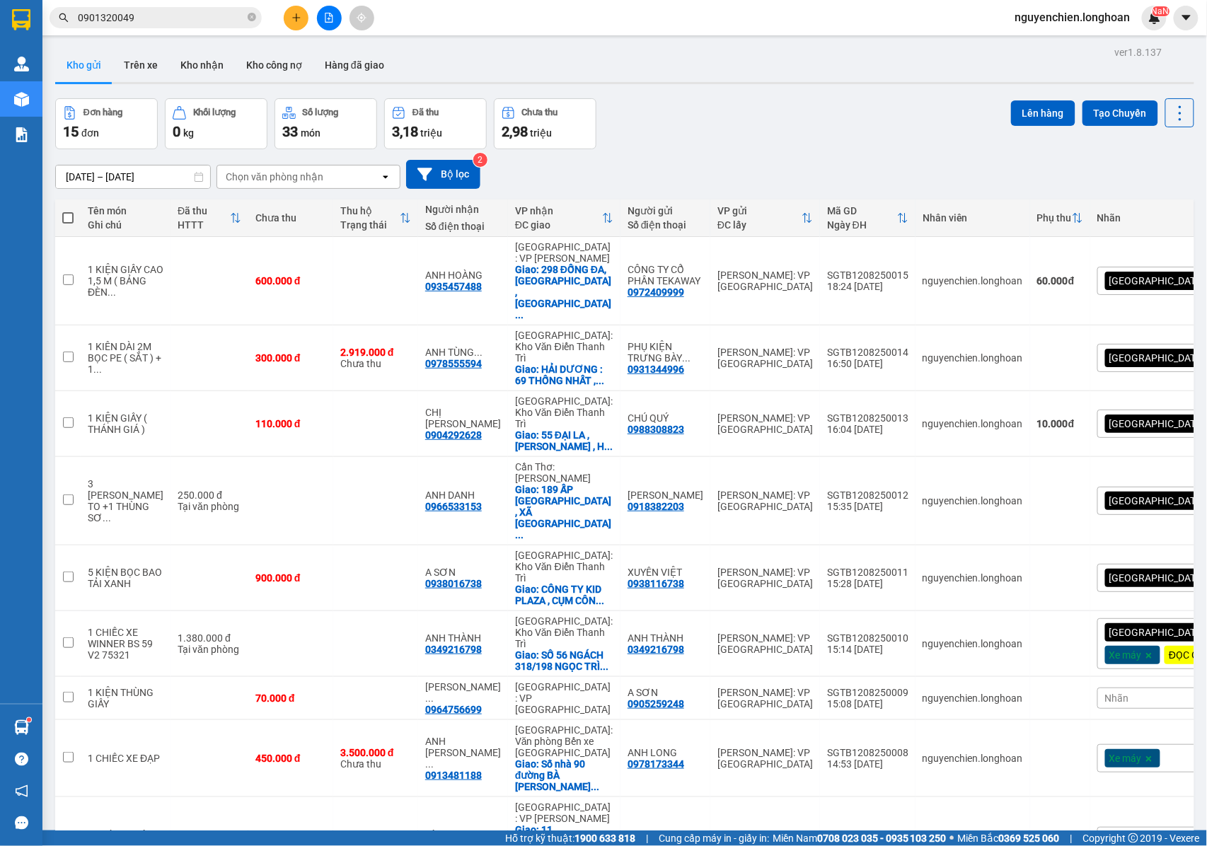
click at [69, 216] on span at bounding box center [67, 217] width 11 height 11
click at [68, 211] on input "checkbox" at bounding box center [68, 211] width 0 height 0
checkbox input "true"
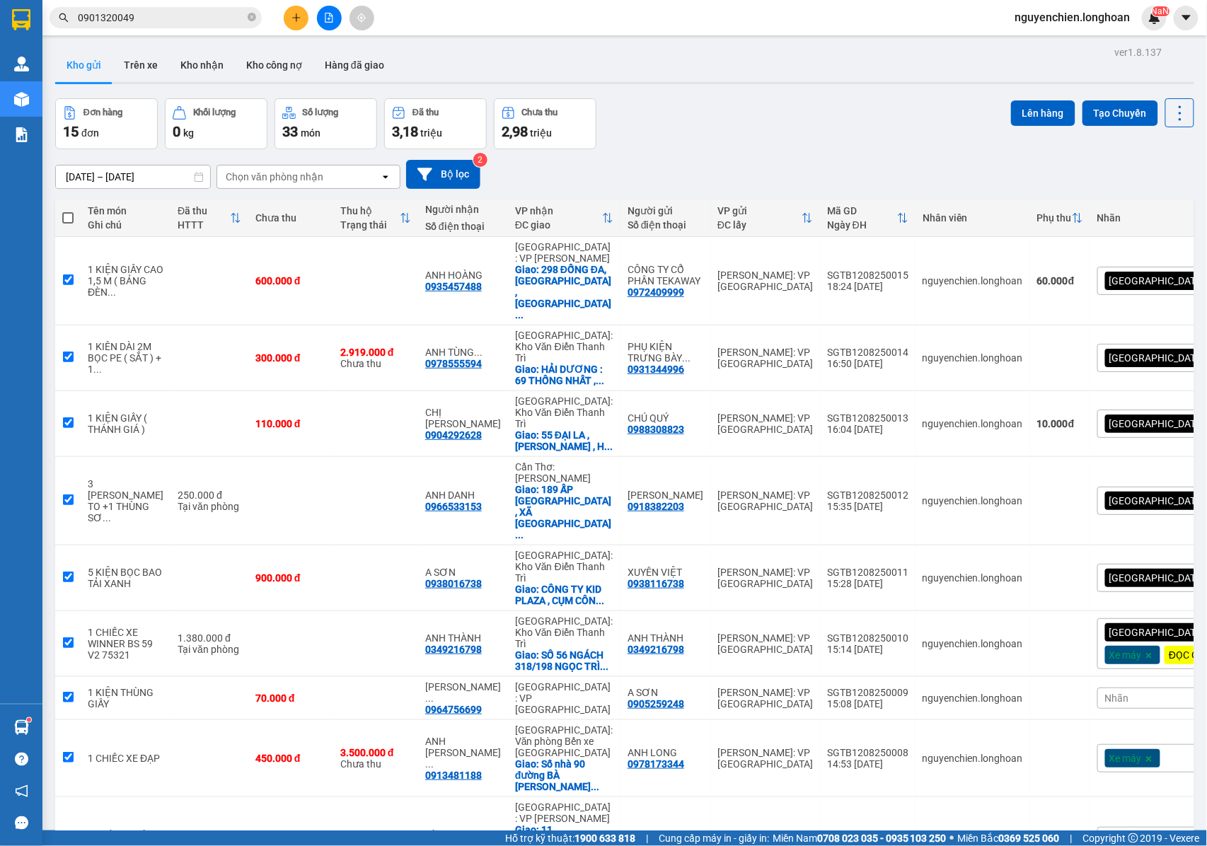
checkbox input "true"
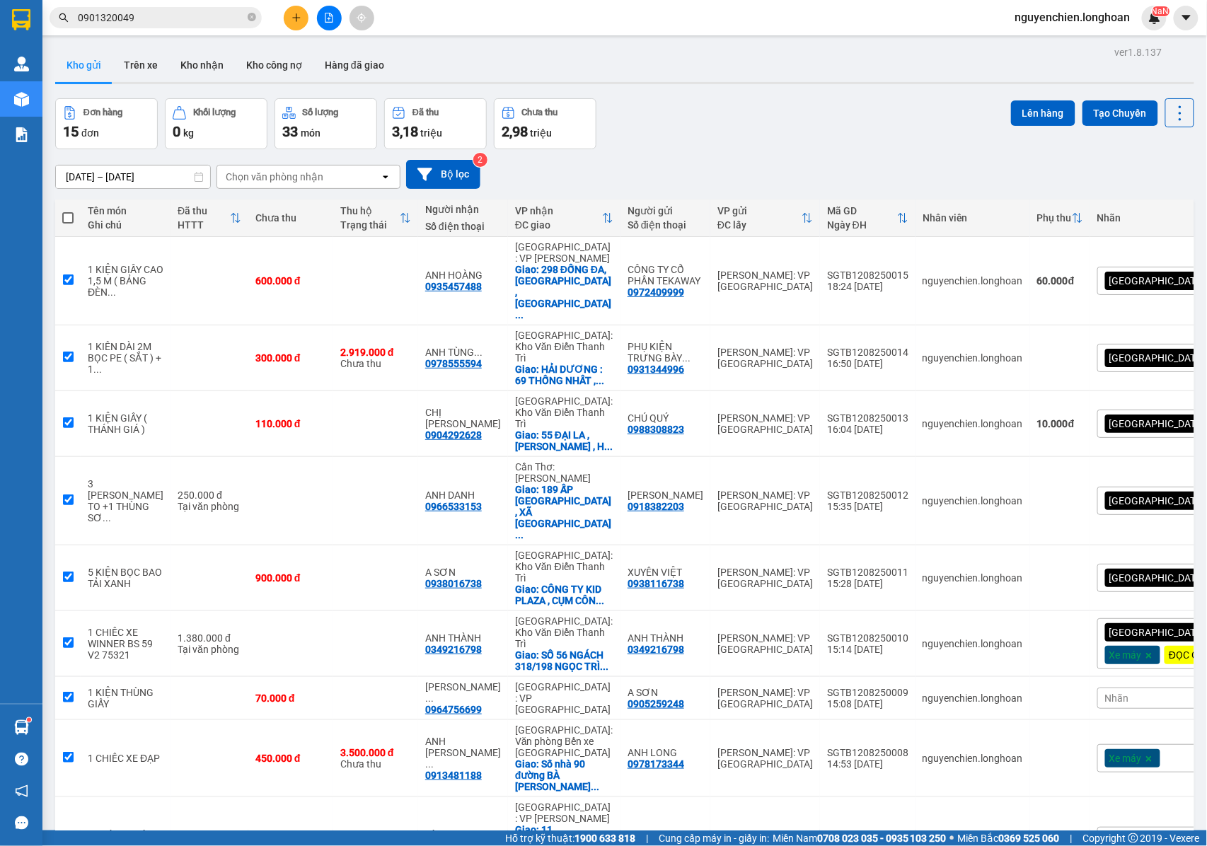
checkbox input "true"
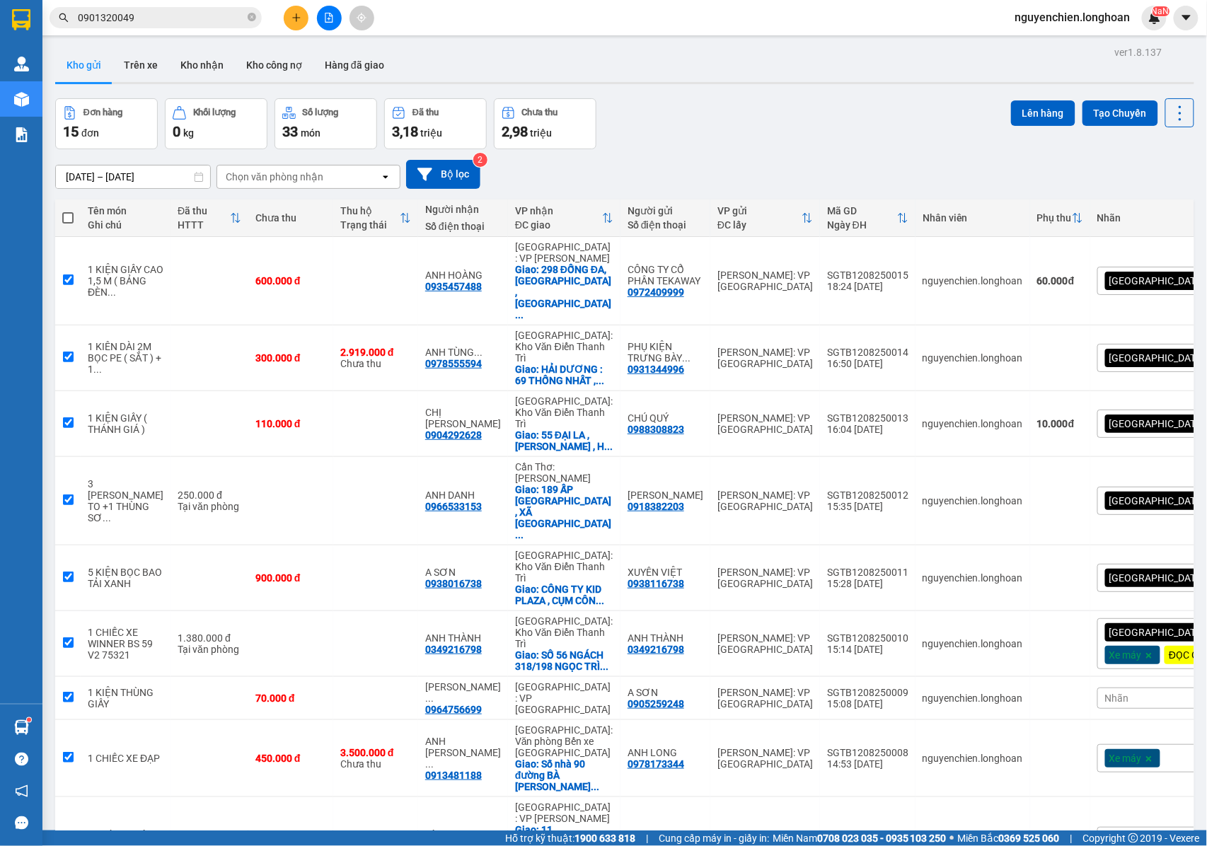
checkbox input "true"
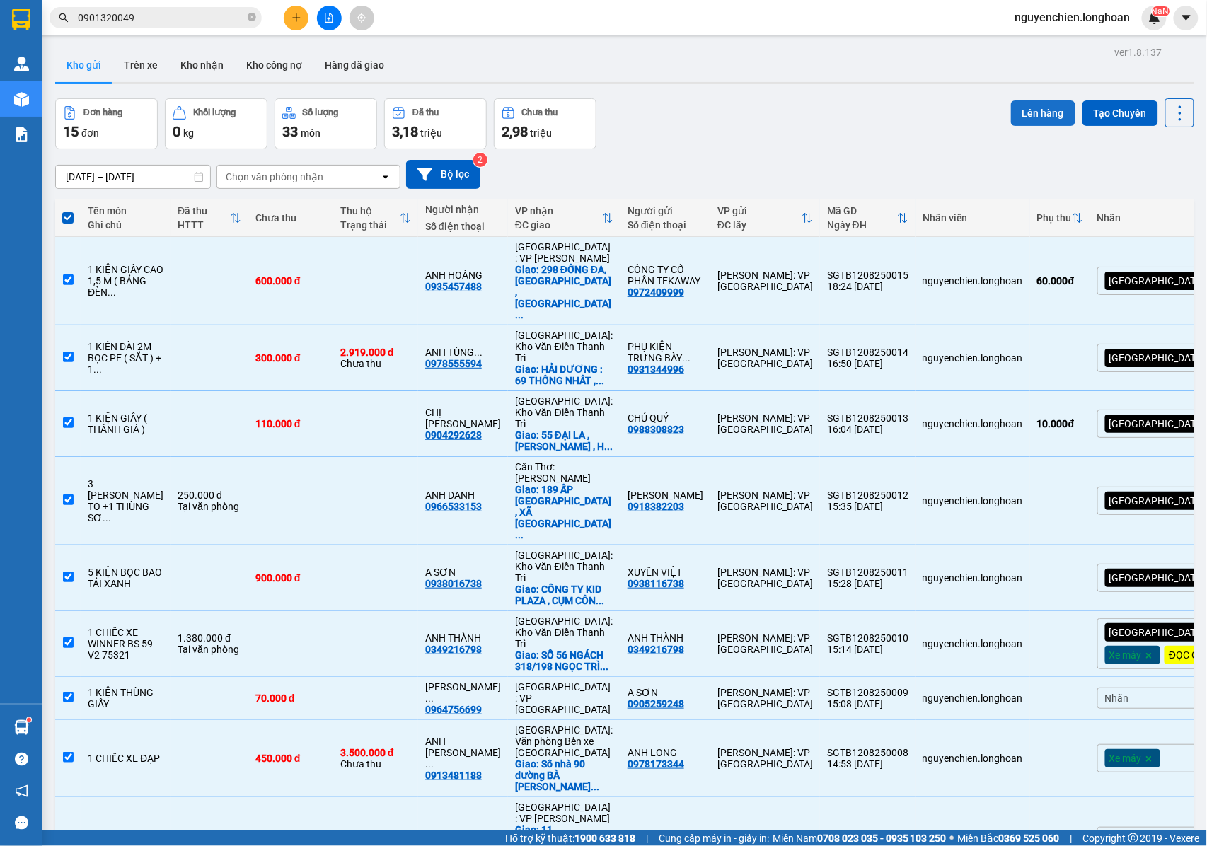
click at [1019, 113] on button "Lên hàng" at bounding box center [1043, 113] width 64 height 25
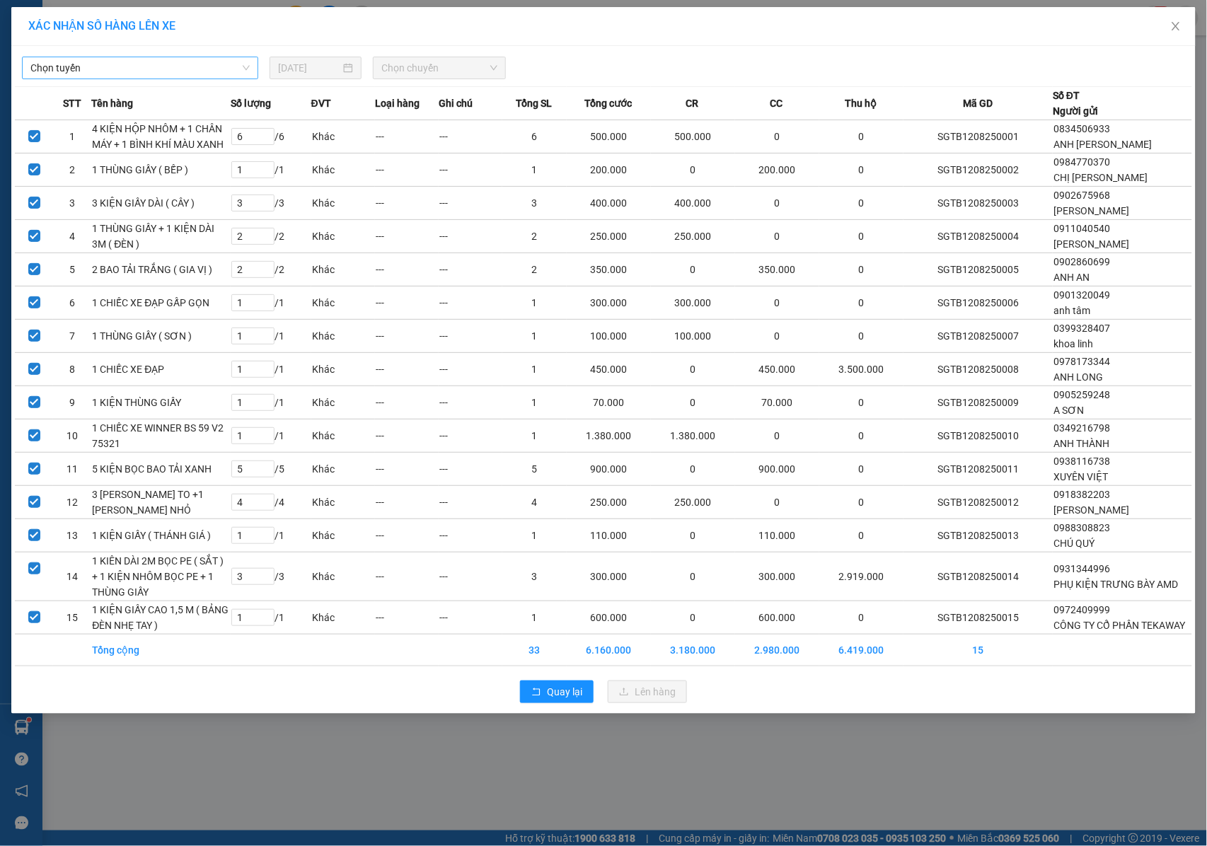
click at [143, 64] on span "Chọn tuyến" at bounding box center [139, 67] width 219 height 21
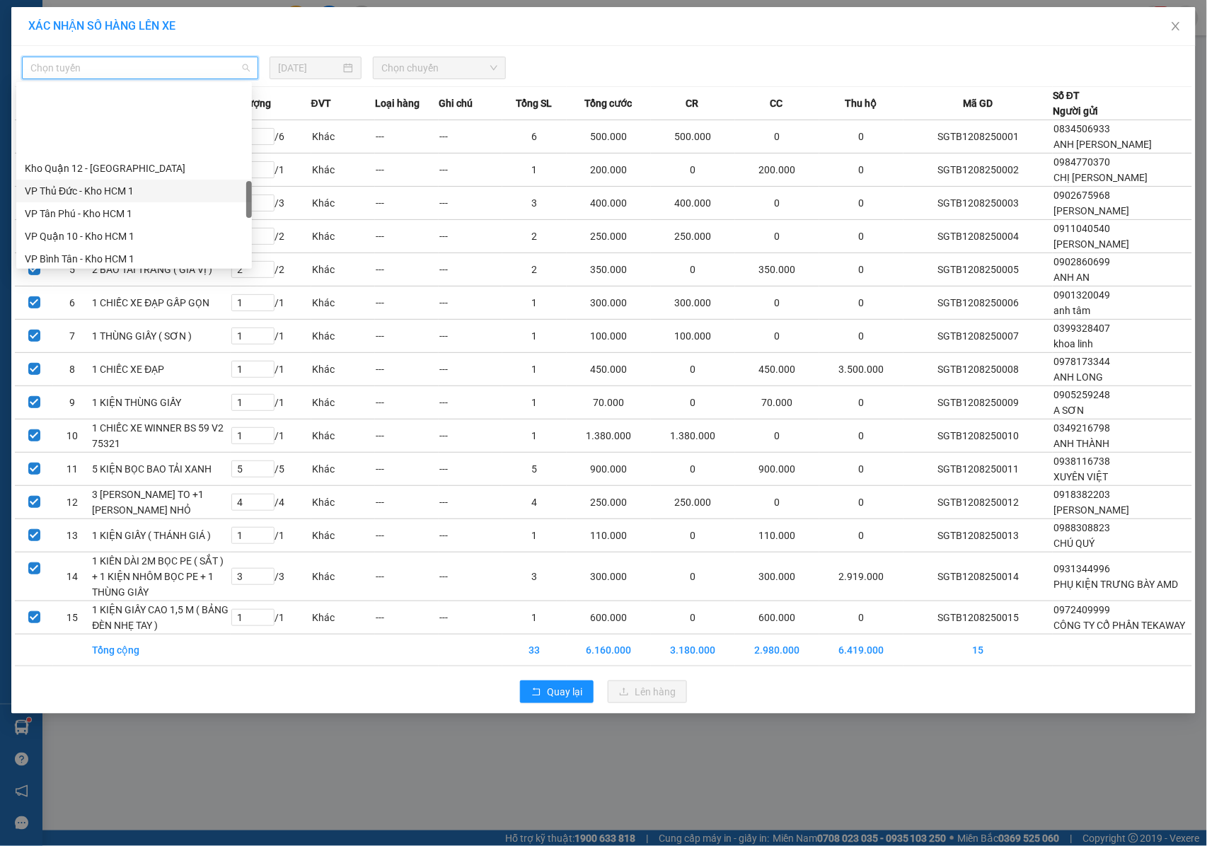
scroll to position [566, 0]
drag, startPoint x: 78, startPoint y: 187, endPoint x: 258, endPoint y: 149, distance: 184.5
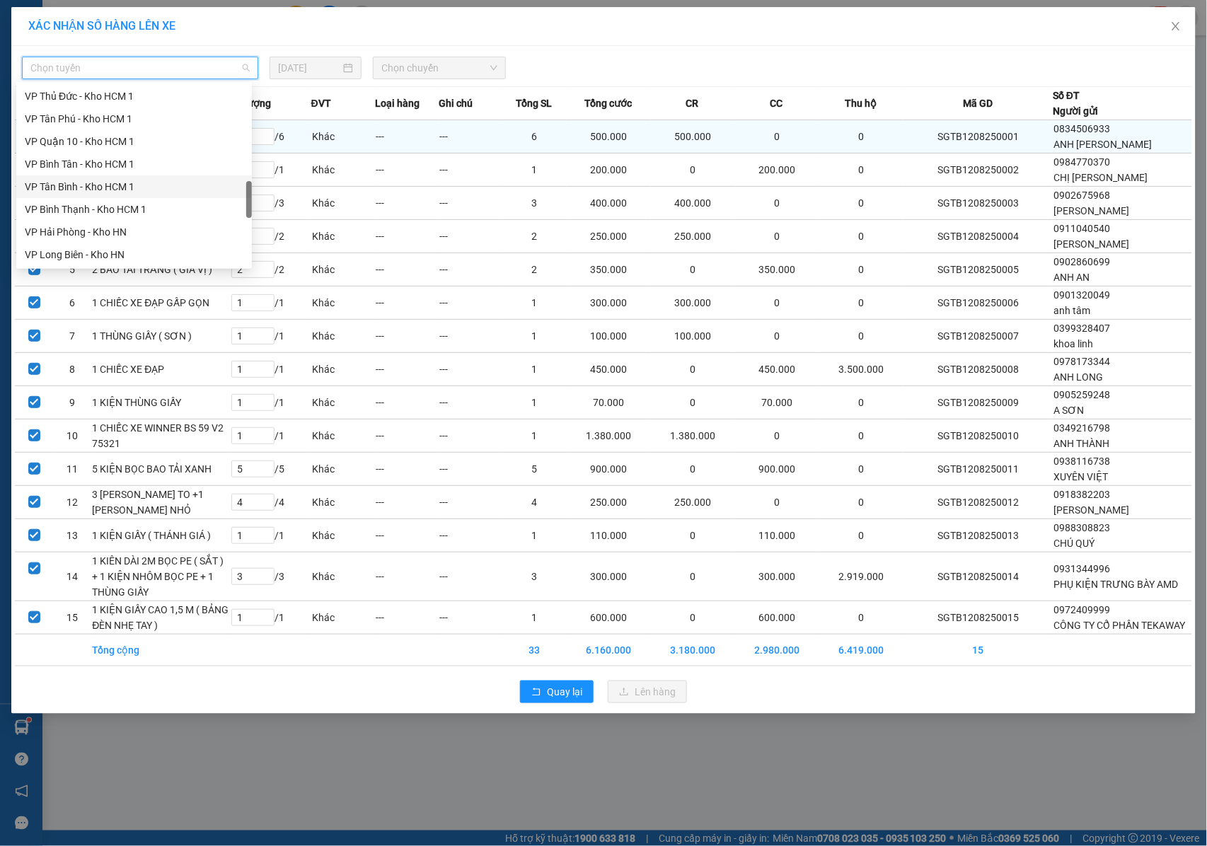
click at [78, 185] on div "VP Tân Bình - Kho HCM 1" at bounding box center [134, 187] width 219 height 16
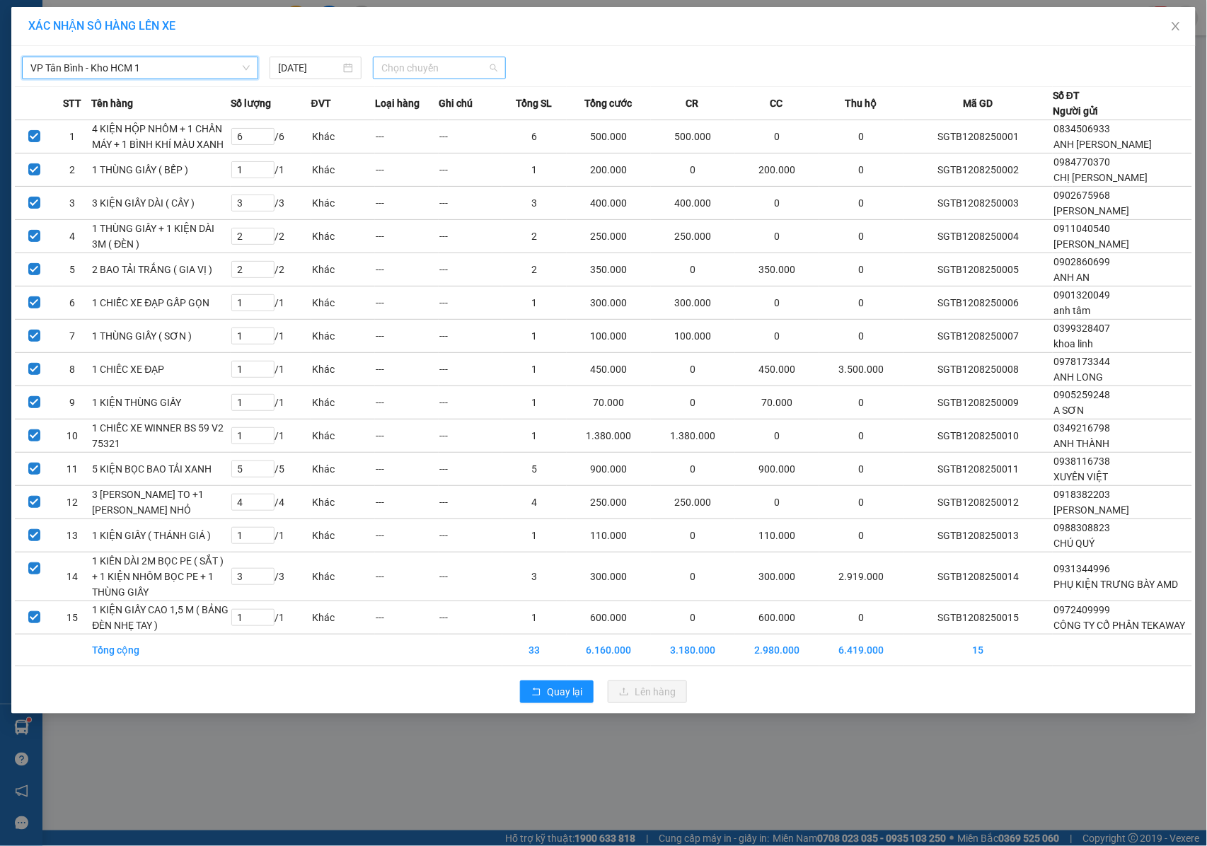
click at [402, 64] on span "Chọn chuyến" at bounding box center [439, 67] width 116 height 21
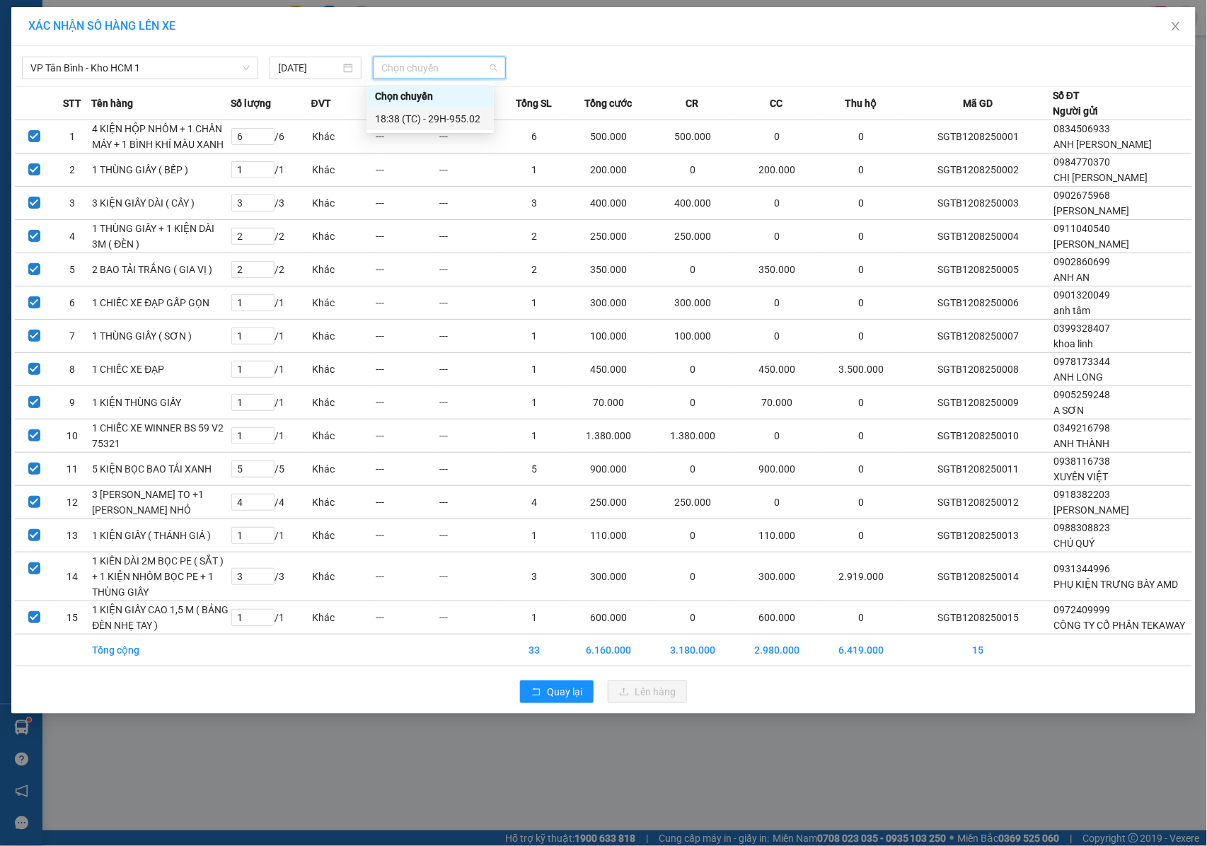
click at [399, 117] on div "18:38 (TC) - 29H-955.02" at bounding box center [430, 119] width 110 height 16
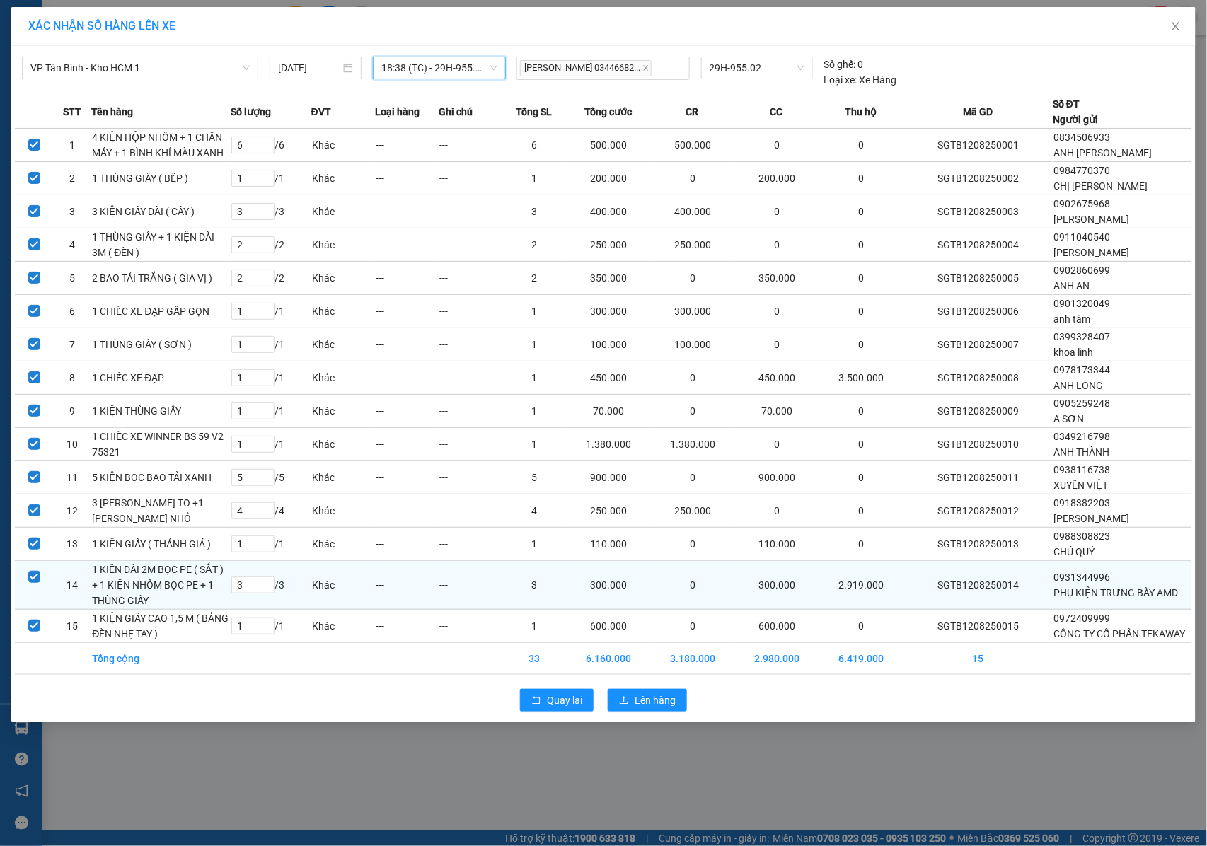
scroll to position [38, 0]
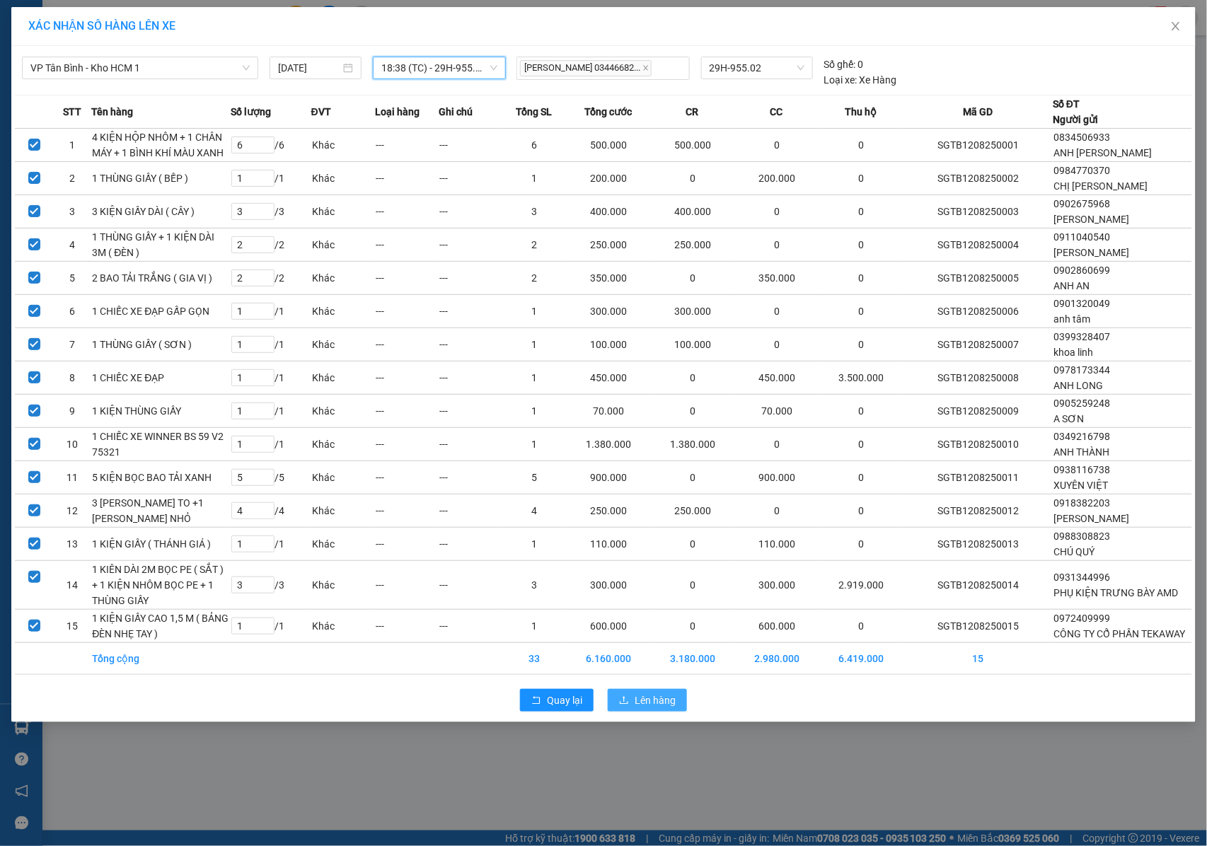
click at [635, 708] on span "Lên hàng" at bounding box center [655, 701] width 41 height 16
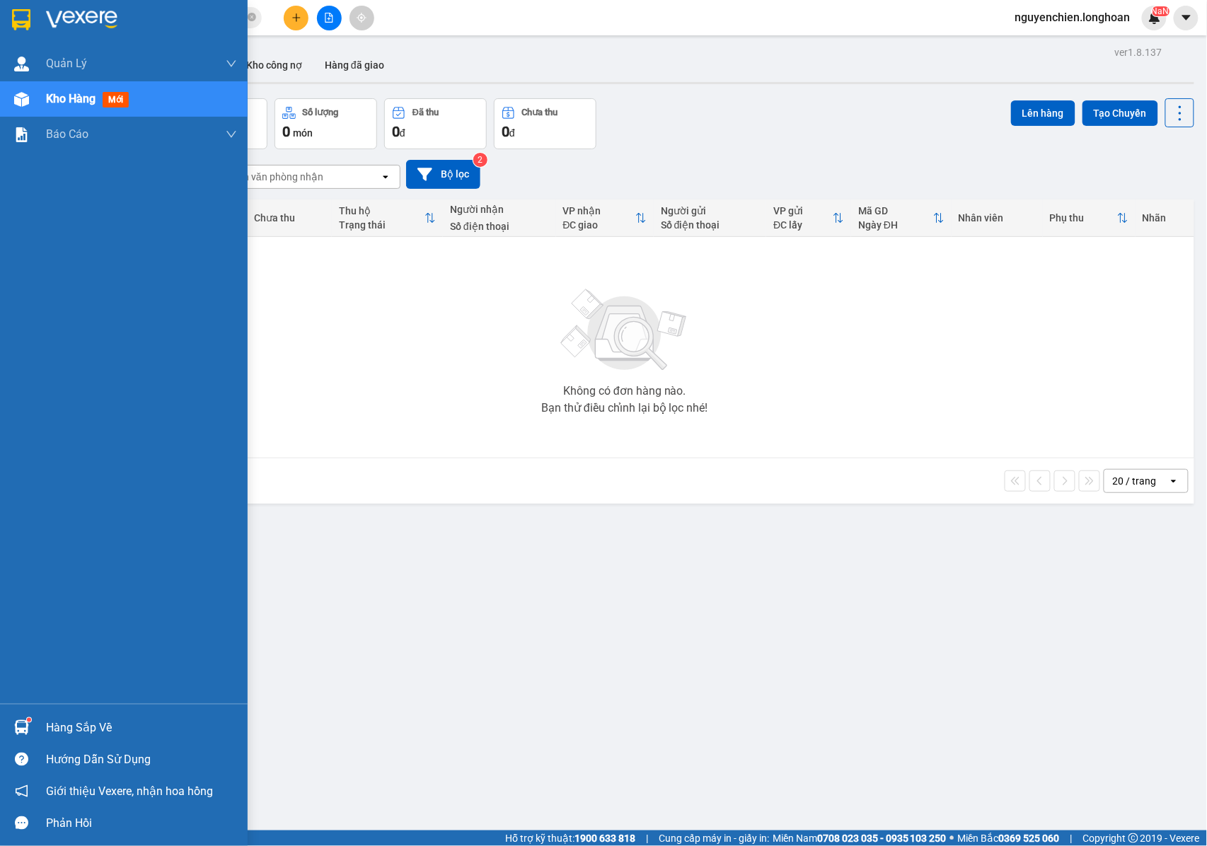
click at [40, 100] on div "Kho hàng mới" at bounding box center [124, 98] width 248 height 35
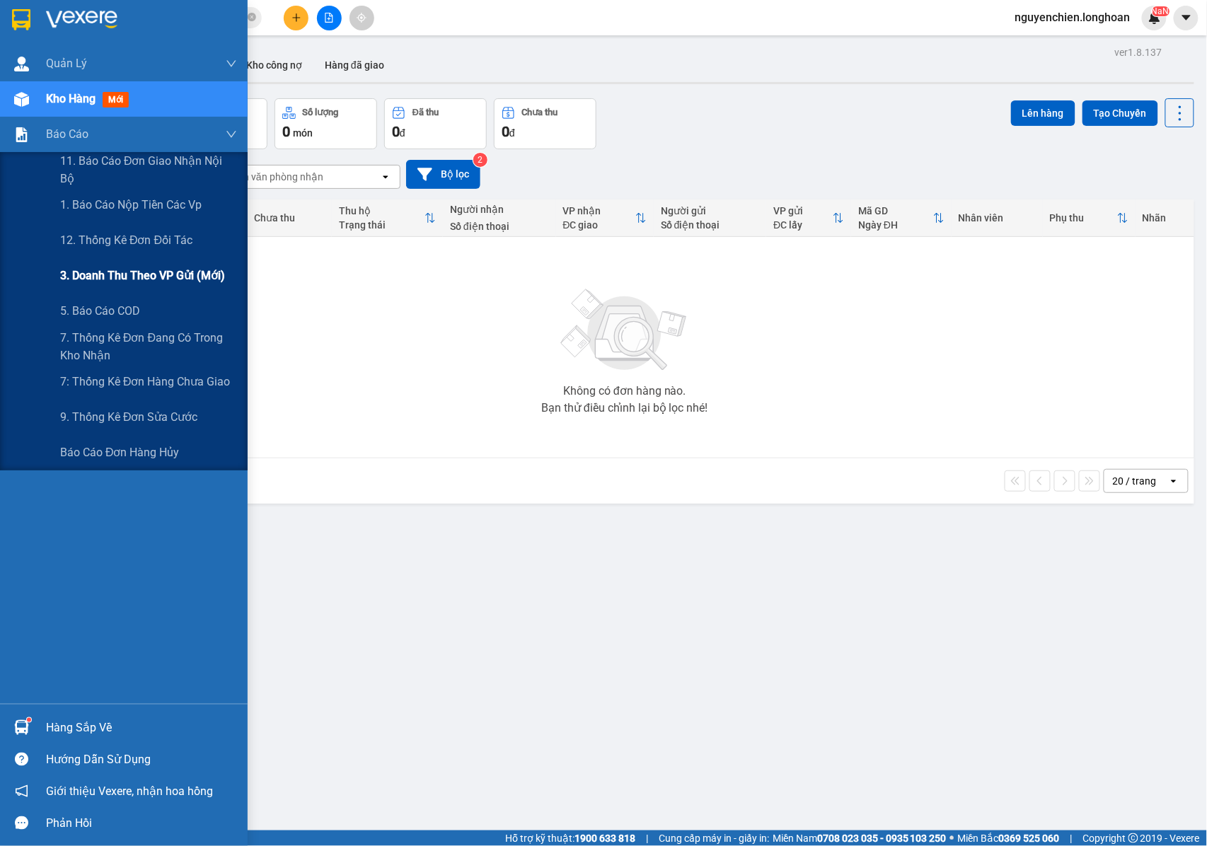
click at [112, 269] on span "3. Doanh Thu theo VP Gửi (mới)" at bounding box center [142, 276] width 165 height 18
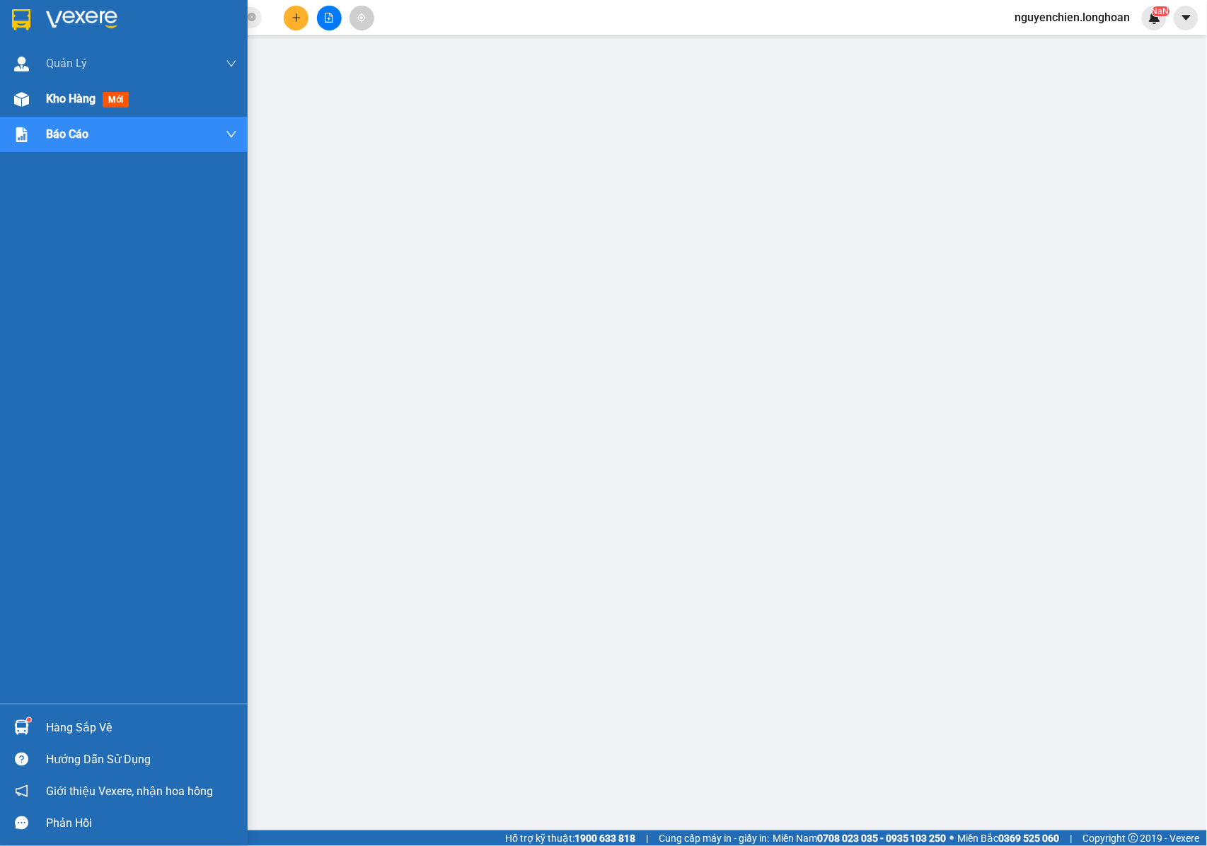
click at [23, 105] on img at bounding box center [21, 99] width 15 height 15
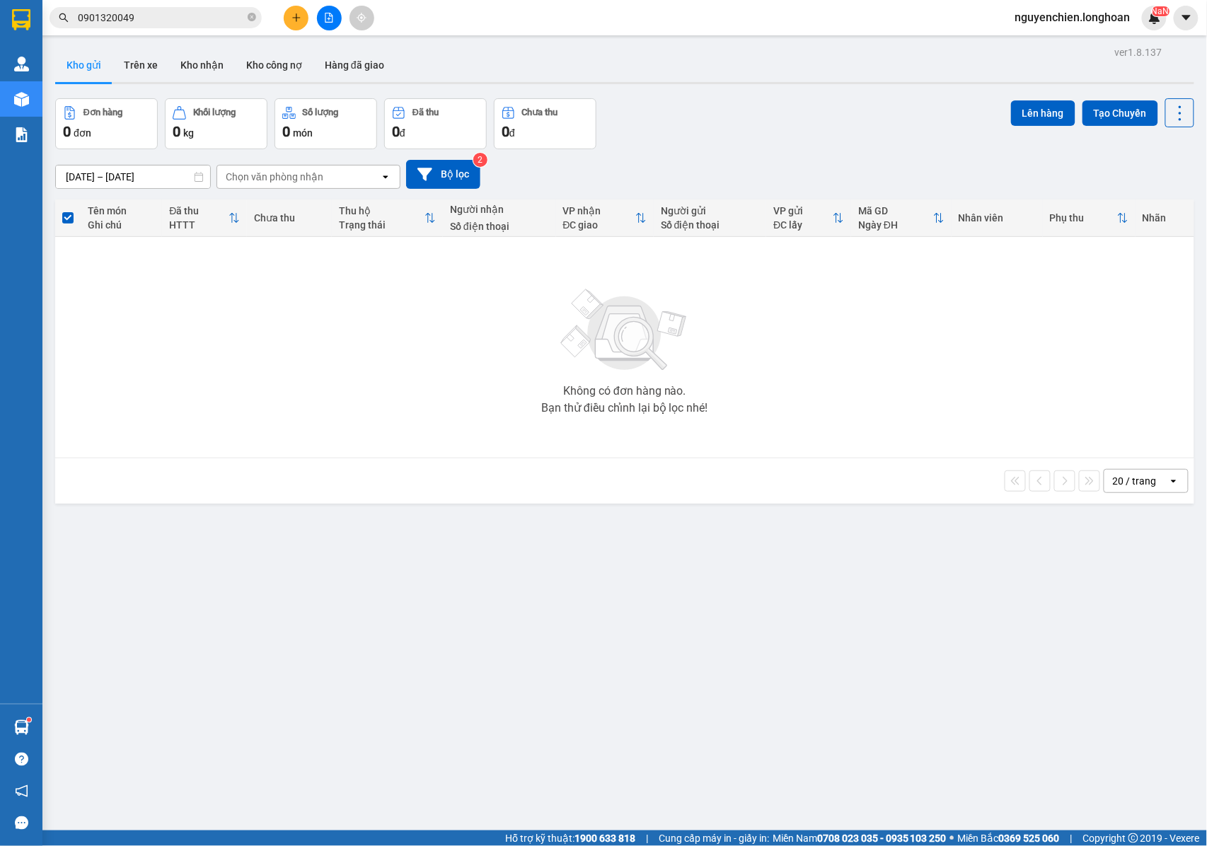
click at [83, 68] on button "Kho gửi" at bounding box center [83, 65] width 57 height 34
click at [190, 61] on button "Kho nhận" at bounding box center [202, 65] width 66 height 34
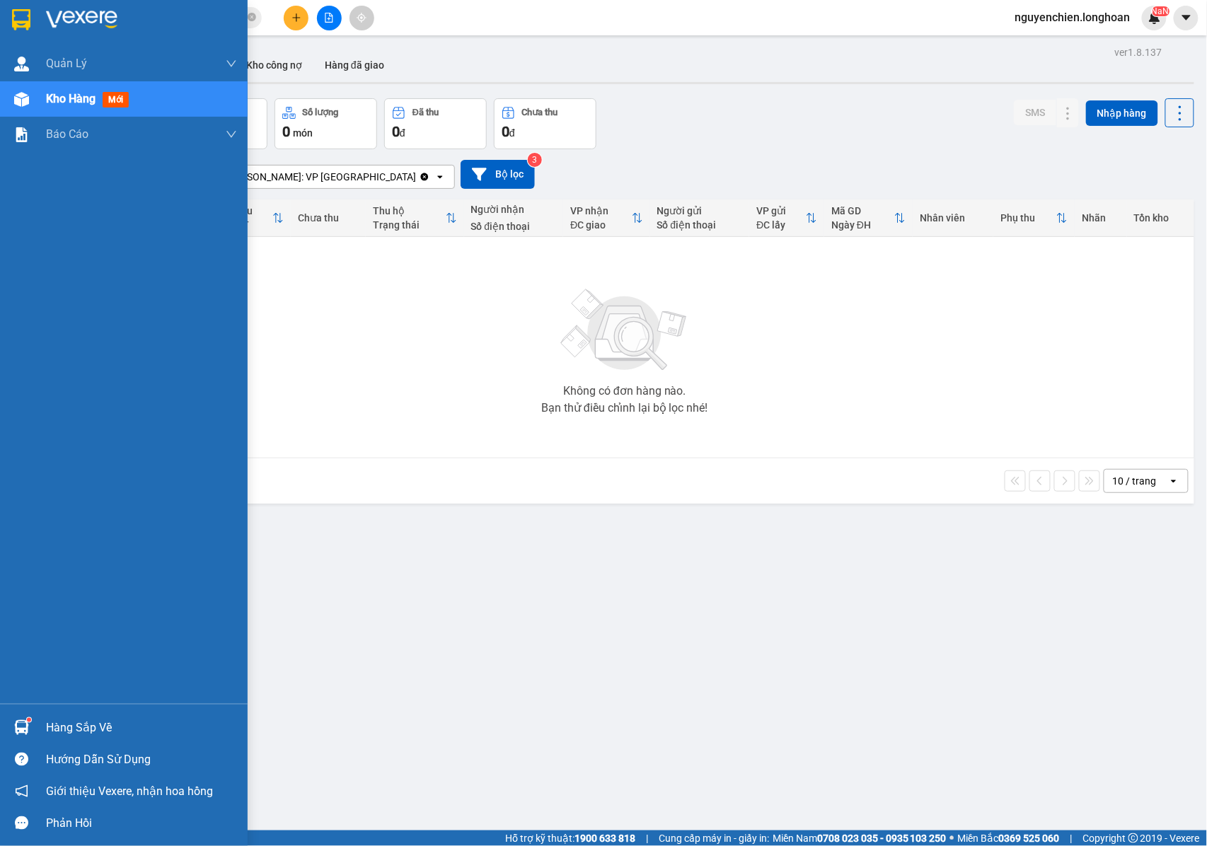
click at [11, 96] on div at bounding box center [21, 99] width 25 height 25
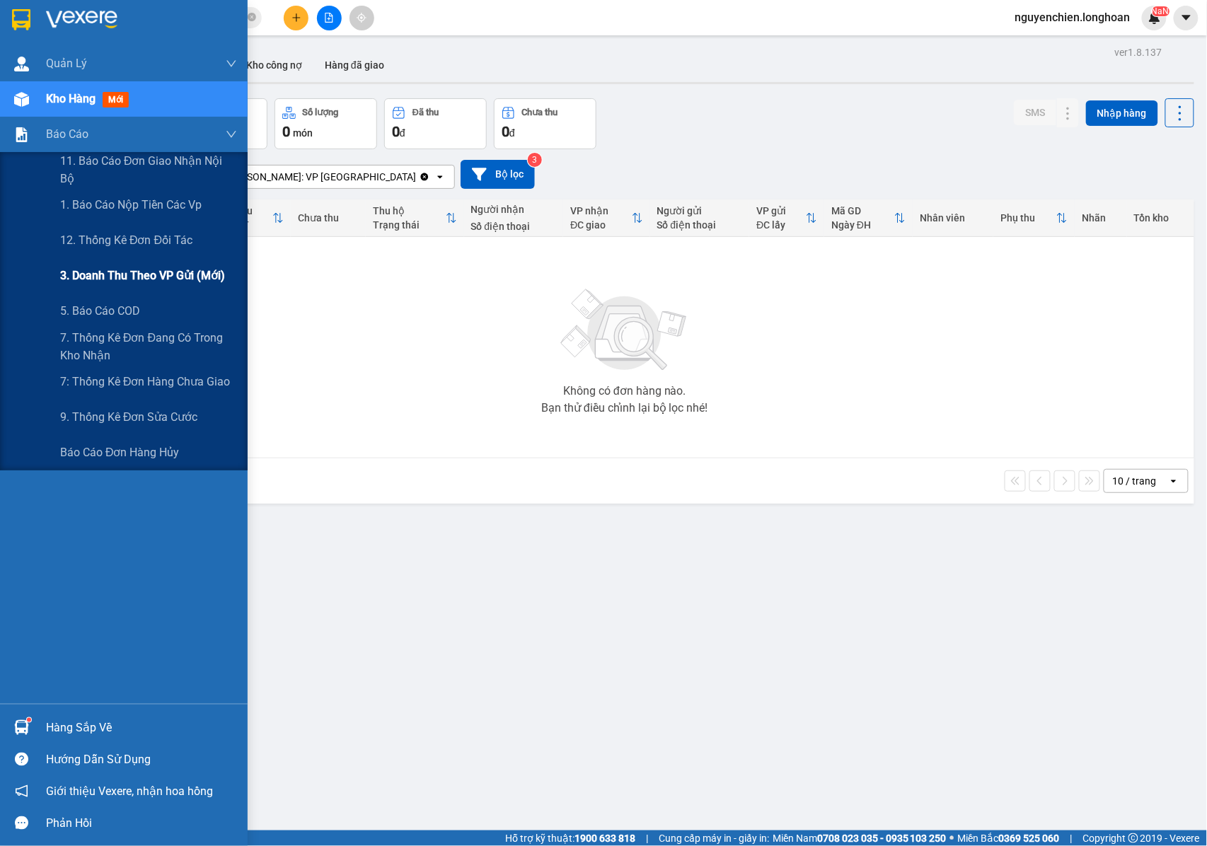
click at [111, 275] on span "3. Doanh Thu theo VP Gửi (mới)" at bounding box center [142, 276] width 165 height 18
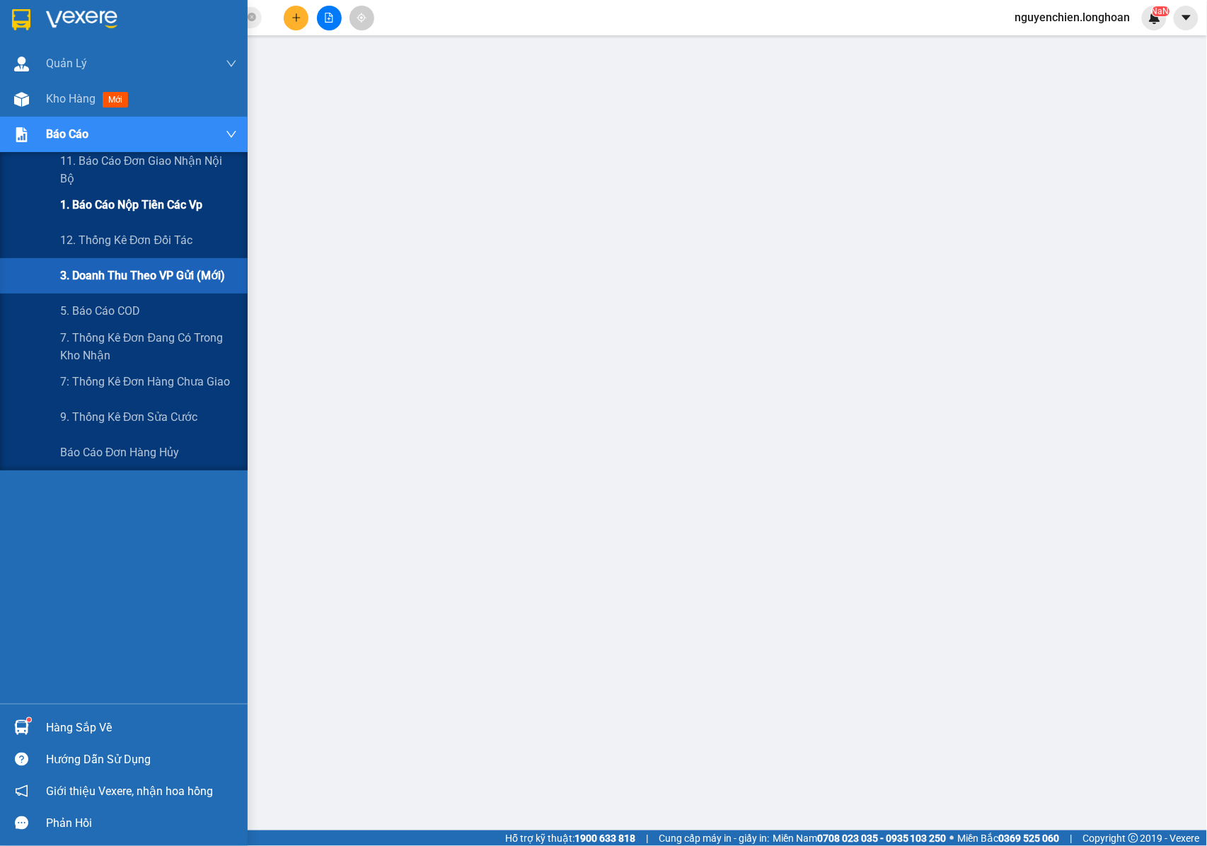
click at [120, 216] on div "1. Báo cáo nộp tiền các vp" at bounding box center [148, 205] width 177 height 35
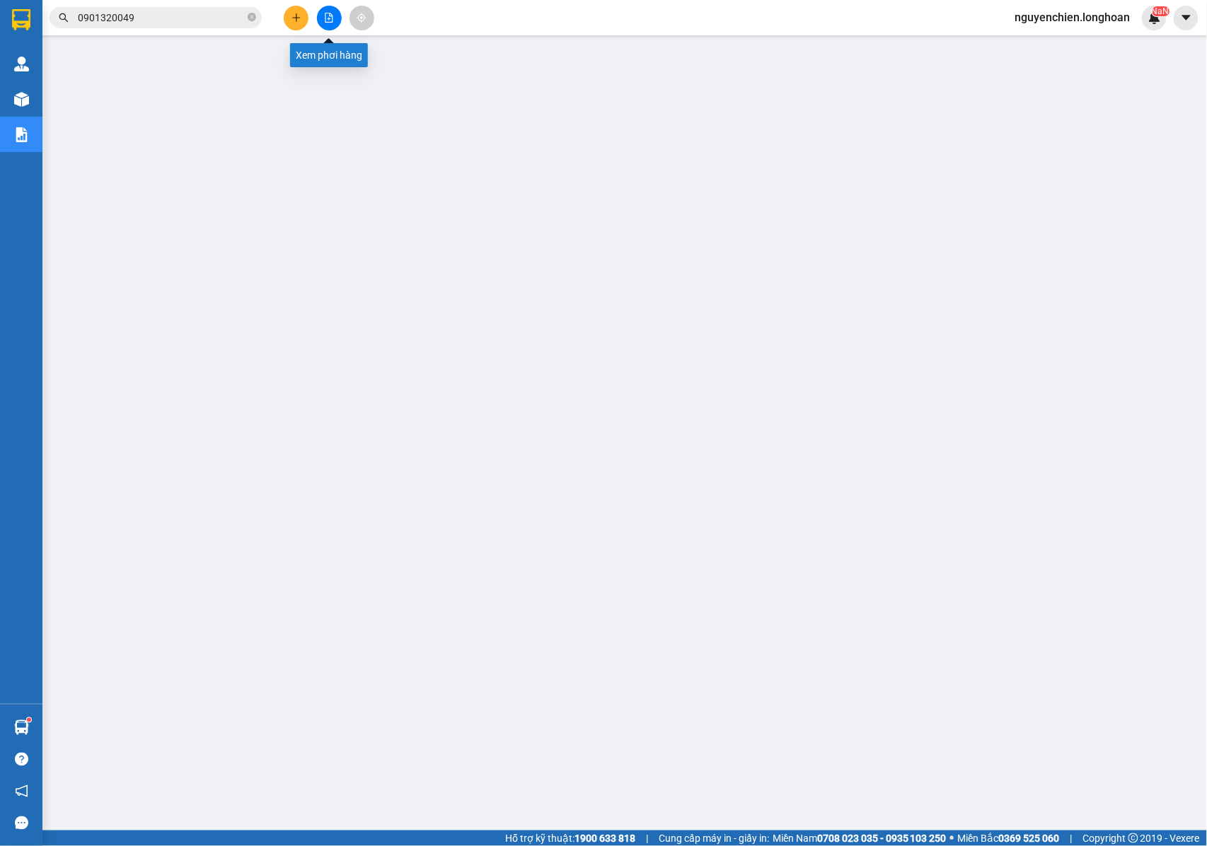
click at [326, 21] on icon "file-add" at bounding box center [330, 18] width 8 height 10
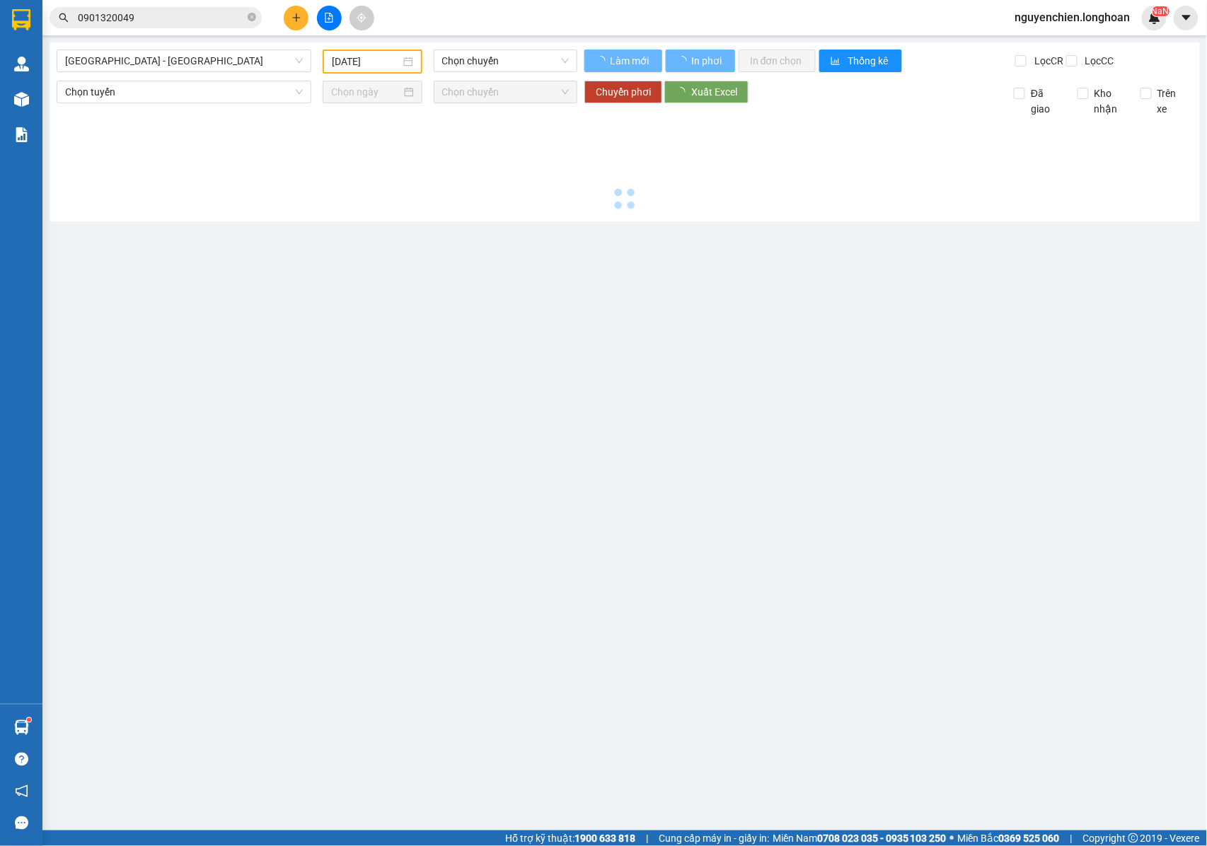
type input "[DATE]"
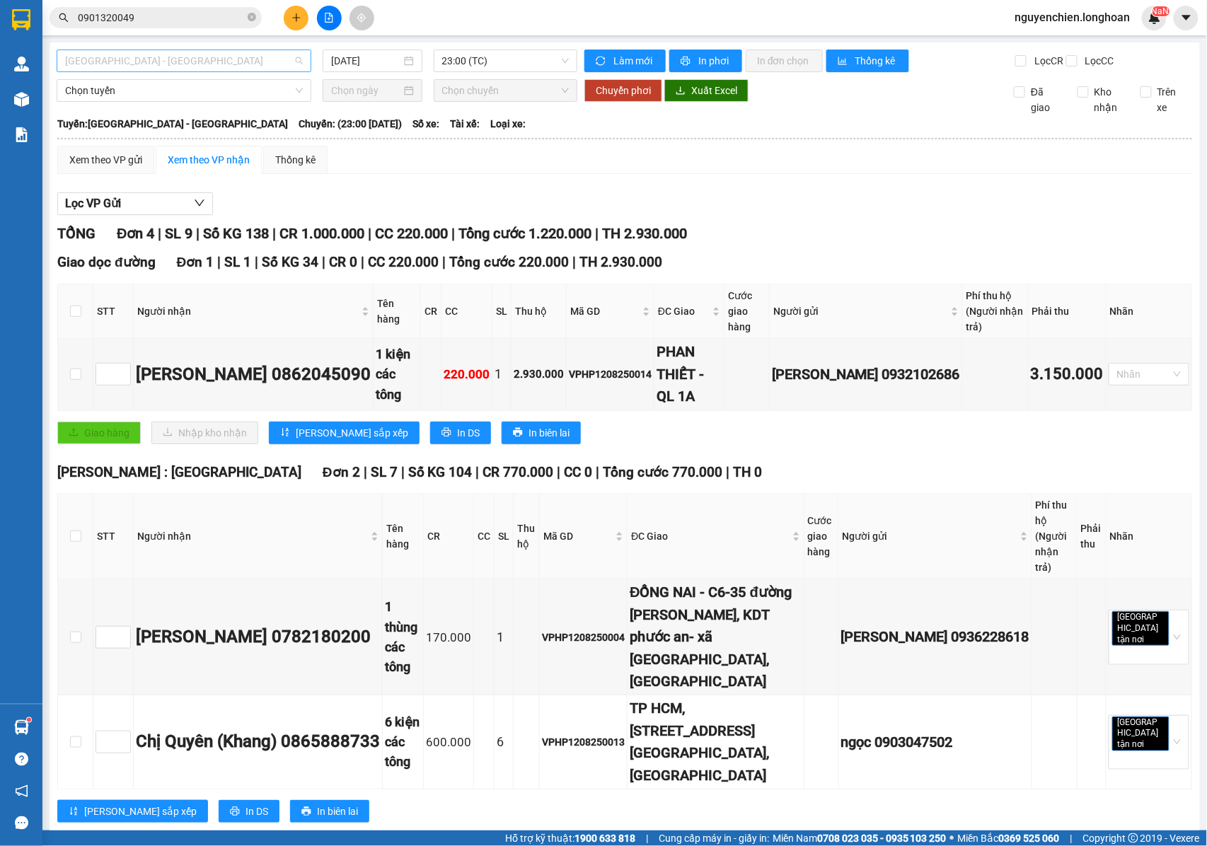
click at [154, 54] on span "[GEOGRAPHIC_DATA] - [GEOGRAPHIC_DATA]" at bounding box center [184, 60] width 238 height 21
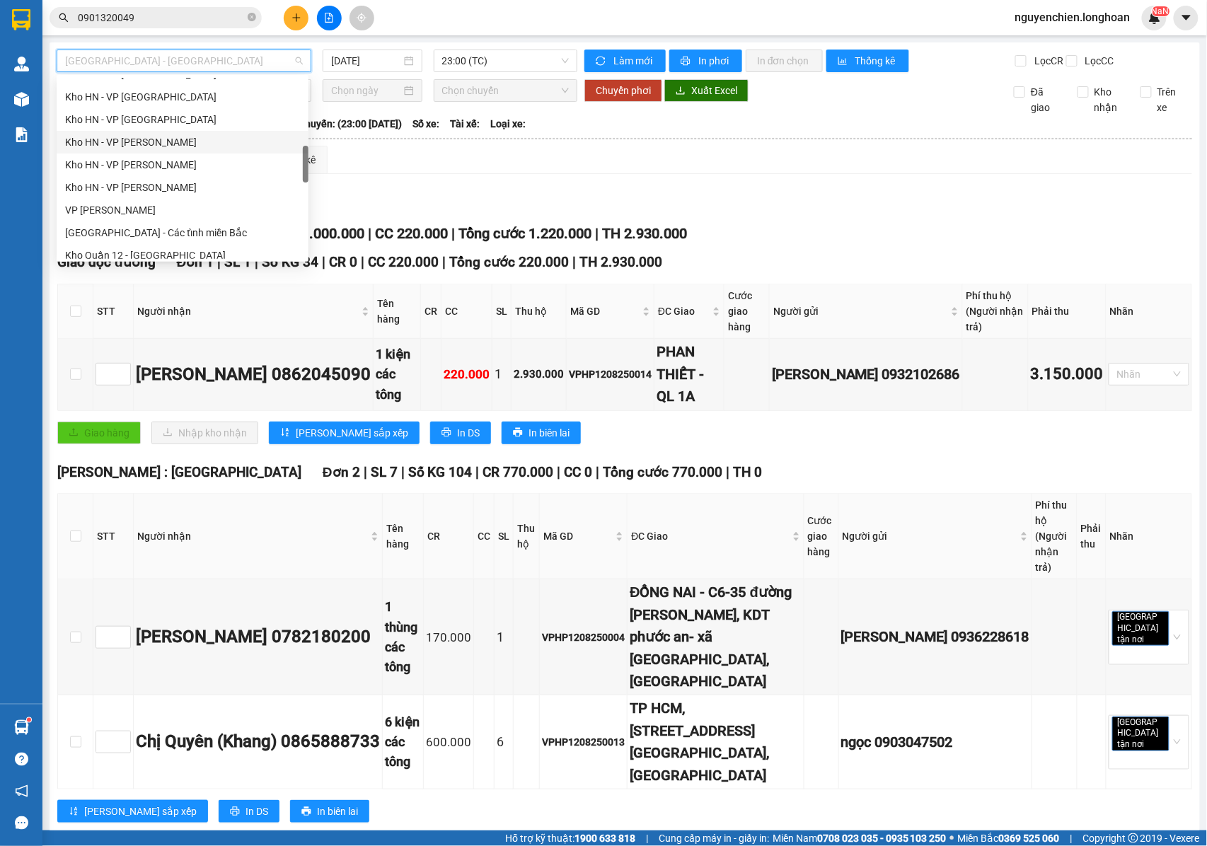
scroll to position [660, 0]
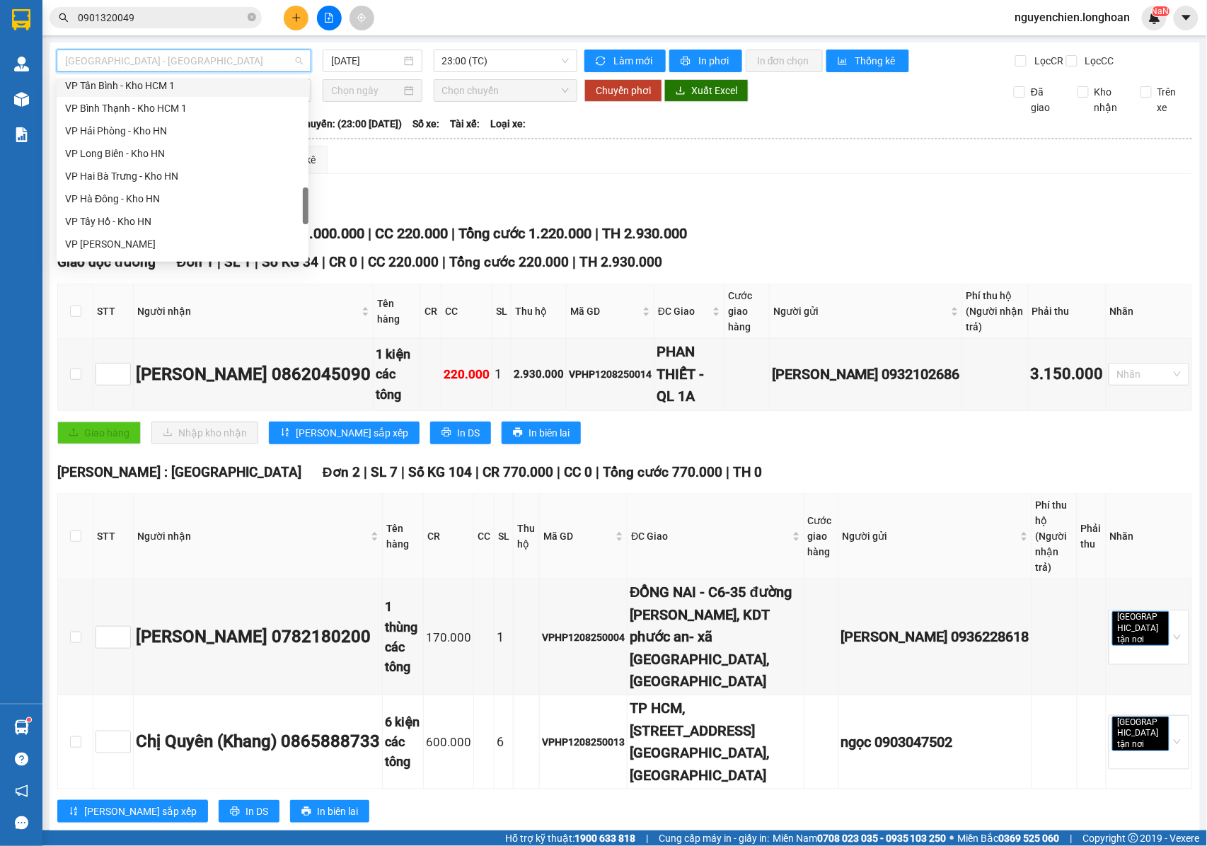
click at [122, 91] on div "VP Tân Bình - Kho HCM 1" at bounding box center [182, 86] width 235 height 16
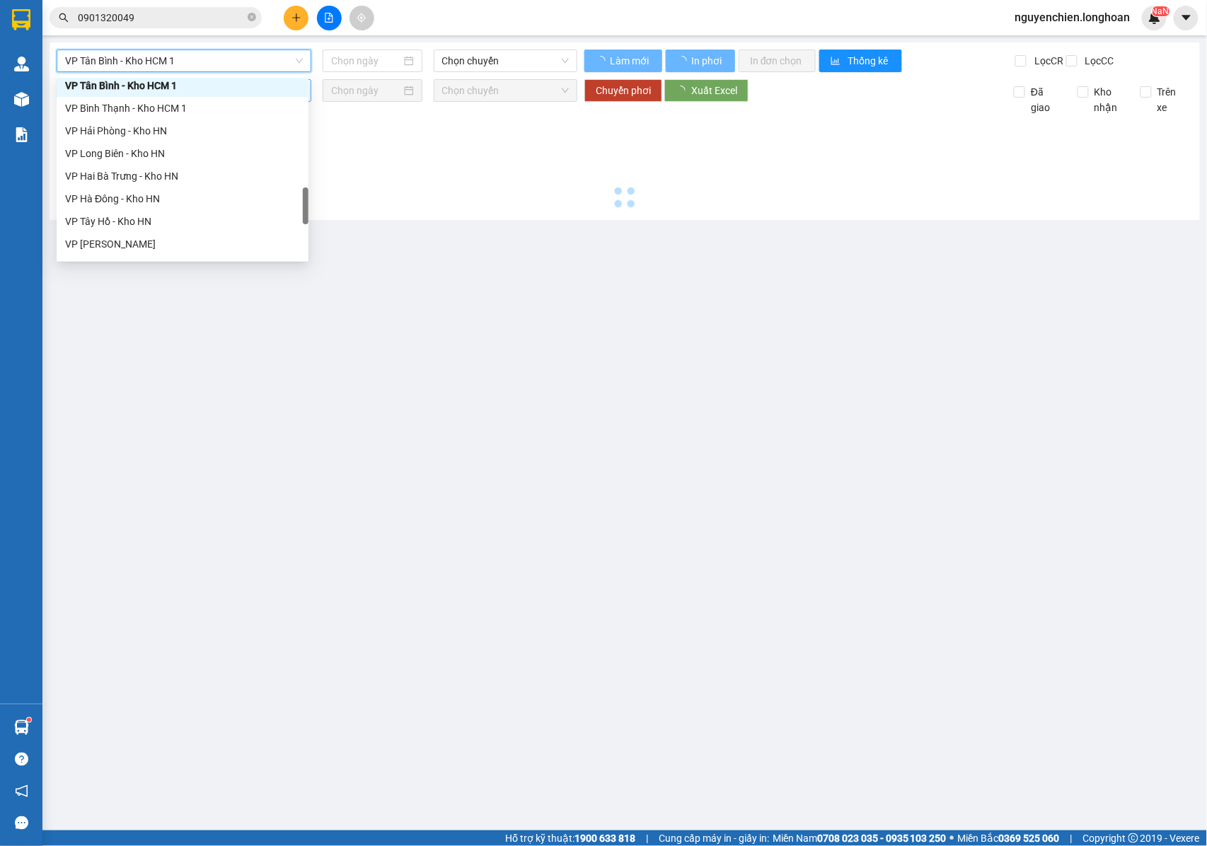
type input "[DATE]"
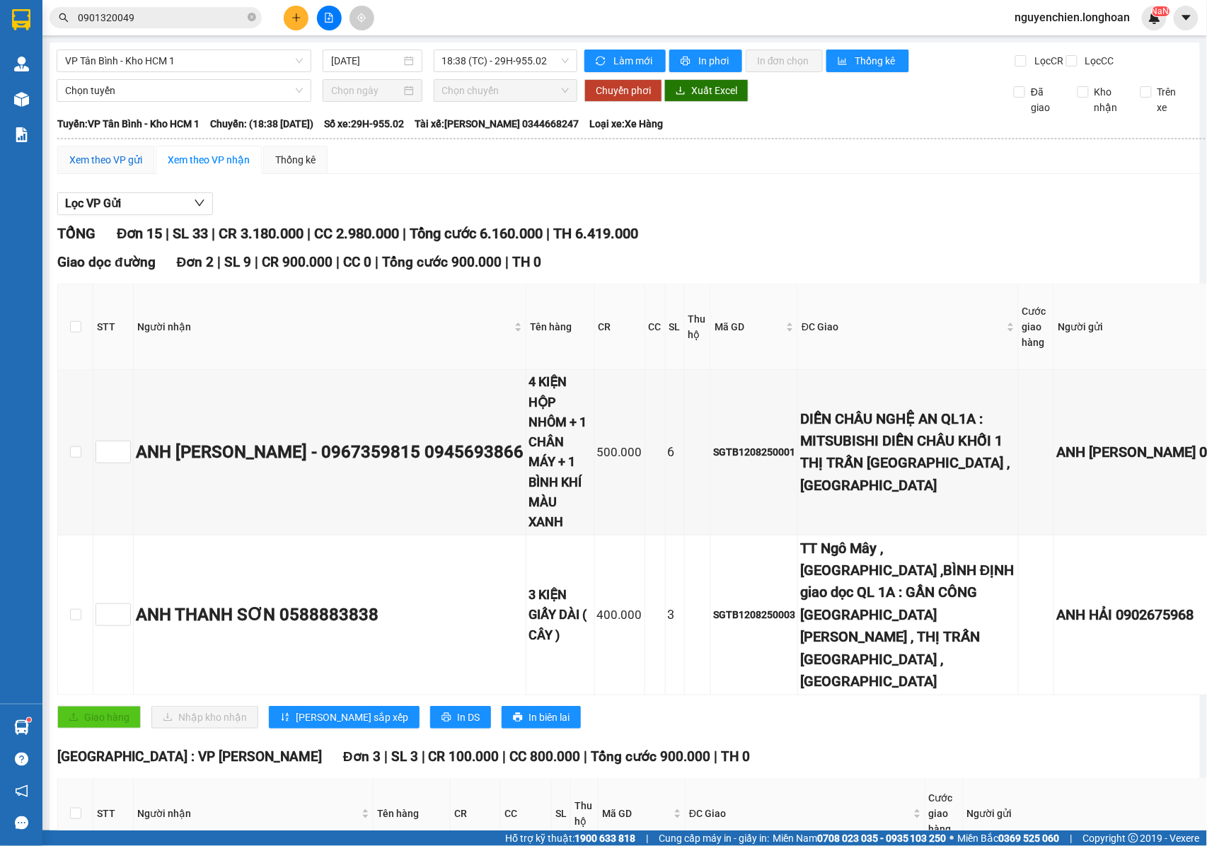
click at [127, 168] on div "Xem theo VP gửi" at bounding box center [105, 160] width 73 height 16
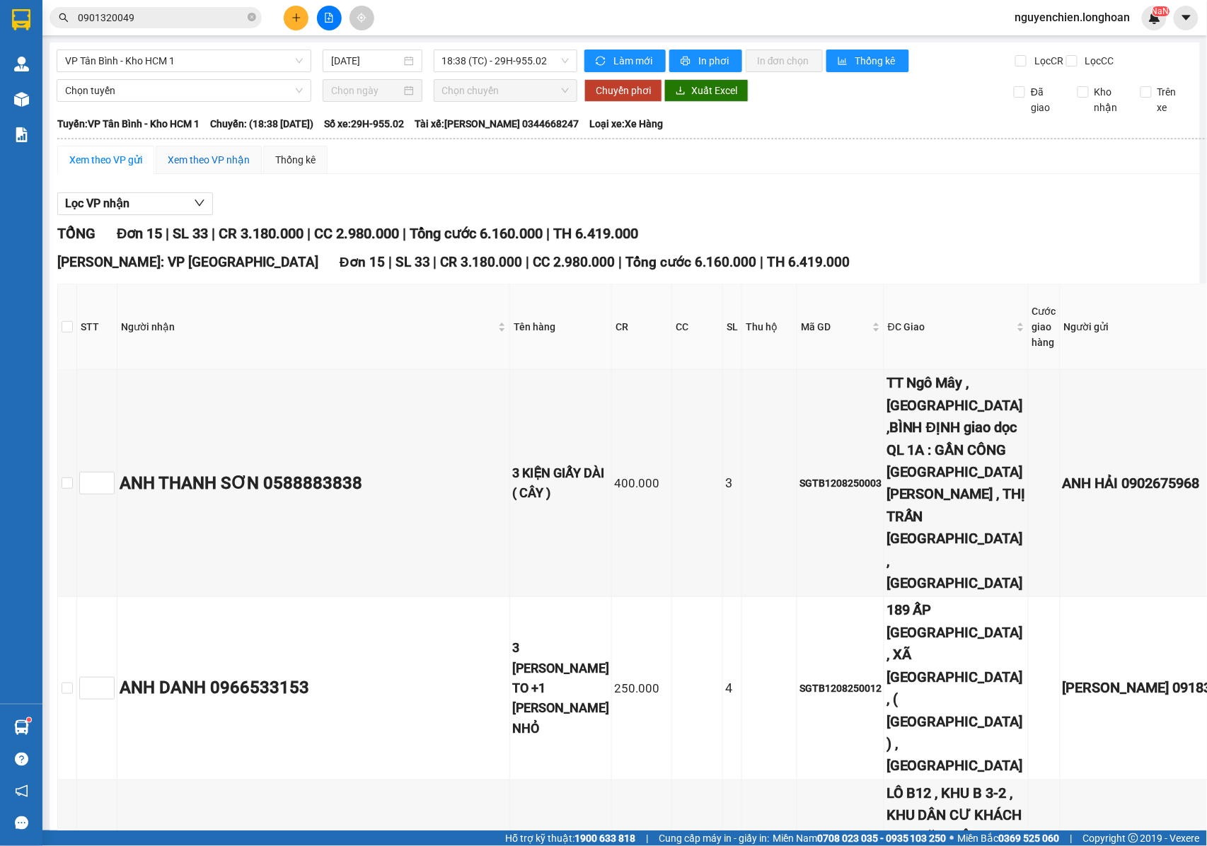
click at [207, 168] on div "Xem theo VP nhận" at bounding box center [209, 160] width 82 height 16
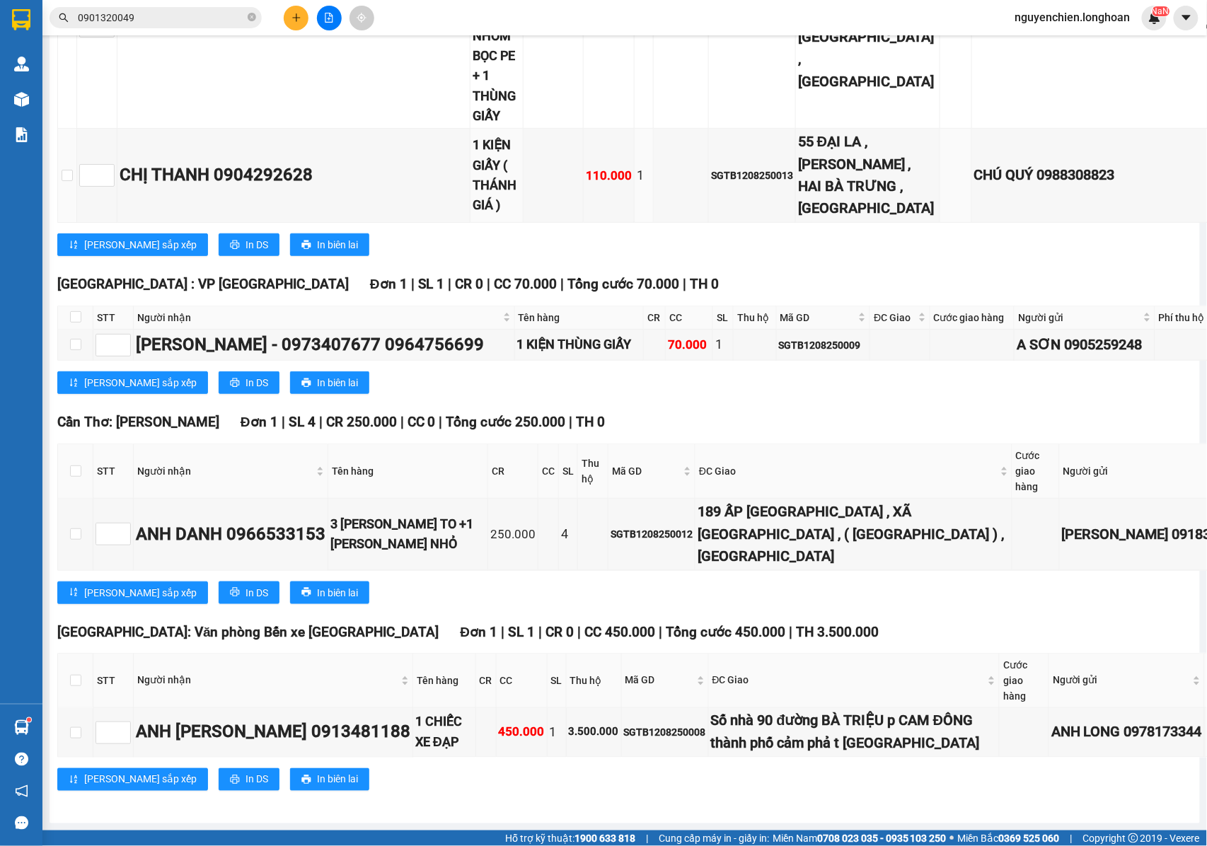
scroll to position [2489, 0]
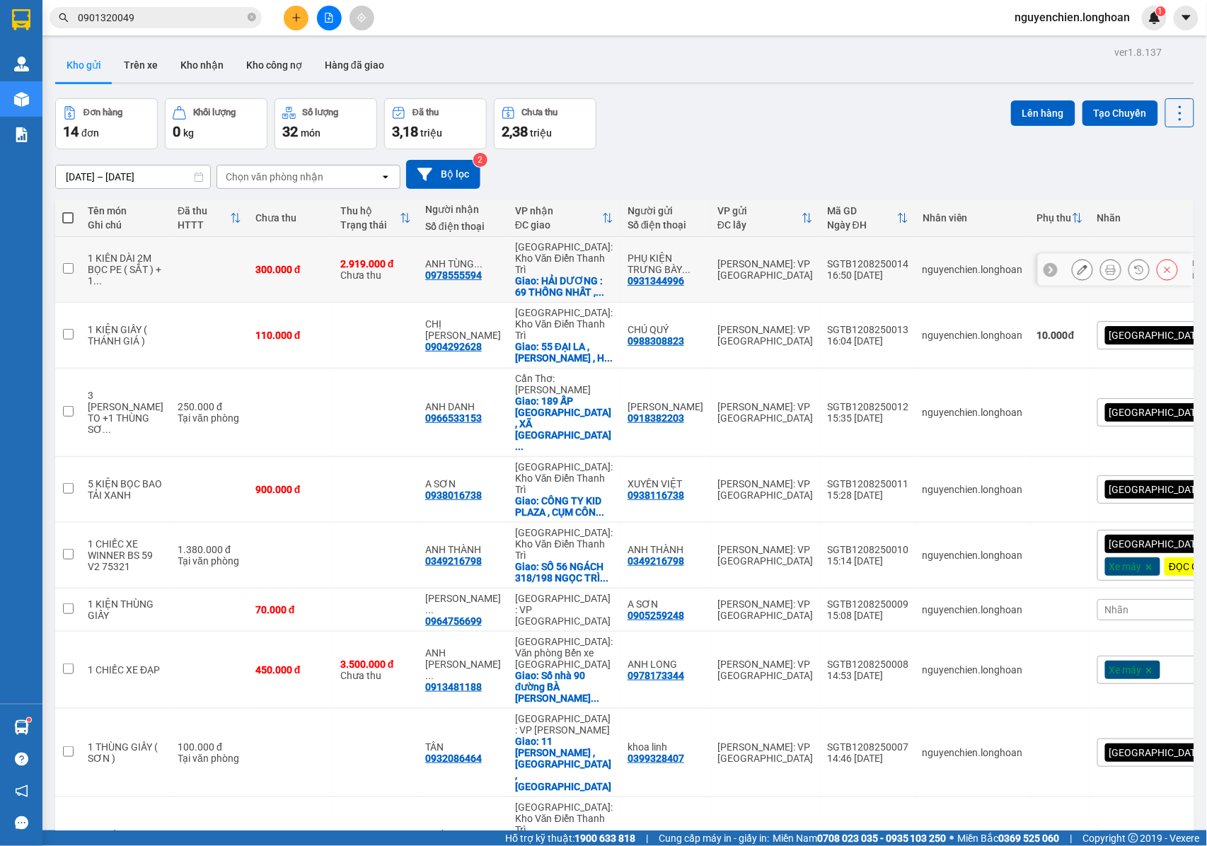
scroll to position [65, 0]
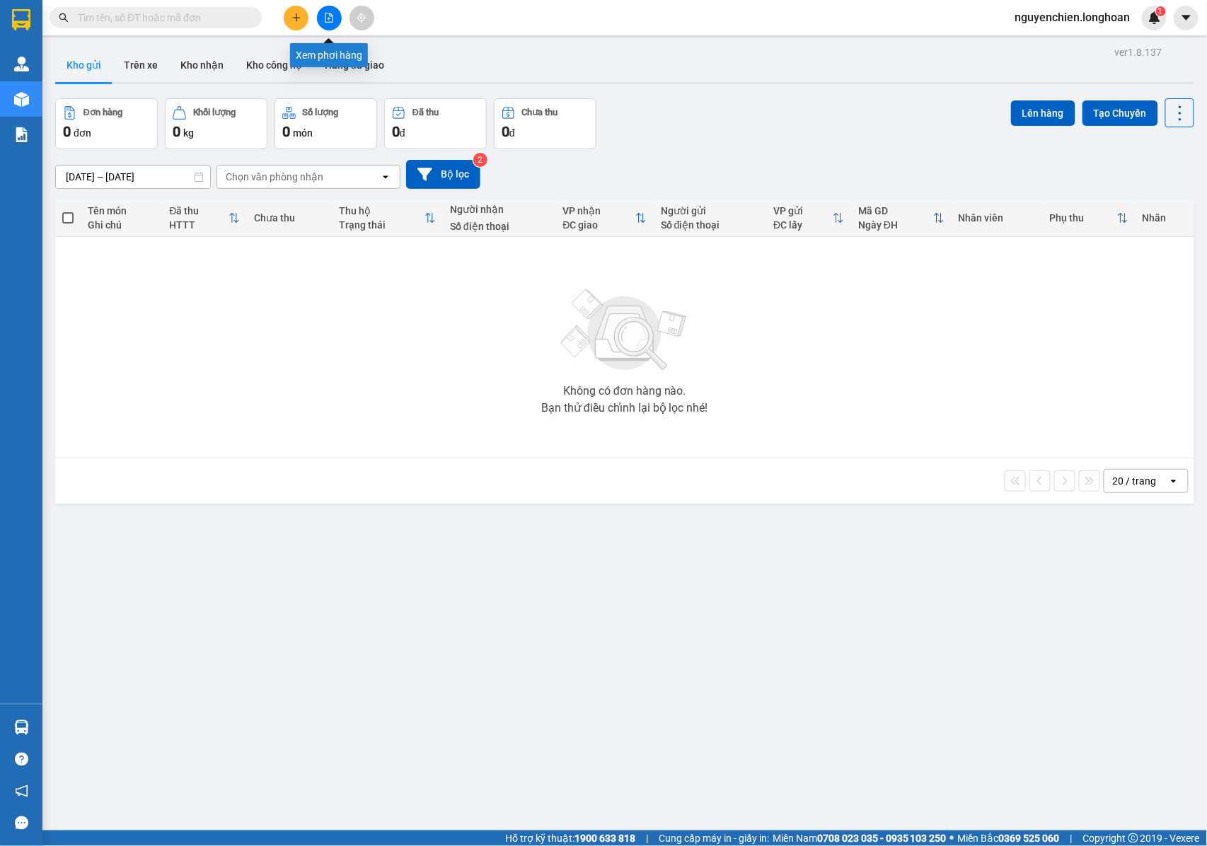
click at [326, 25] on button at bounding box center [329, 18] width 25 height 25
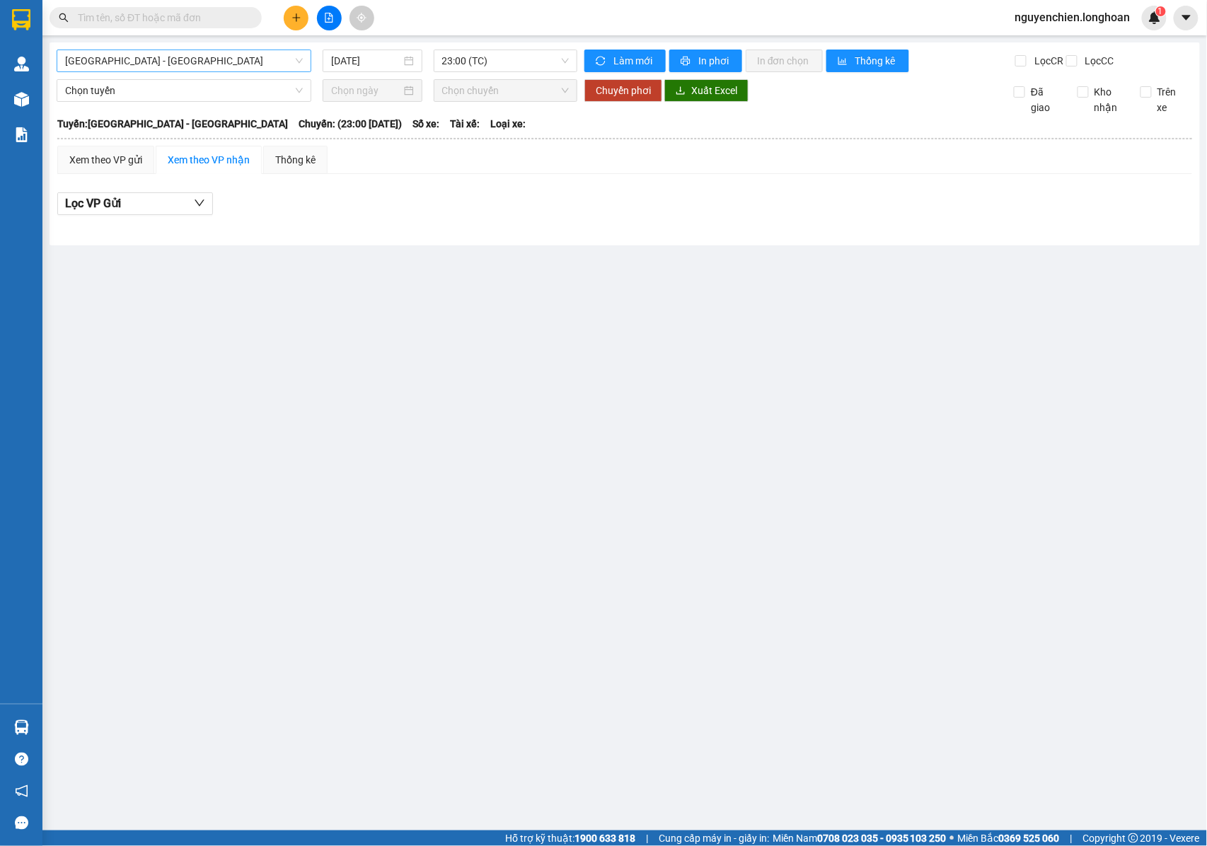
click at [188, 58] on span "[GEOGRAPHIC_DATA] - [GEOGRAPHIC_DATA]" at bounding box center [184, 60] width 238 height 21
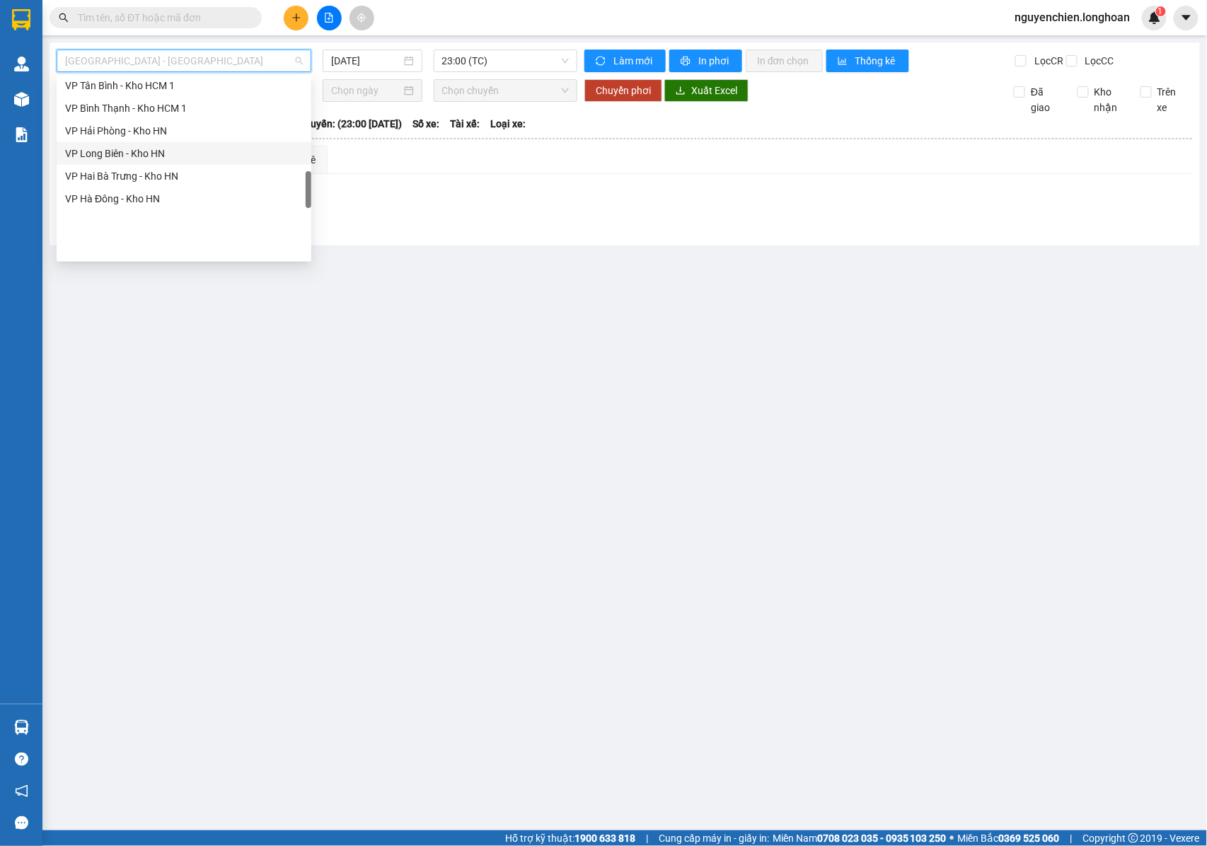
scroll to position [566, 0]
click at [108, 183] on div "VP Tân Bình - Kho HCM 1" at bounding box center [184, 180] width 238 height 16
type input "[DATE]"
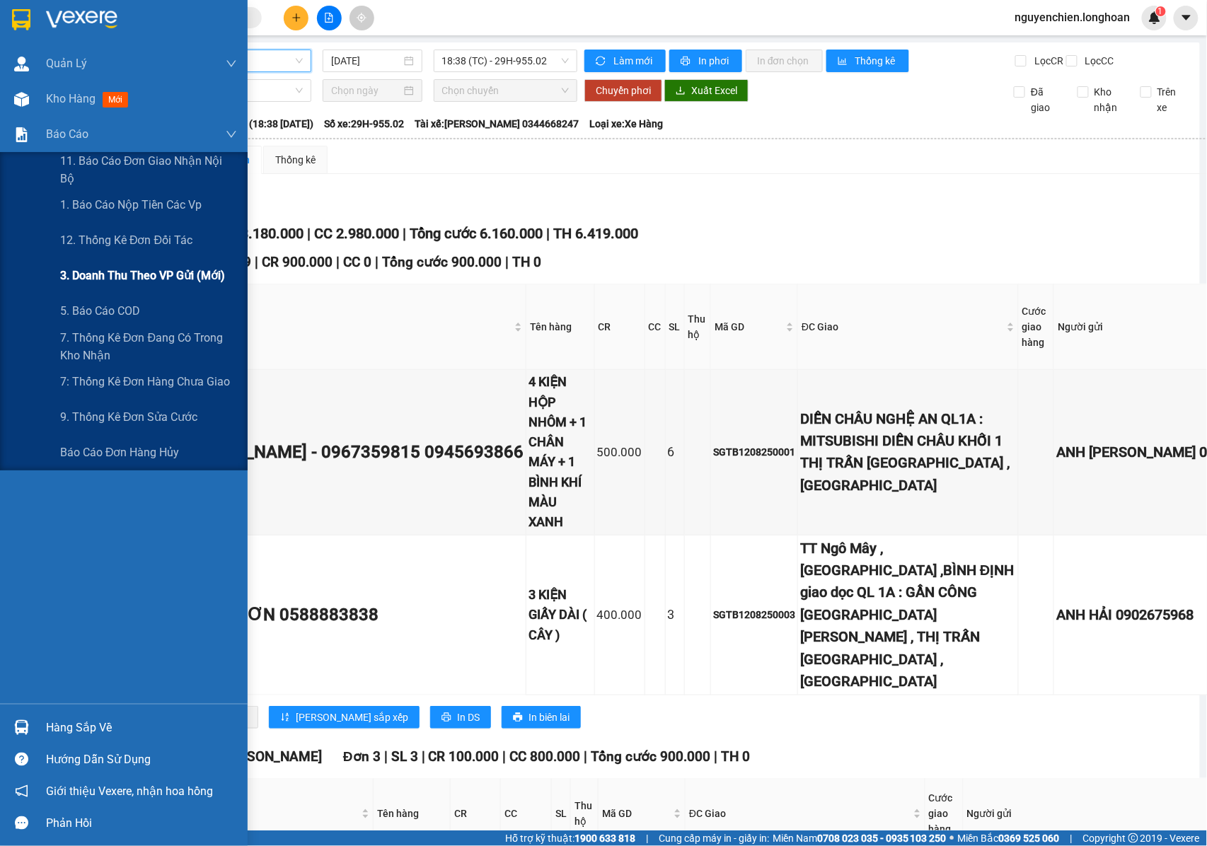
click at [95, 273] on span "3. Doanh Thu theo VP Gửi (mới)" at bounding box center [142, 276] width 165 height 18
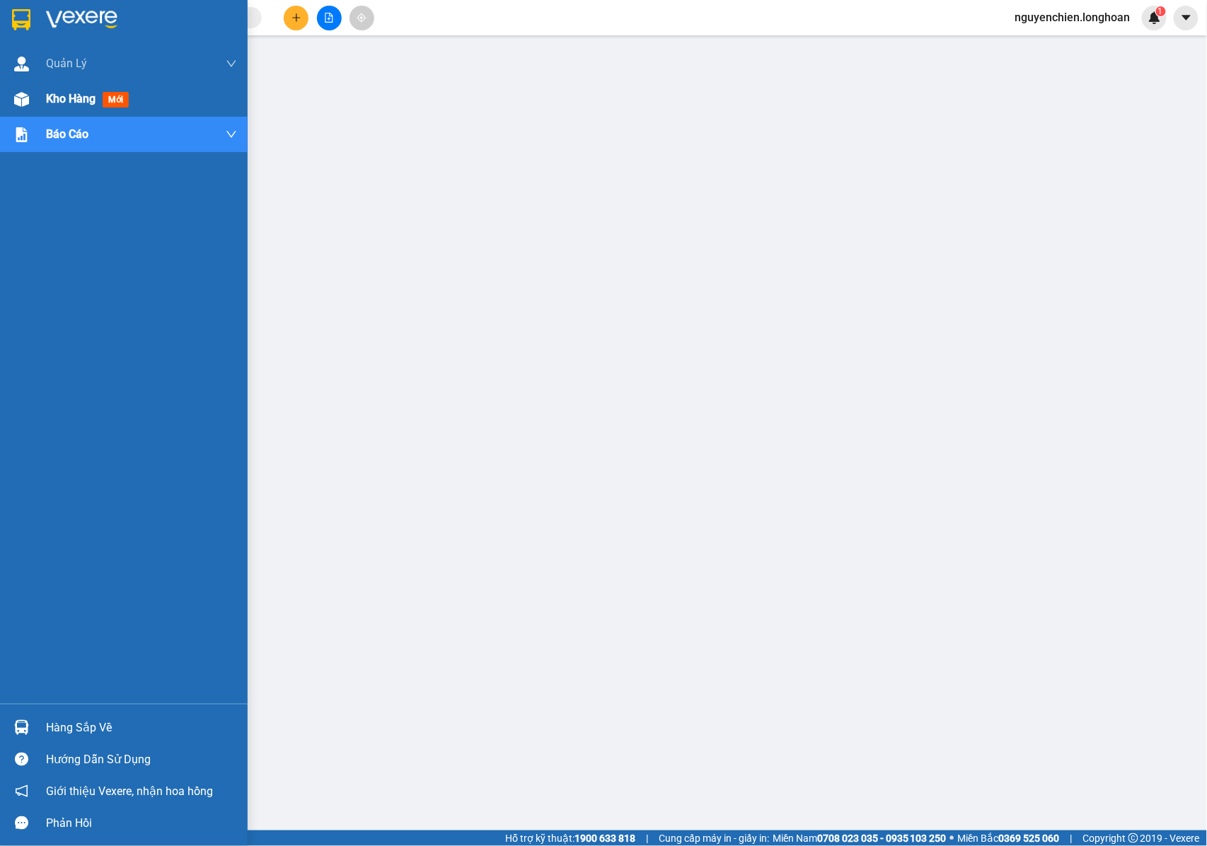
click at [9, 96] on div at bounding box center [21, 99] width 25 height 25
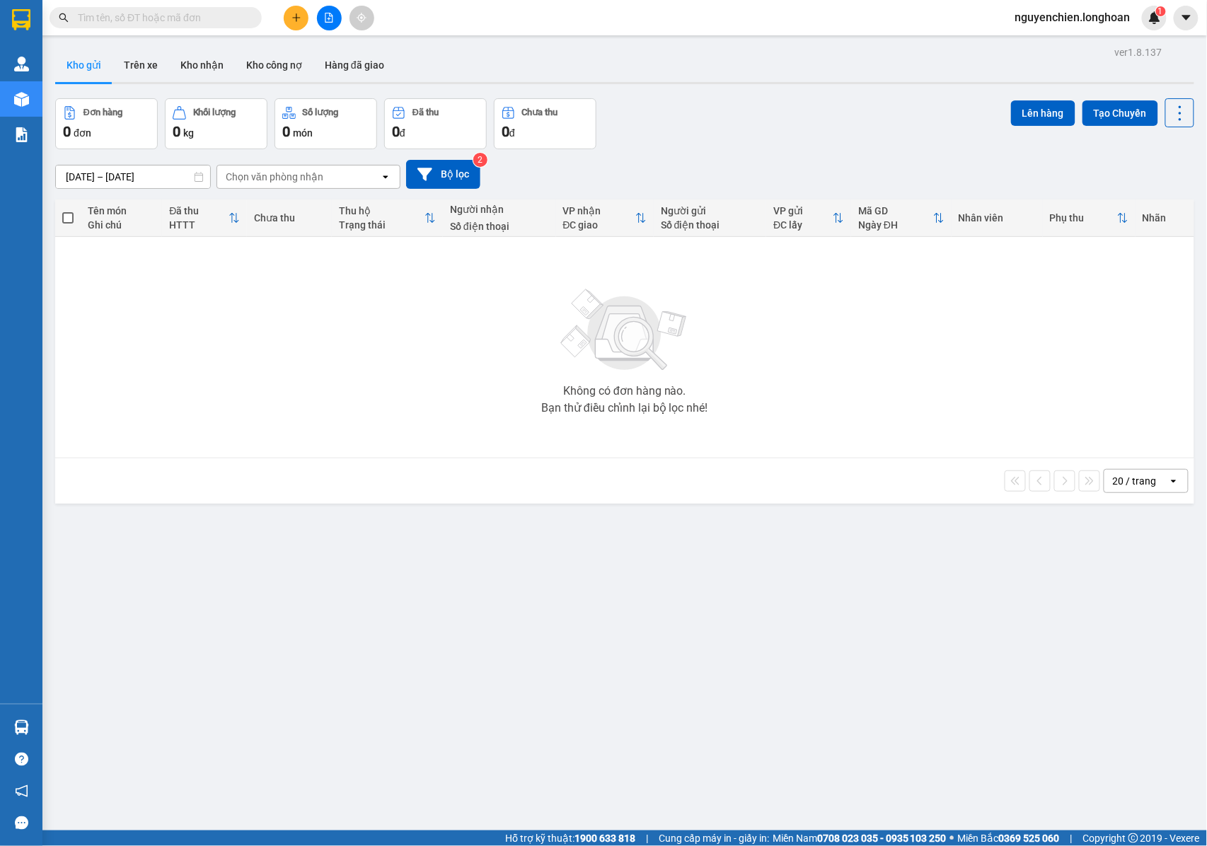
click at [149, 25] on span at bounding box center [156, 17] width 212 height 21
click at [156, 21] on input "text" at bounding box center [161, 18] width 167 height 16
type input "`"
